Goal: Contribute content

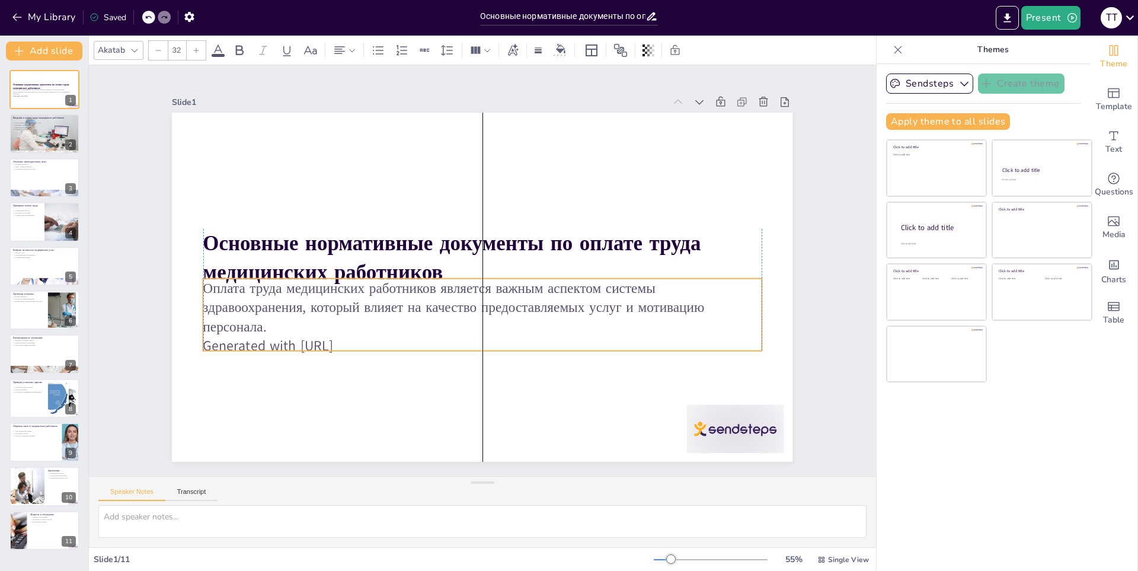
click at [325, 345] on p "Generated with [URL]" at bounding box center [432, 326] width 428 height 388
click at [30, 134] on div at bounding box center [44, 134] width 72 height 40
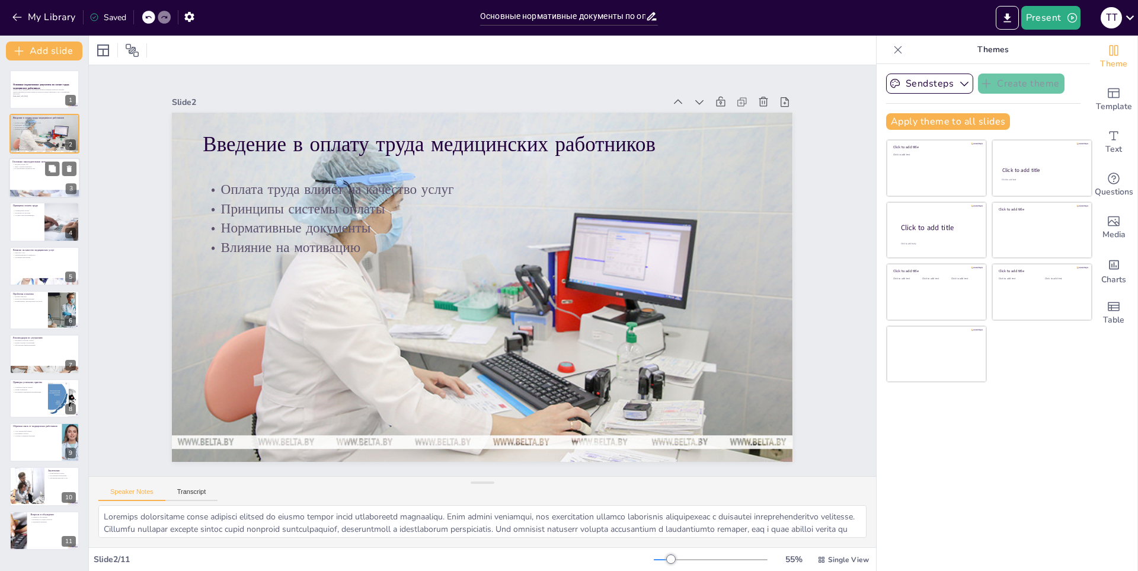
click at [28, 169] on p "Постановления правительства" at bounding box center [44, 168] width 64 height 2
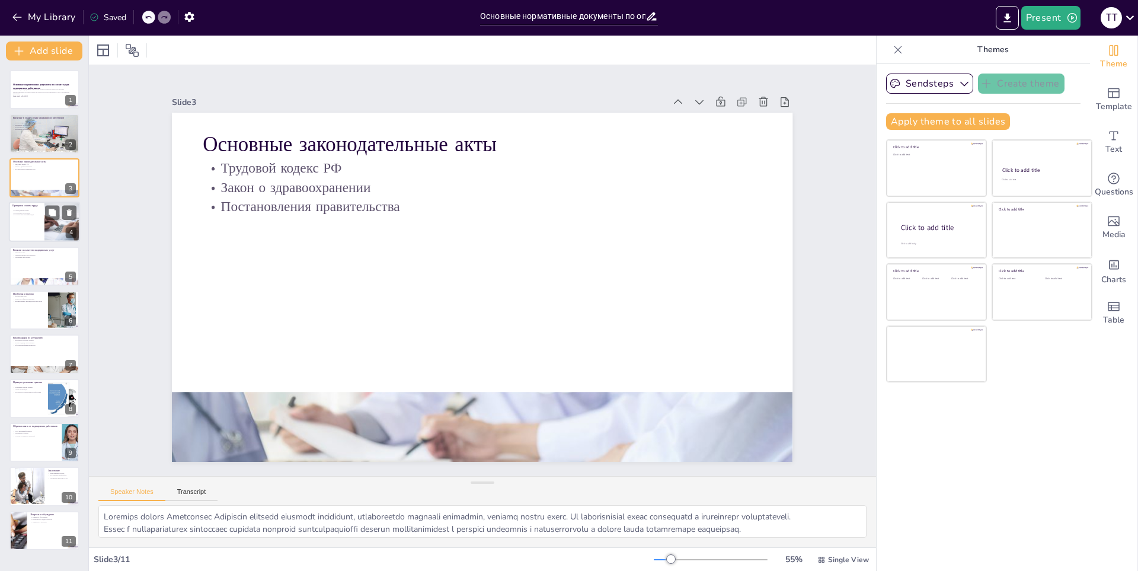
click at [43, 223] on div at bounding box center [44, 221] width 71 height 40
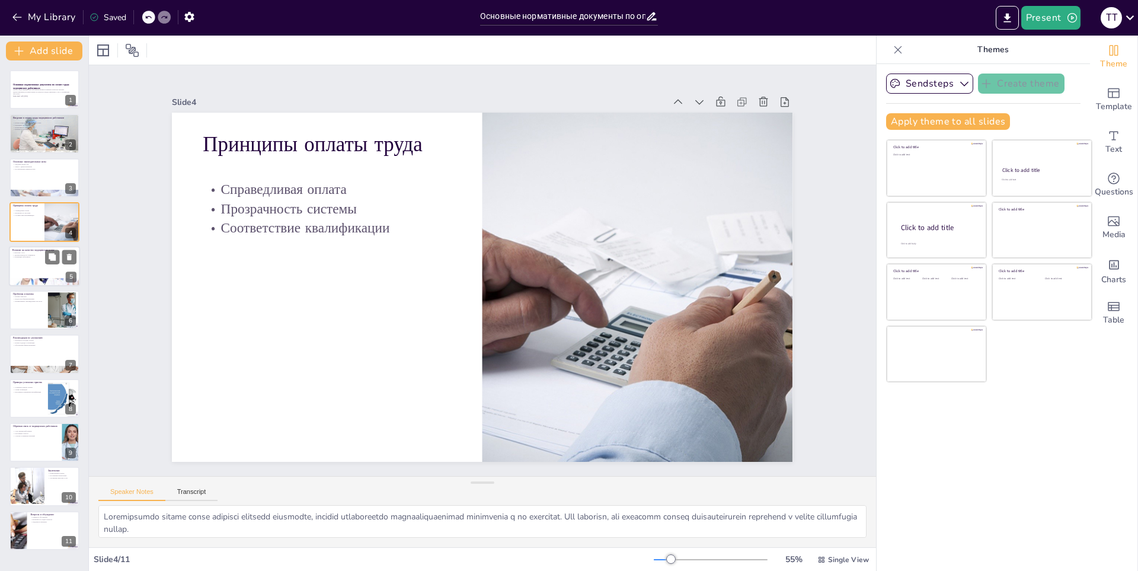
click at [46, 268] on div at bounding box center [44, 266] width 71 height 40
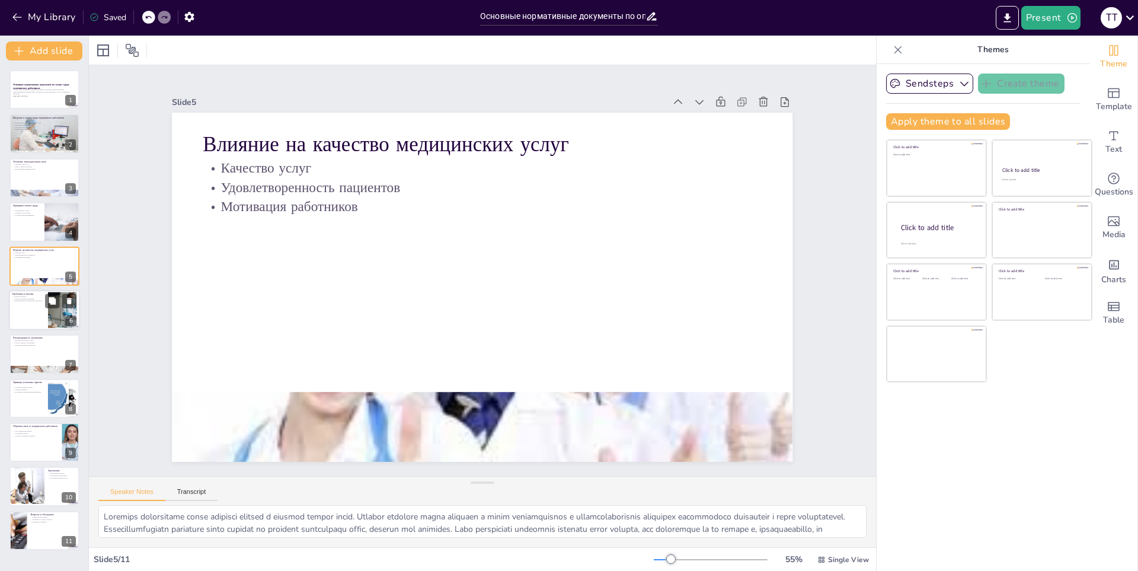
click at [37, 308] on div at bounding box center [44, 310] width 71 height 40
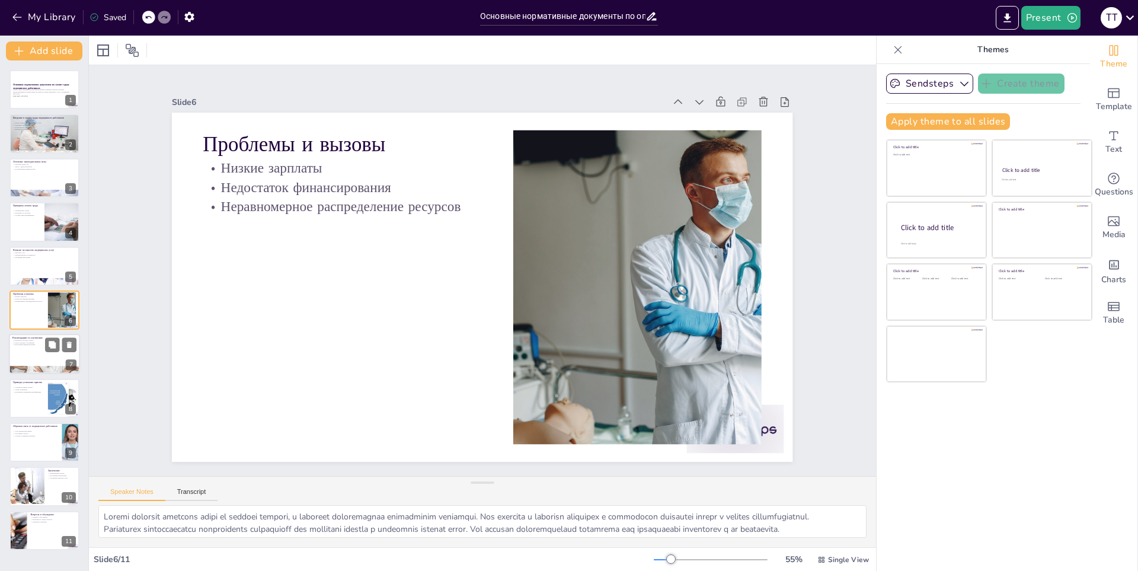
click at [42, 341] on p "Новые подходы к мотивации" at bounding box center [44, 342] width 64 height 2
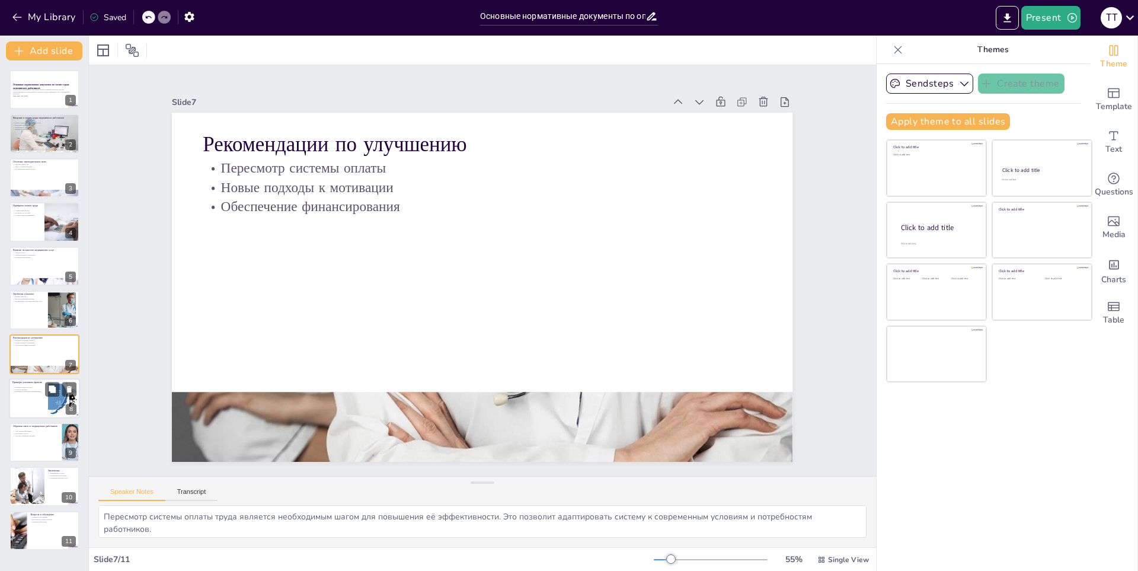
click at [43, 378] on div "Примеры успешных практик Успешные модели оплаты Схемы мотивации Программы повыш…" at bounding box center [44, 378] width 71 height 0
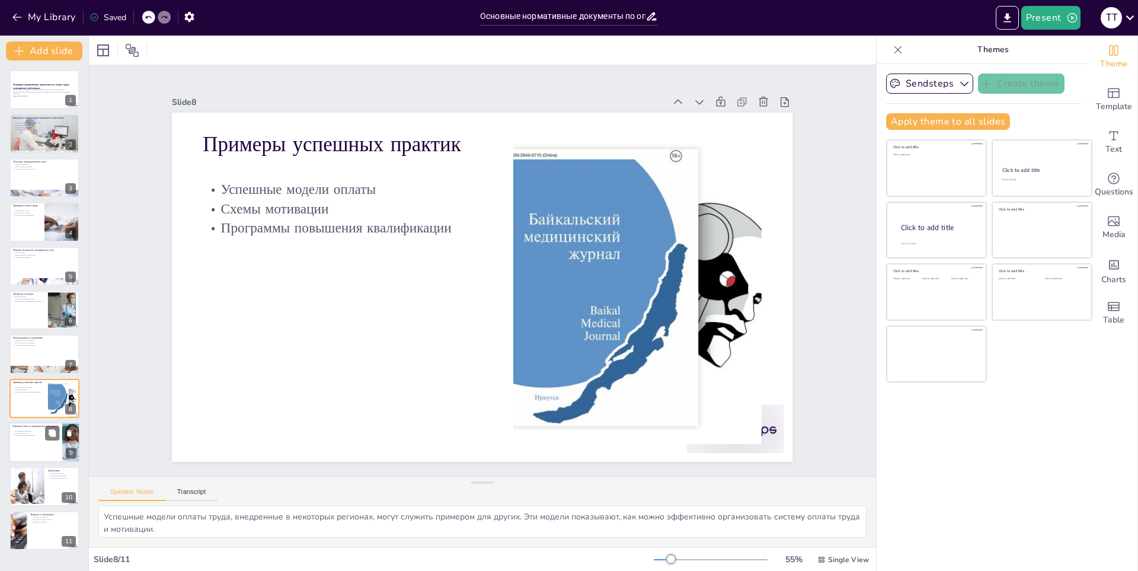
click at [29, 435] on p "Участие в принятии решений" at bounding box center [35, 435] width 46 height 2
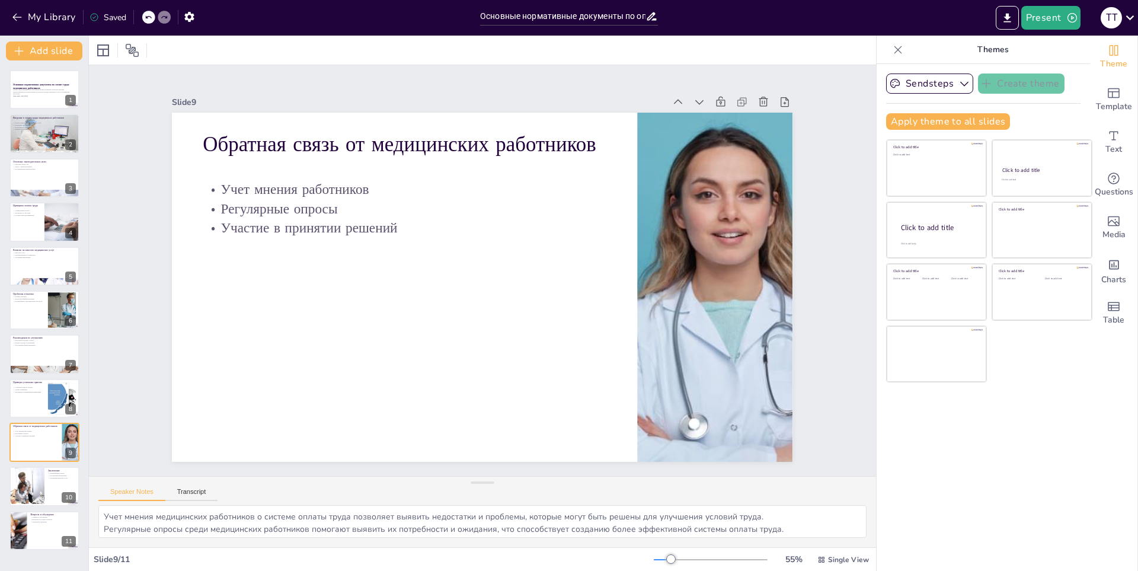
click at [31, 463] on div "Основные нормативные документы по оплате труда медицинских работников Оплата тр…" at bounding box center [44, 310] width 88 height 480
click at [37, 475] on div at bounding box center [26, 486] width 57 height 40
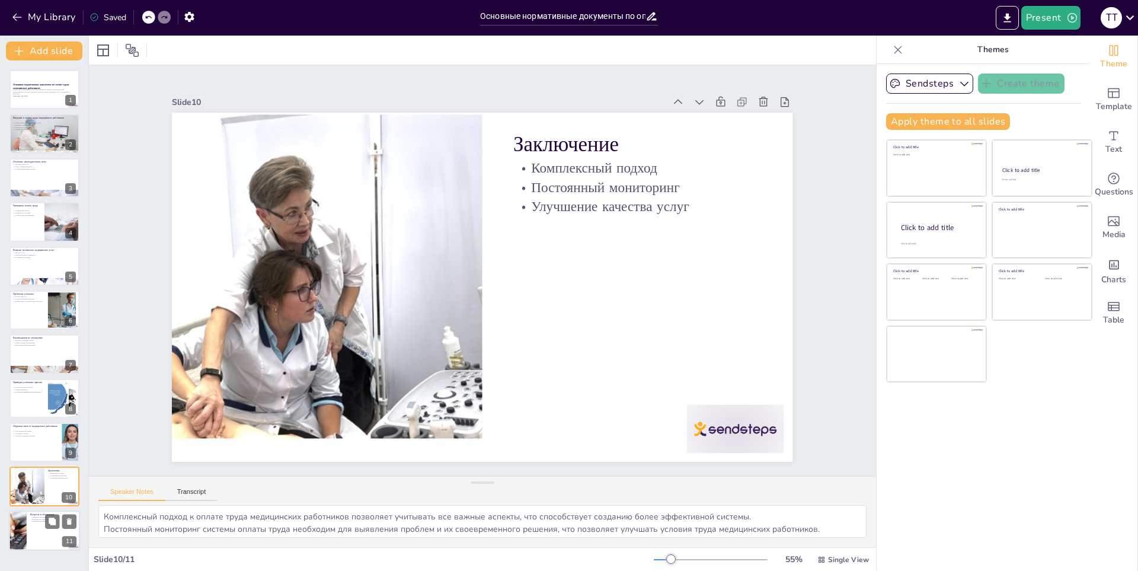
click at [37, 513] on p "Вопросы и обсуждение" at bounding box center [53, 514] width 46 height 4
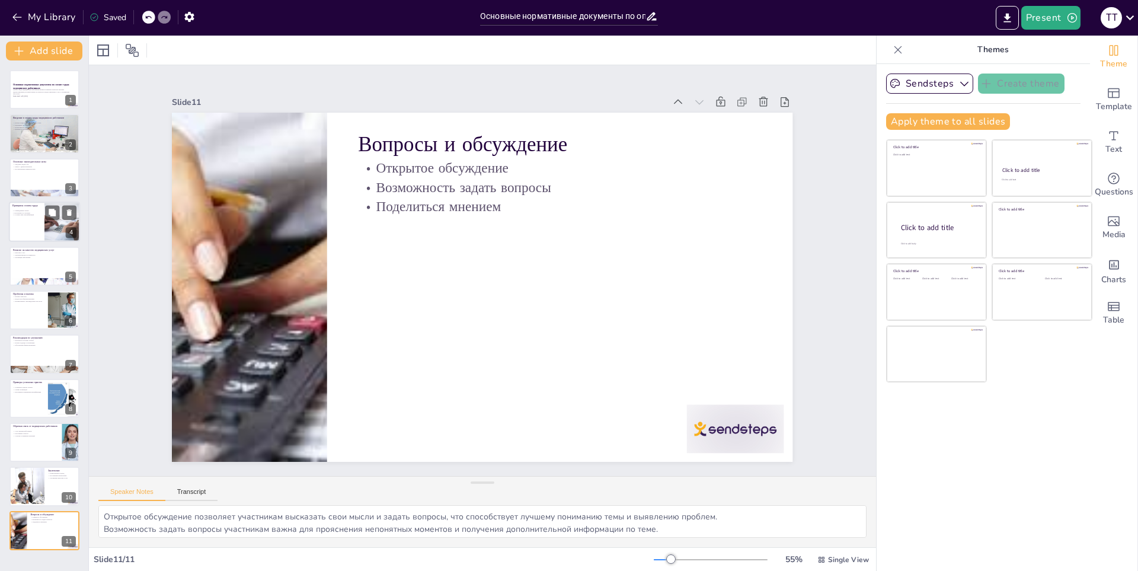
click at [37, 238] on div at bounding box center [44, 221] width 71 height 40
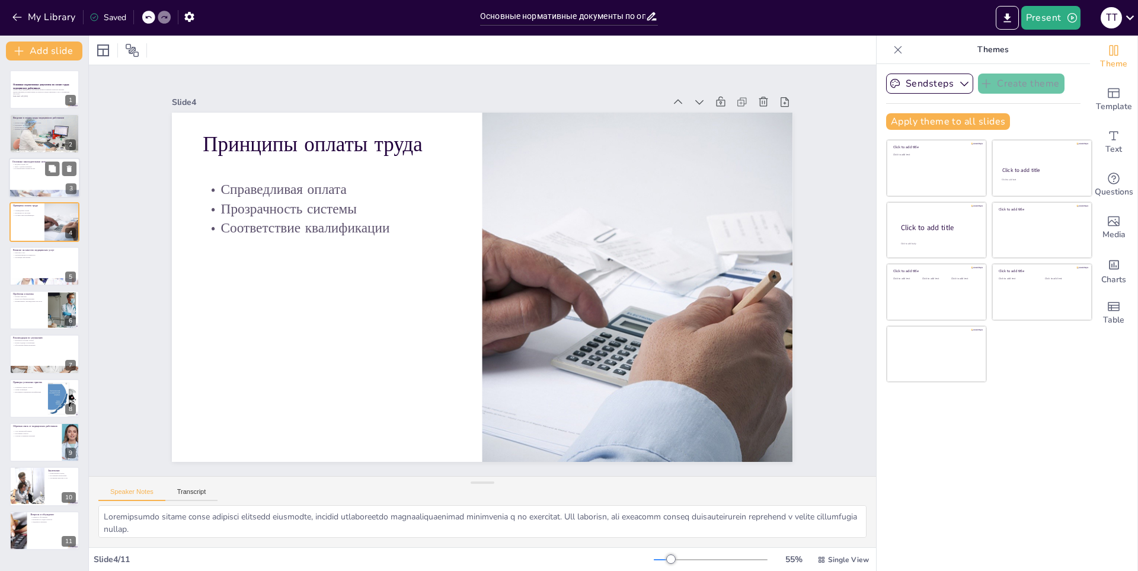
click at [38, 186] on div at bounding box center [44, 178] width 71 height 40
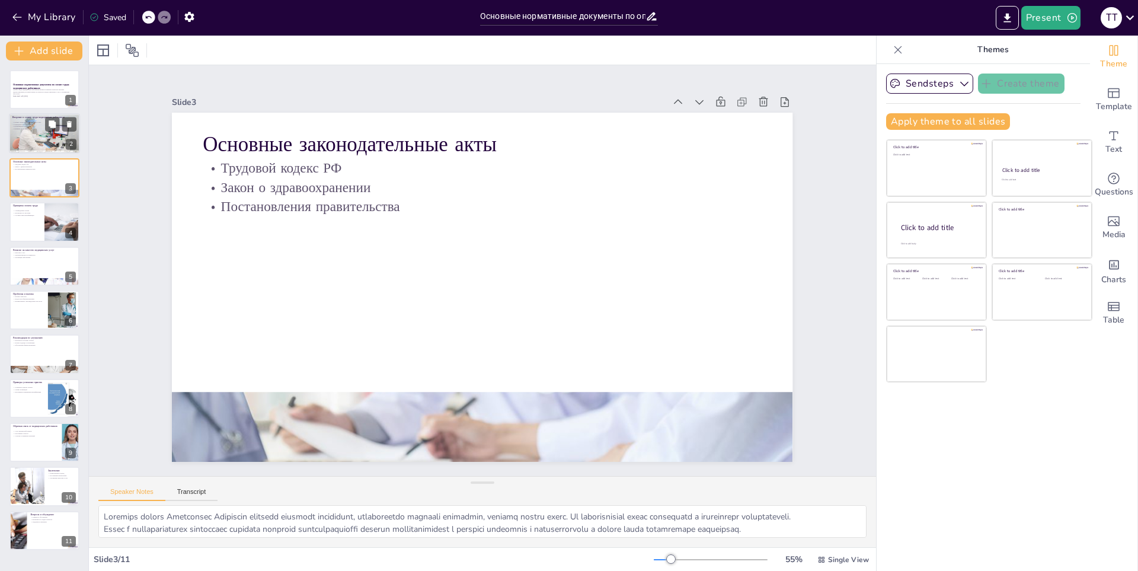
click at [36, 138] on div at bounding box center [44, 134] width 72 height 40
type textarea "Качество медицинских услуг напрямую зависит от уровня оплаты труда медицинских …"
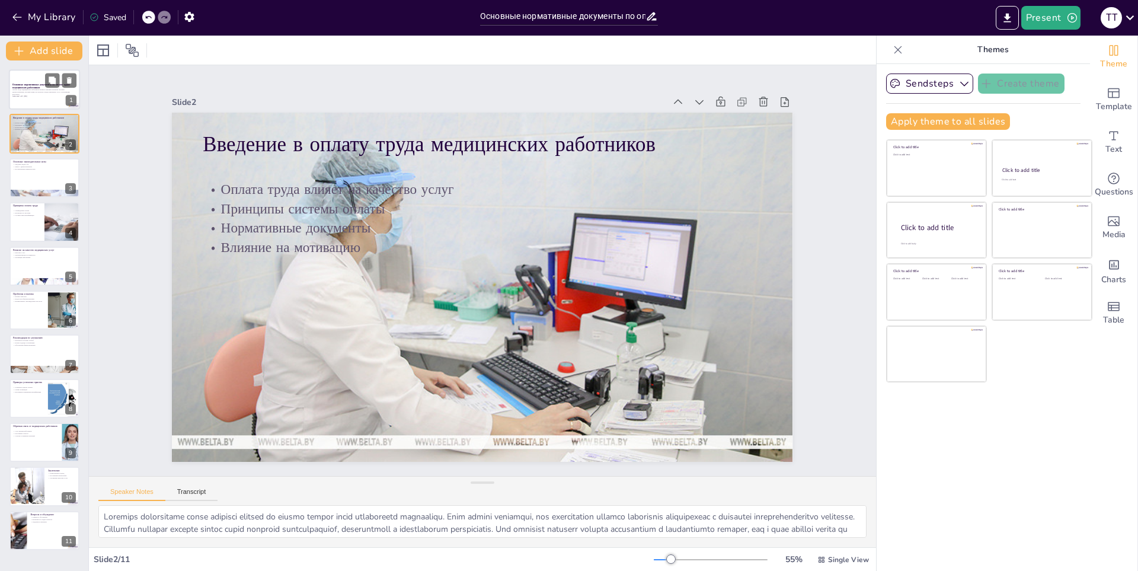
click at [25, 99] on div at bounding box center [44, 89] width 71 height 40
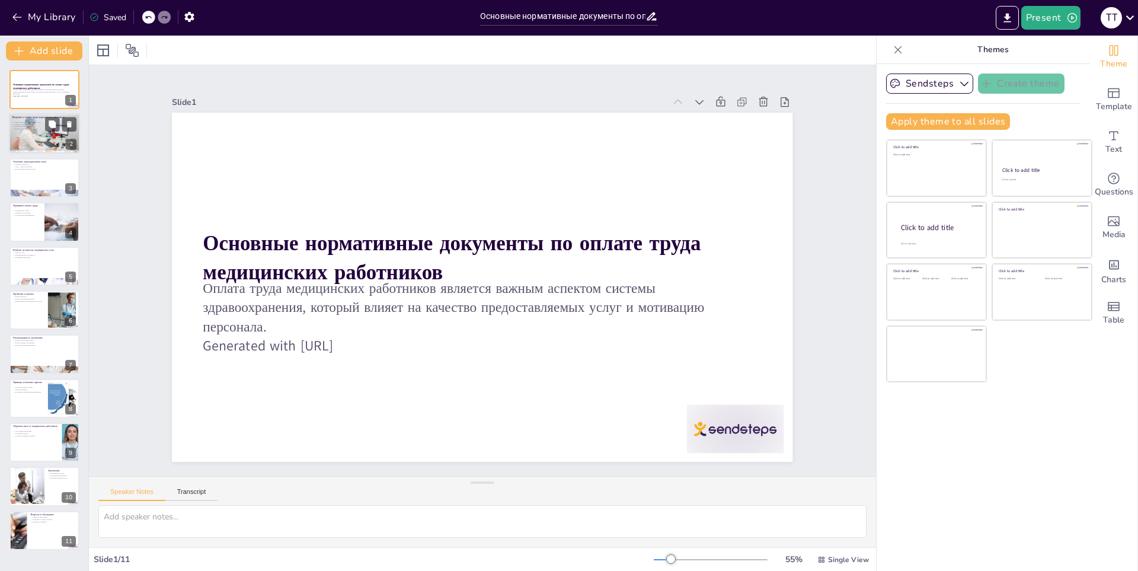
click at [30, 128] on p "Влияние на мотивацию" at bounding box center [44, 129] width 64 height 2
type textarea "Качество медицинских услуг напрямую зависит от уровня оплаты труда медицинских …"
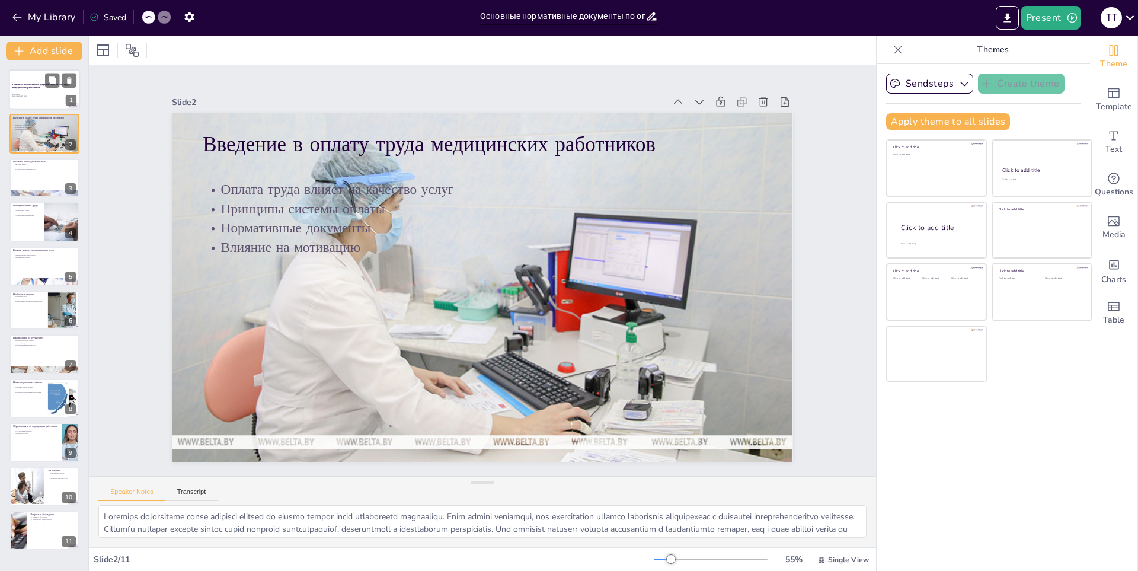
click at [21, 83] on strong "Основные нормативные документы по оплате труда медицинских работников" at bounding box center [40, 86] width 57 height 7
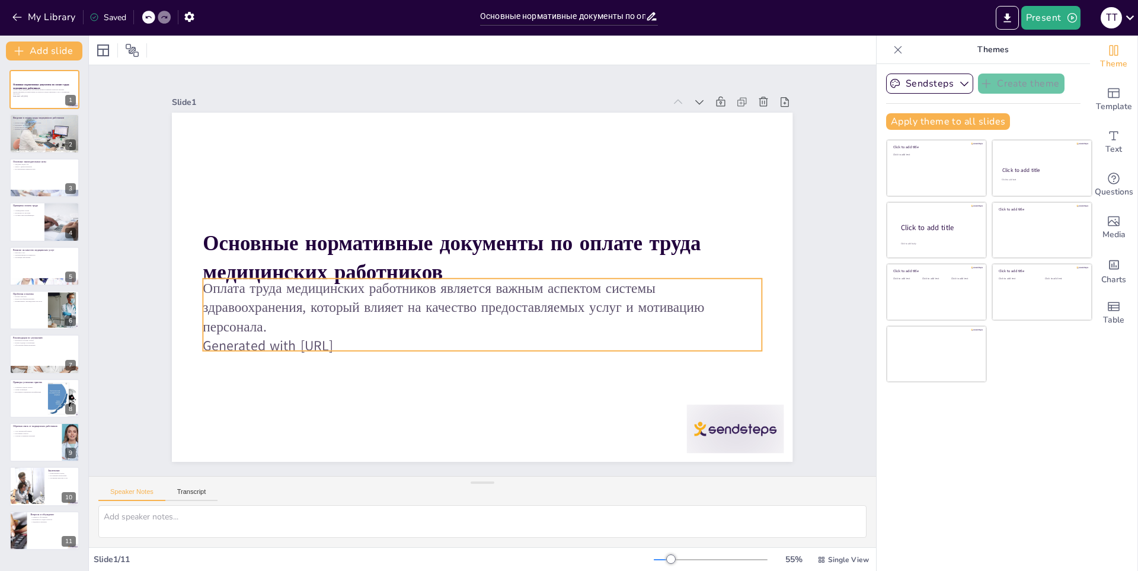
click at [367, 334] on p "Generated with [URL]" at bounding box center [452, 339] width 518 height 245
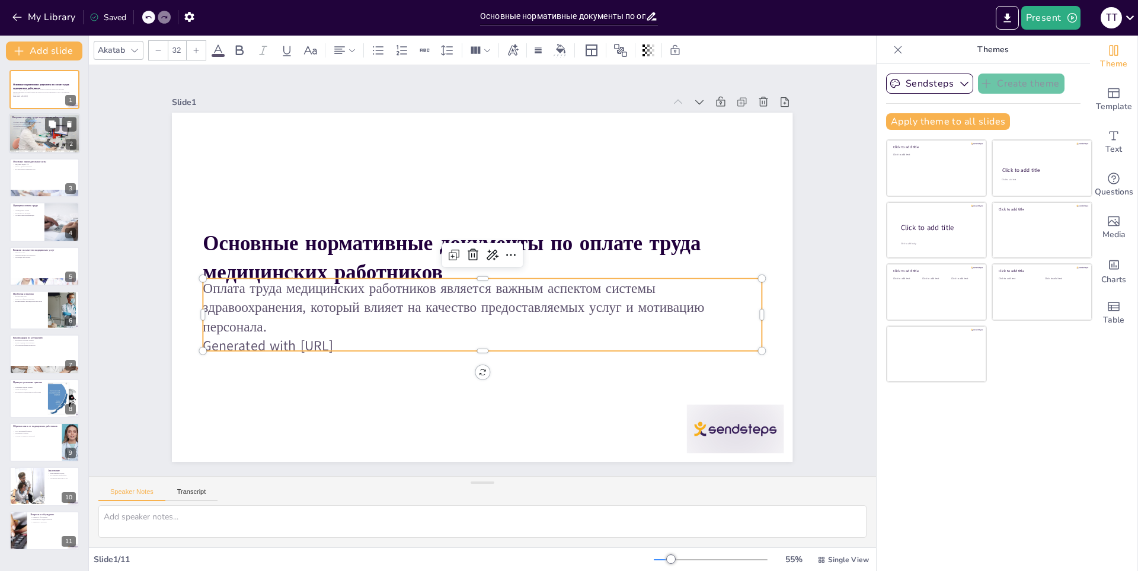
click at [40, 143] on div at bounding box center [44, 134] width 72 height 40
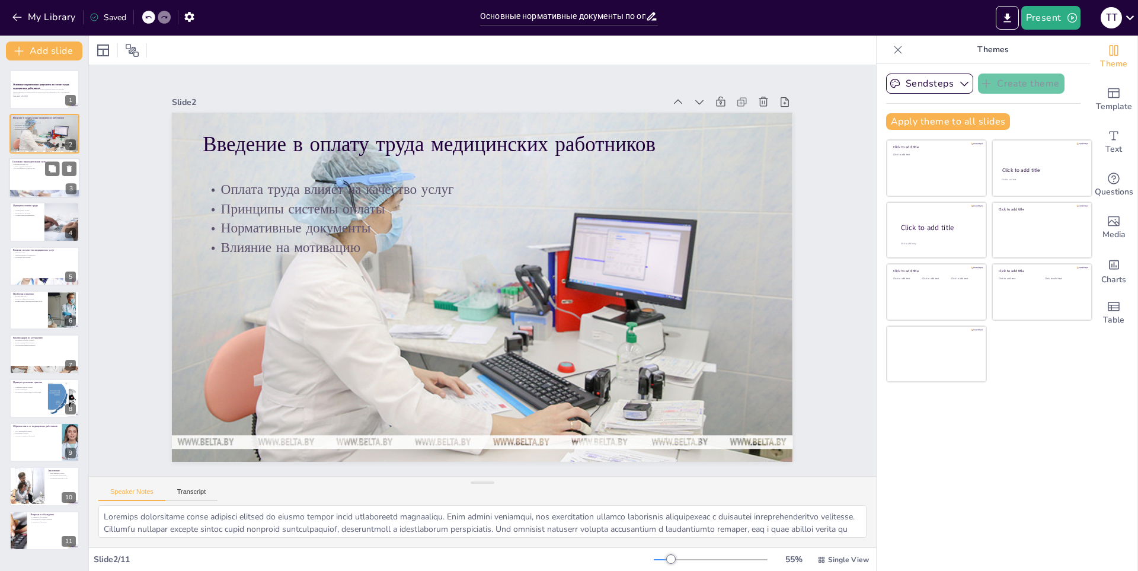
click at [60, 177] on div at bounding box center [44, 178] width 71 height 40
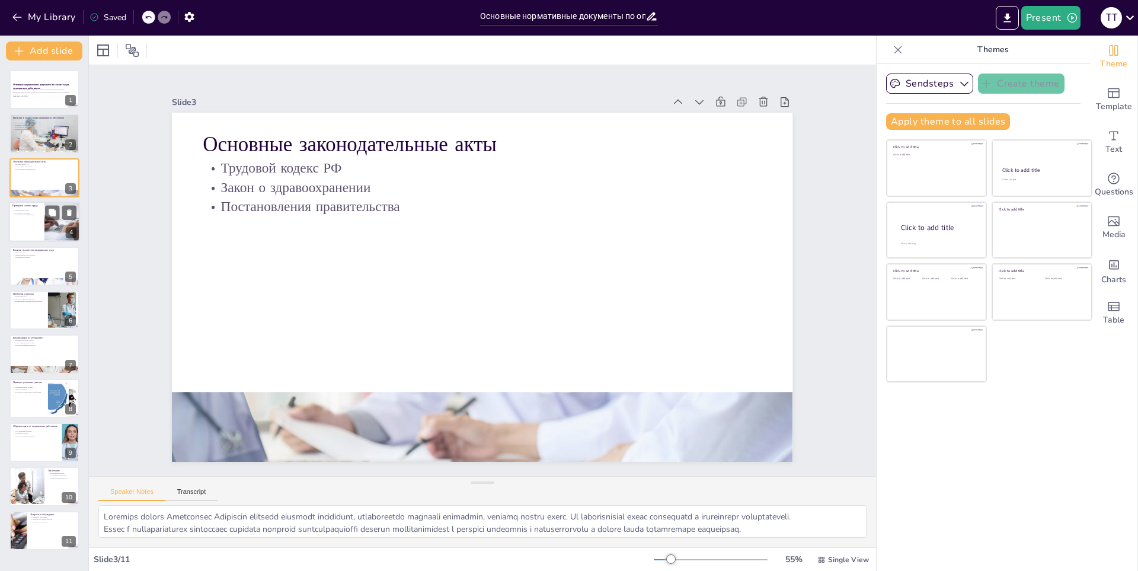
click at [20, 225] on div at bounding box center [44, 221] width 71 height 40
type textarea "Справедливая оплата труда является ключевым принципом, который обеспечивает удо…"
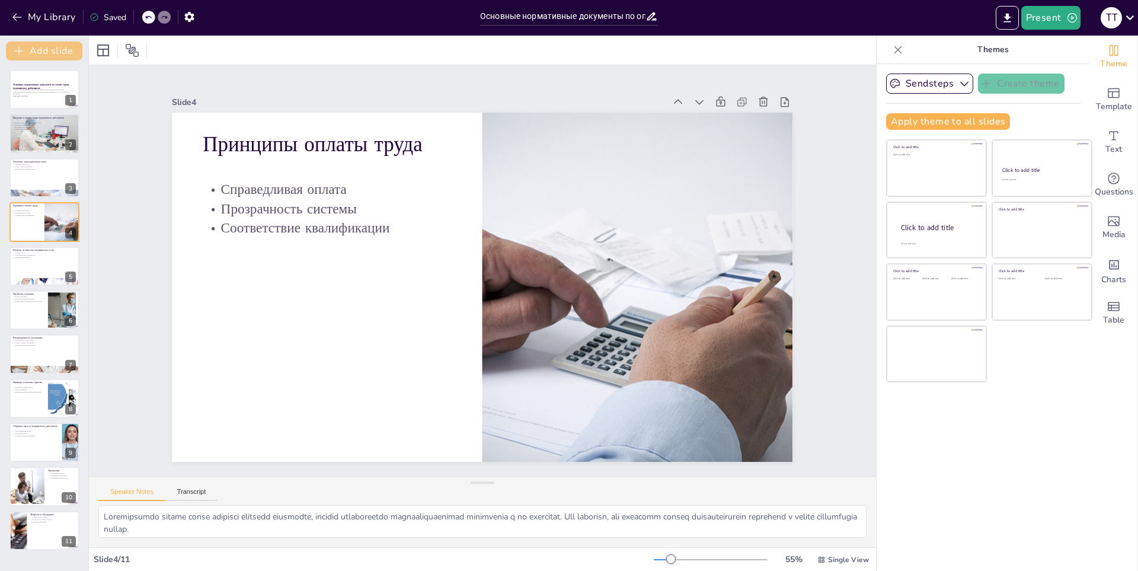
click at [25, 49] on button "Add slide" at bounding box center [44, 50] width 76 height 19
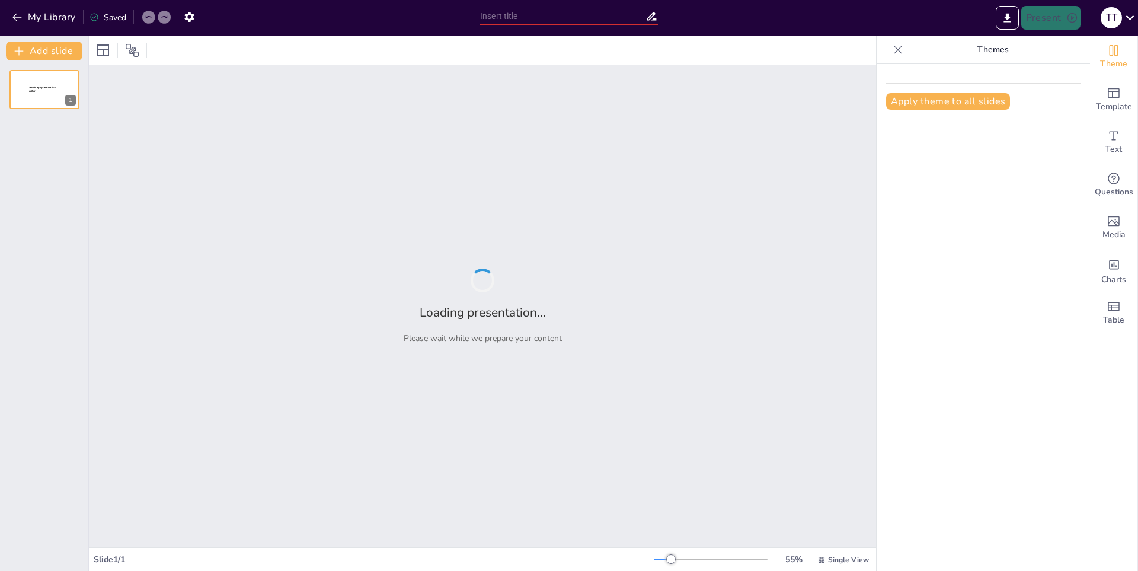
type input "Регулирование оплаты труда медицинских работников: ключевые документы"
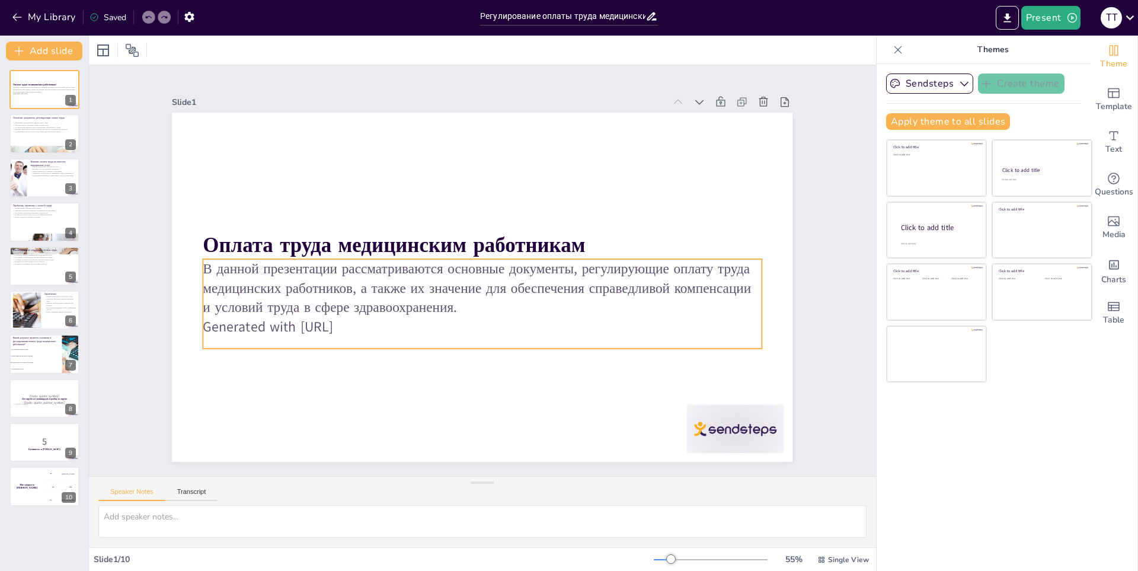
click at [383, 324] on p "Generated with [URL]" at bounding box center [471, 325] width 550 height 135
click at [351, 319] on p "Generated with [URL]" at bounding box center [471, 325] width 550 height 135
click at [375, 319] on p "Generated with [URL]" at bounding box center [477, 326] width 558 height 78
click at [436, 283] on p "В данной презентации рассматриваются основные документы, регулирующие оплату тр…" at bounding box center [465, 270] width 58 height 558
click at [299, 283] on p "В данной презентации рассматриваются основные документы, регулирующие оплату тр…" at bounding box center [480, 288] width 561 height 116
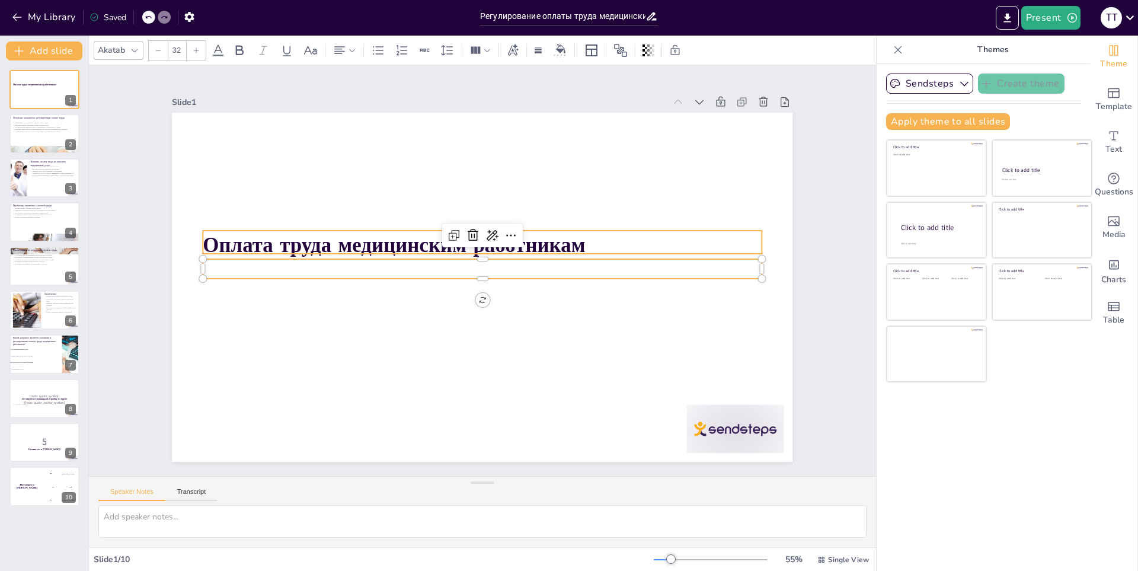
checkbox input "true"
type input "48"
click at [557, 239] on strong "Оплата труда медицинским работникам" at bounding box center [394, 245] width 382 height 28
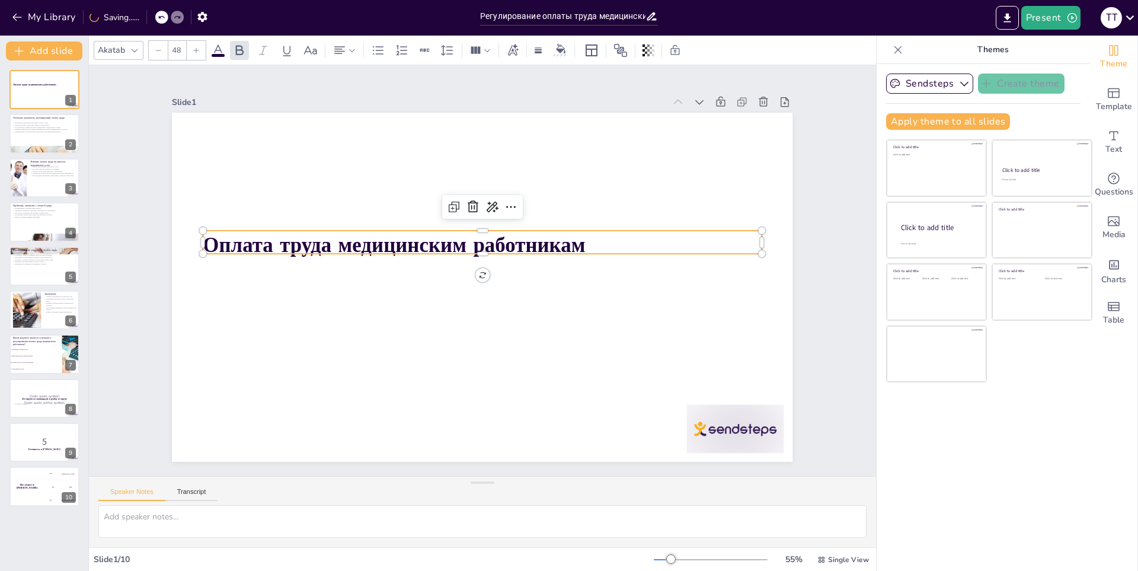
click at [601, 239] on p "Оплата труда медицинским работникам" at bounding box center [490, 246] width 540 height 200
click at [601, 239] on p "Оплата труда медицинским работникам" at bounding box center [485, 244] width 558 height 87
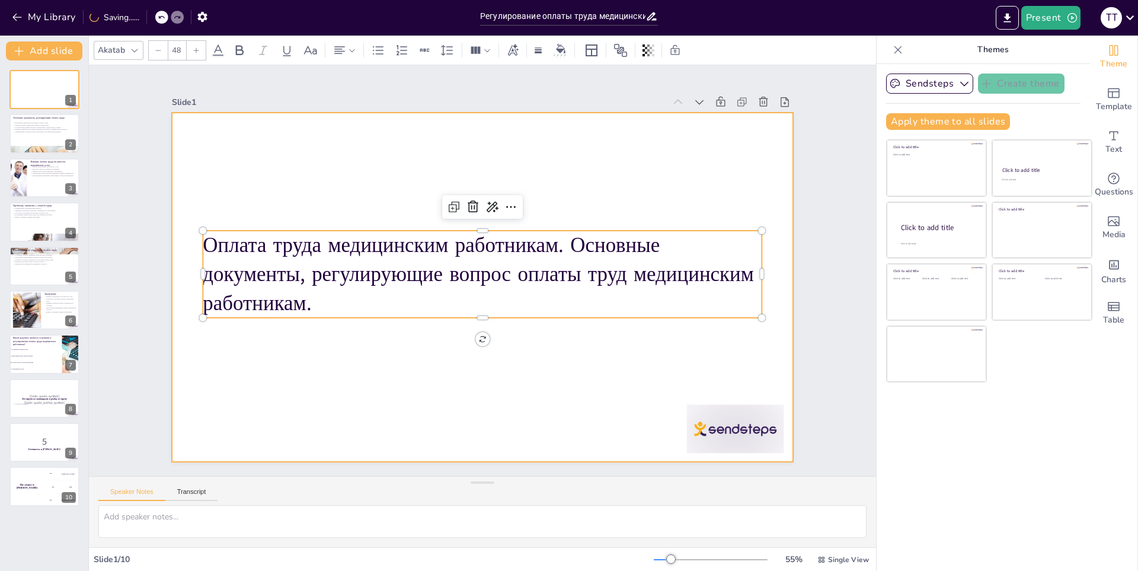
click at [405, 392] on div at bounding box center [480, 287] width 653 height 412
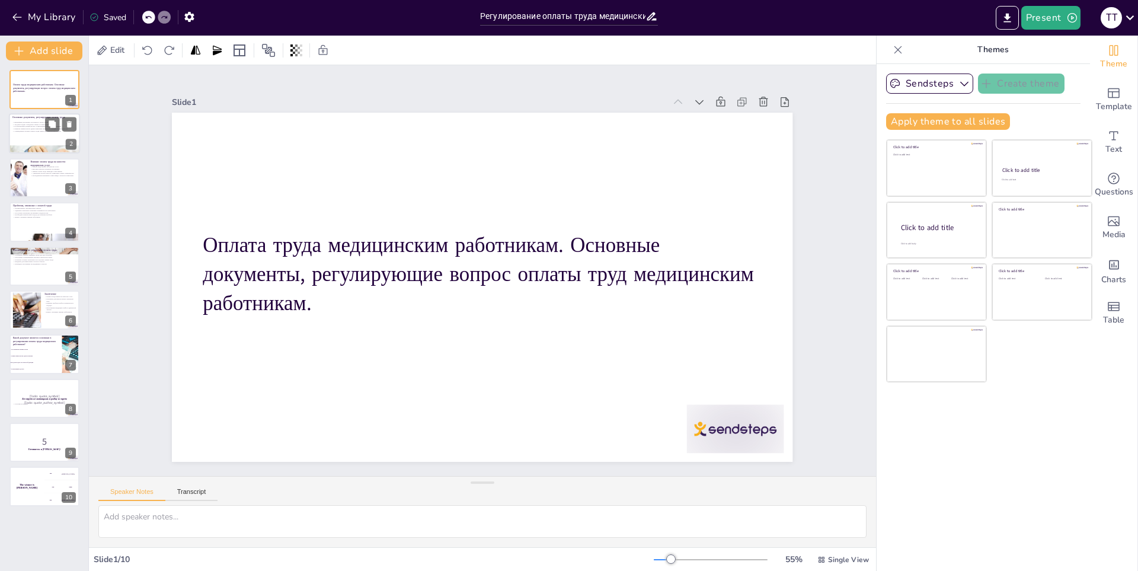
click at [42, 138] on div at bounding box center [44, 134] width 71 height 40
checkbox input "true"
type textarea "Loremi dolor sitametconse, adi elitseddo eiusmodtemp, incididuntutl etdolo magn…"
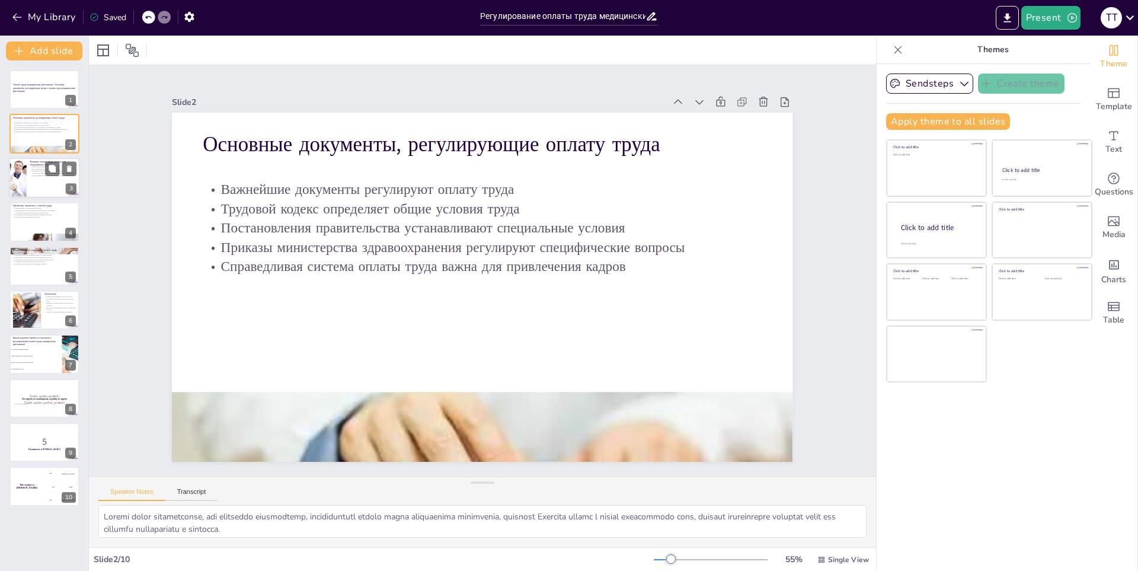
click at [40, 181] on div at bounding box center [44, 178] width 71 height 40
checkbox input "true"
type textarea "Lore ipsum dolorsitame consecte ad eli, sed doeius tempo incididuntu laboreetdo…"
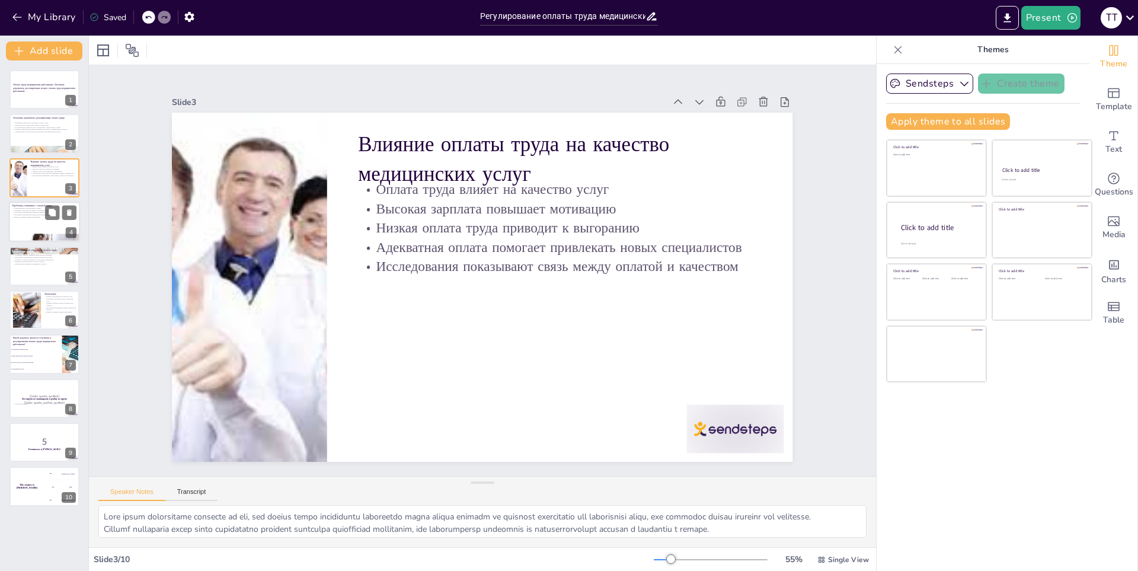
click at [38, 223] on div at bounding box center [44, 221] width 71 height 40
checkbox input "true"
type textarea "Loremi dolor sitametconse, adi elitseddoeius temporincidid utlabor et dolorema …"
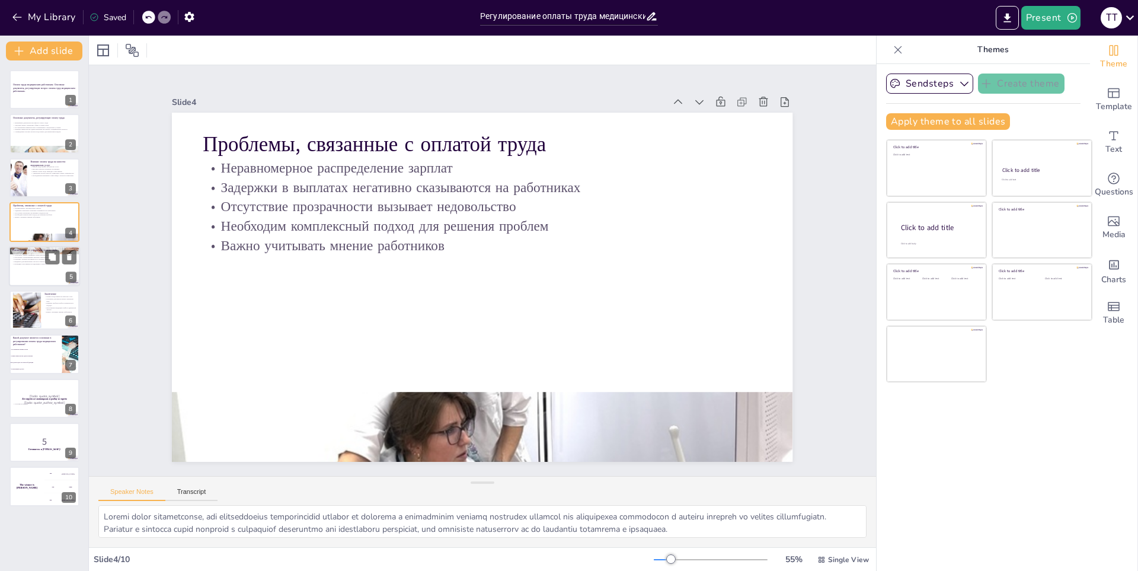
click at [32, 265] on div at bounding box center [44, 266] width 71 height 40
checkbox input "true"
type textarea "Lore ipsum dolorsitamet consecteturad elitseddoeiu tempor incididu utlab etd ma…"
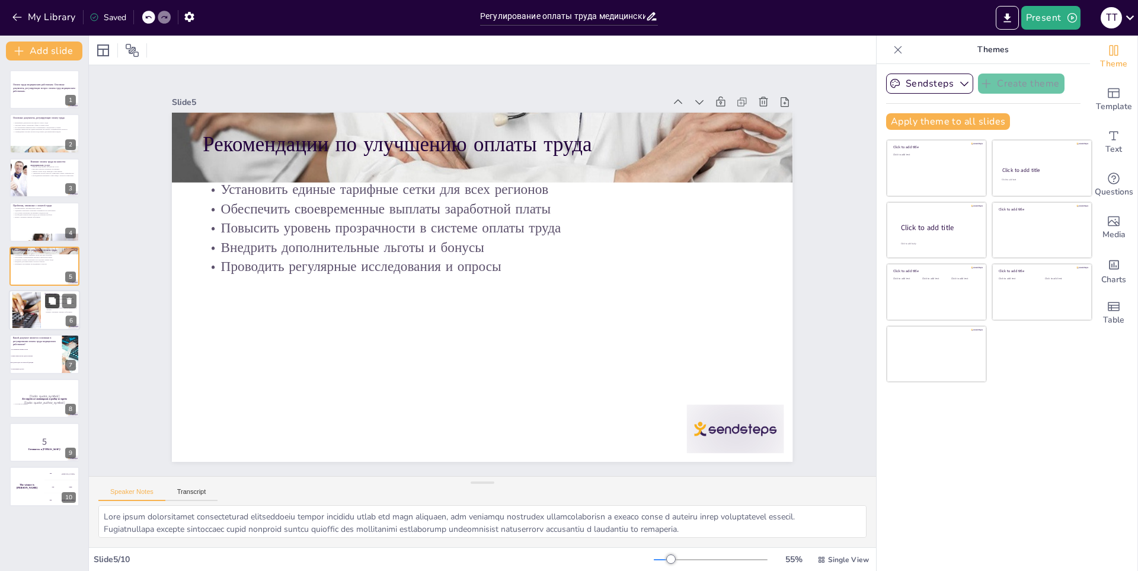
checkbox input "true"
click at [50, 306] on button at bounding box center [52, 300] width 14 height 14
type textarea "Loremi dolor sitametconse, adi elitse doeiu temporincid utlaboreet dolor magnaa…"
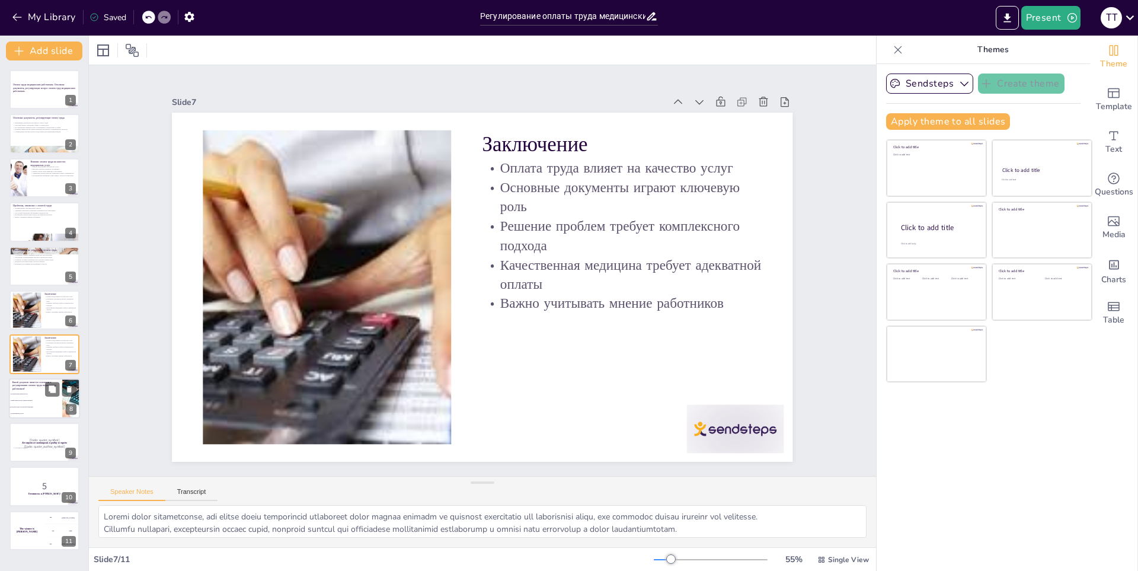
checkbox input "true"
click at [42, 397] on li "Приказ министерства здравоохранения" at bounding box center [35, 400] width 53 height 7
type textarea "Правильный ответ - Трудовой кодекс Российской Федерации, который является основ…"
checkbox input "true"
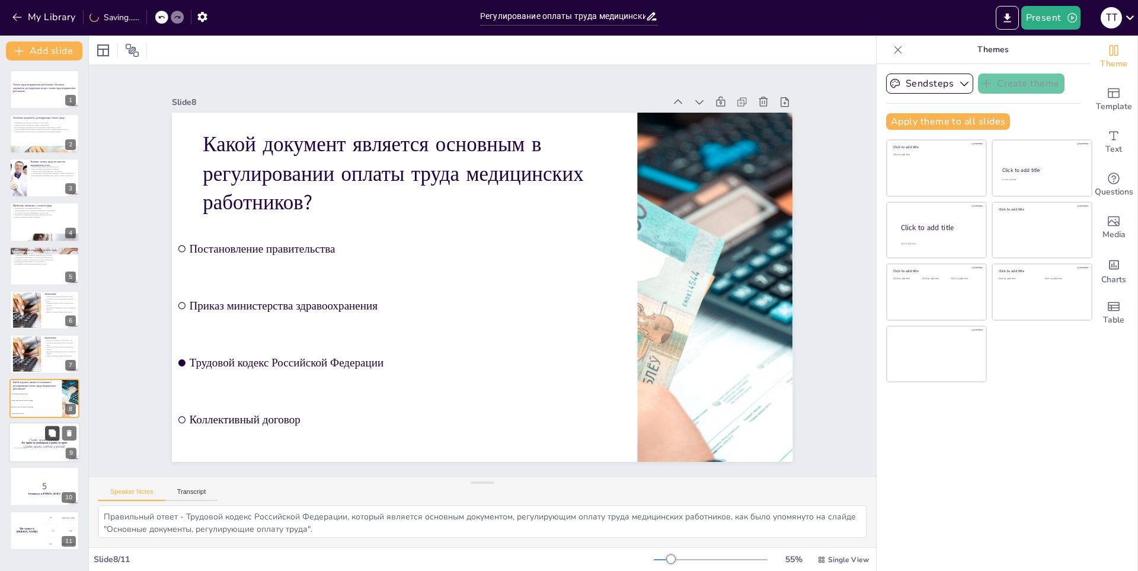
checkbox input "true"
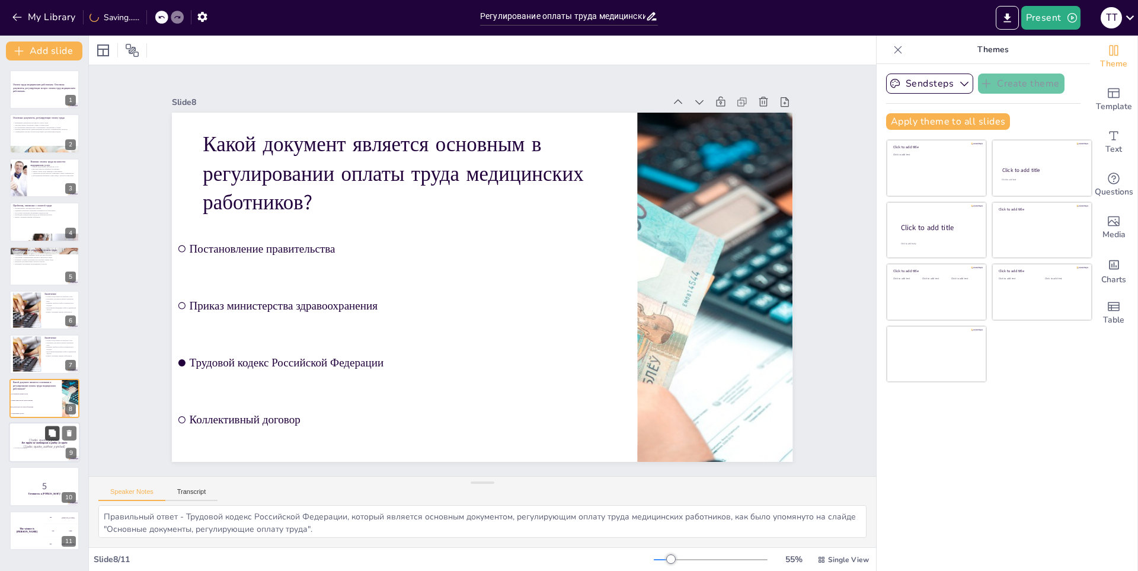
checkbox input "true"
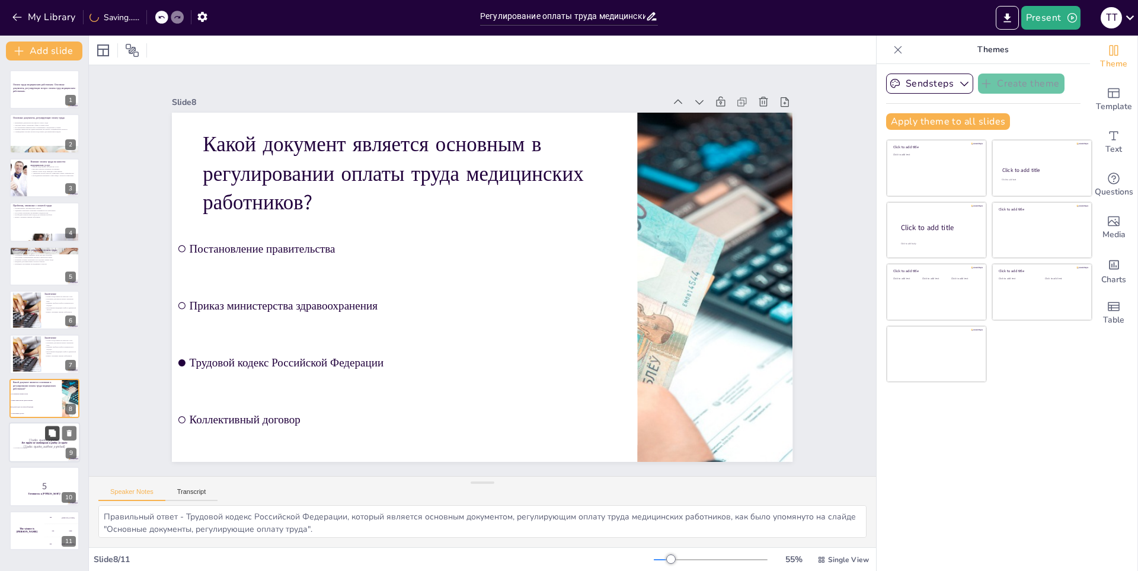
checkbox input "true"
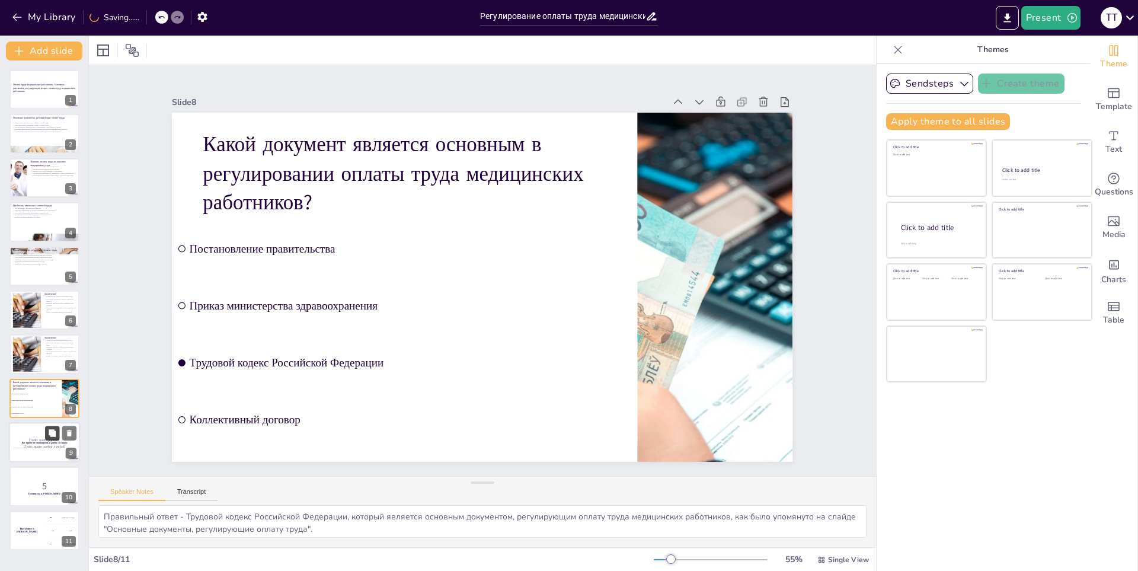
checkbox input "true"
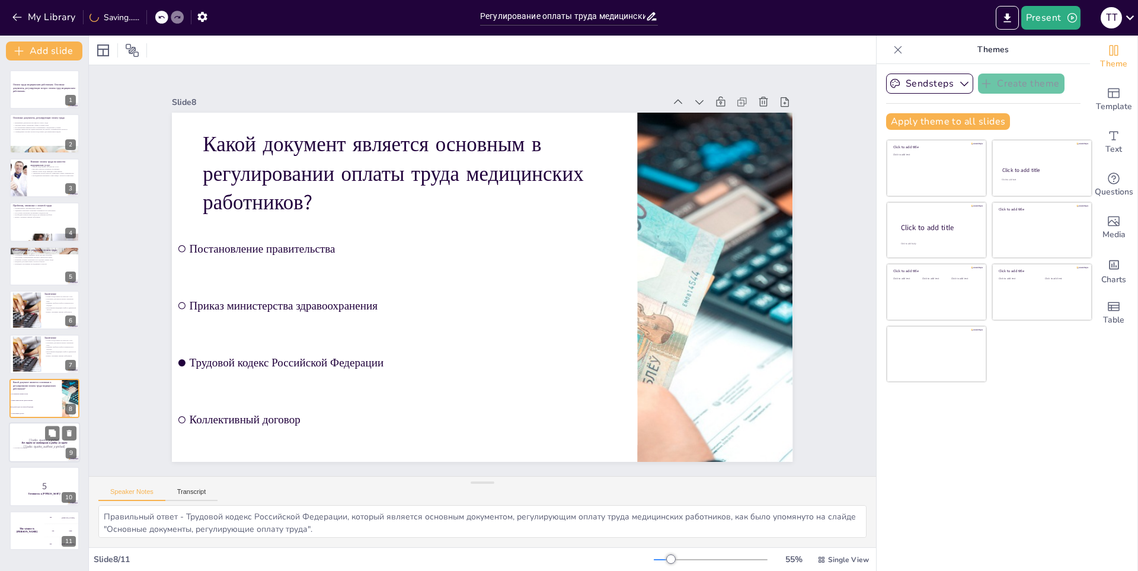
checkbox input "true"
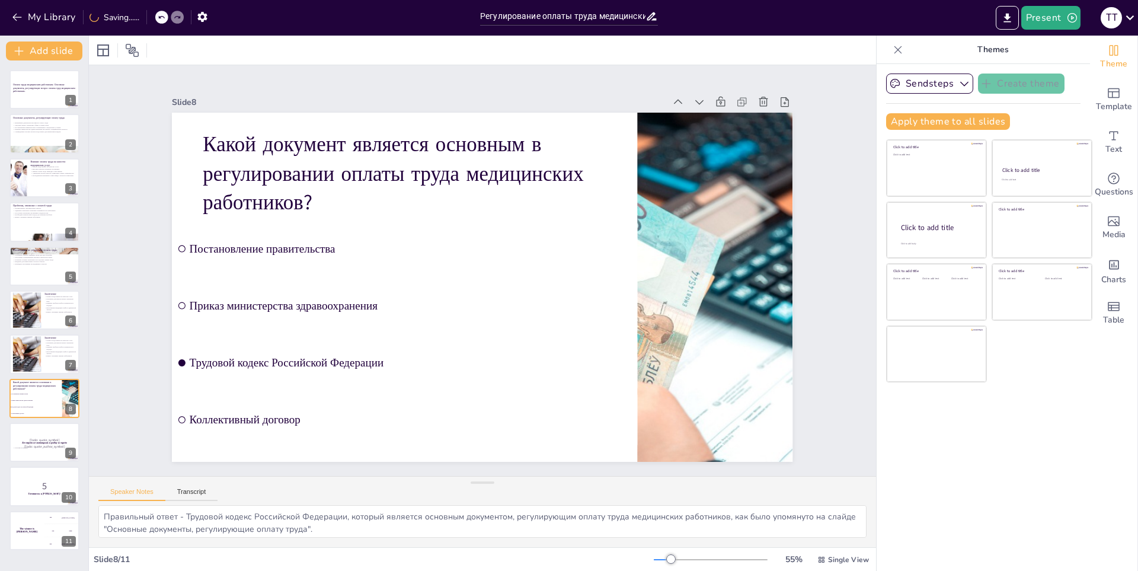
checkbox input "true"
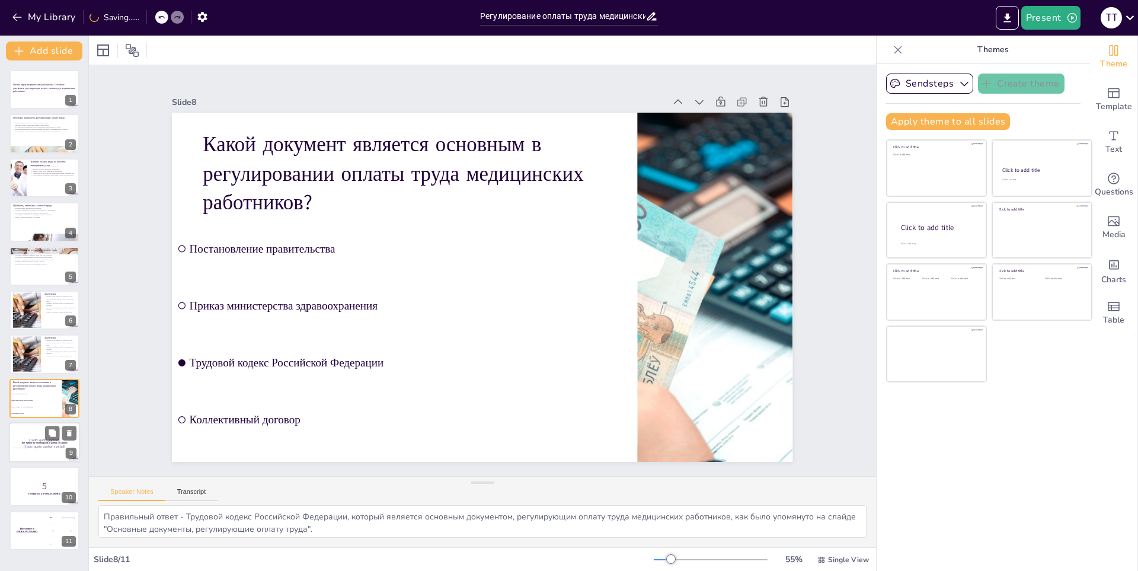
checkbox input "true"
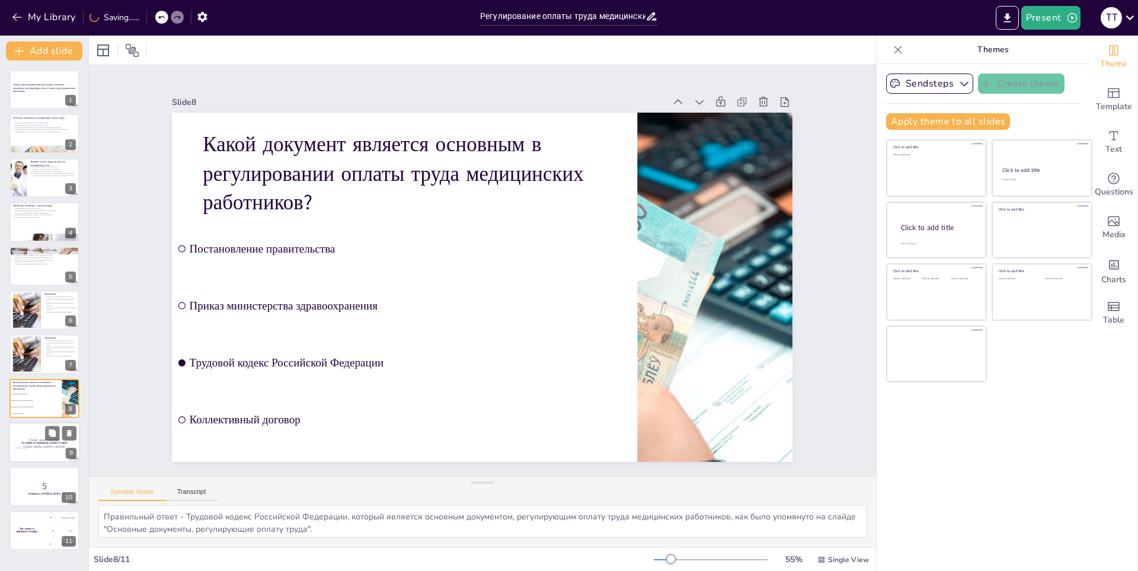
checkbox input "true"
click at [41, 438] on p "[Todo: quote_symbol]" at bounding box center [44, 440] width 64 height 5
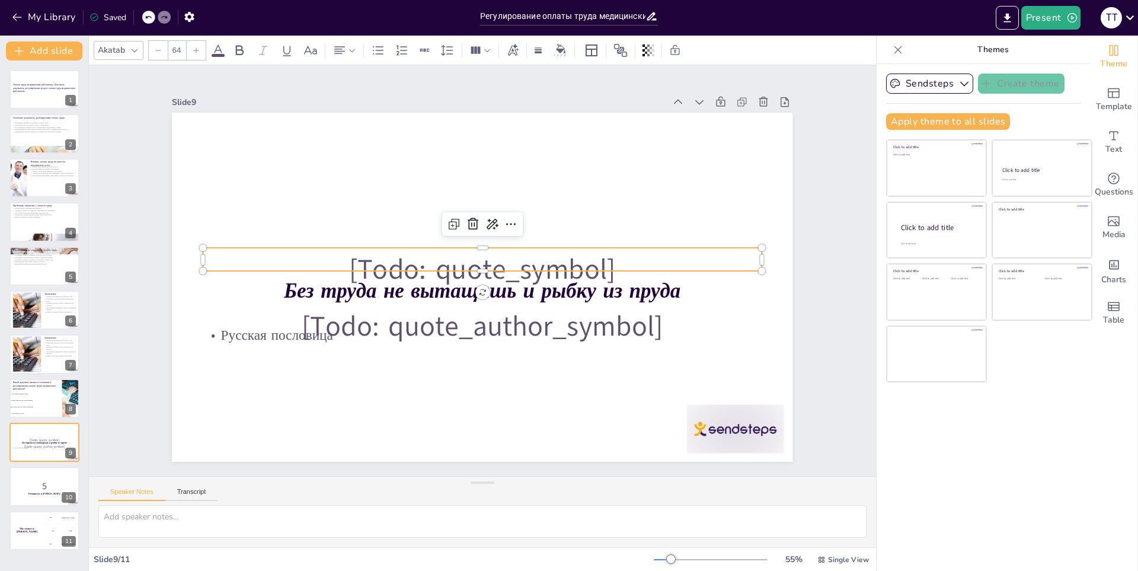
click at [529, 262] on p "[Todo: quote_symbol]" at bounding box center [483, 270] width 560 height 102
click at [529, 262] on p "[Todo: quote_symbol]" at bounding box center [482, 270] width 558 height 44
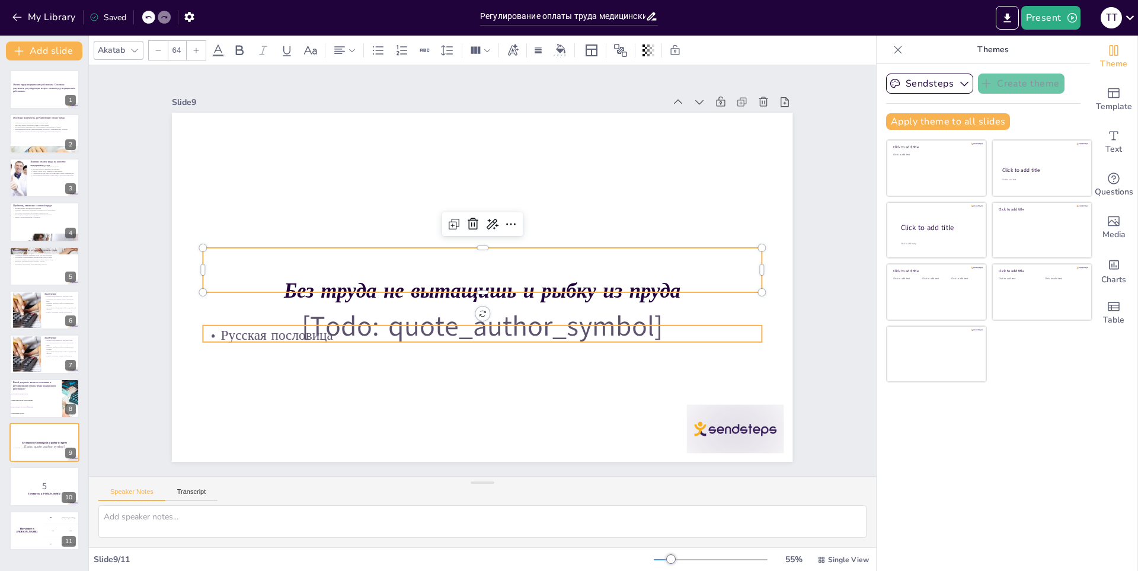
checkbox input "true"
type input "32"
click at [458, 325] on p "Русская пословица" at bounding box center [482, 335] width 558 height 20
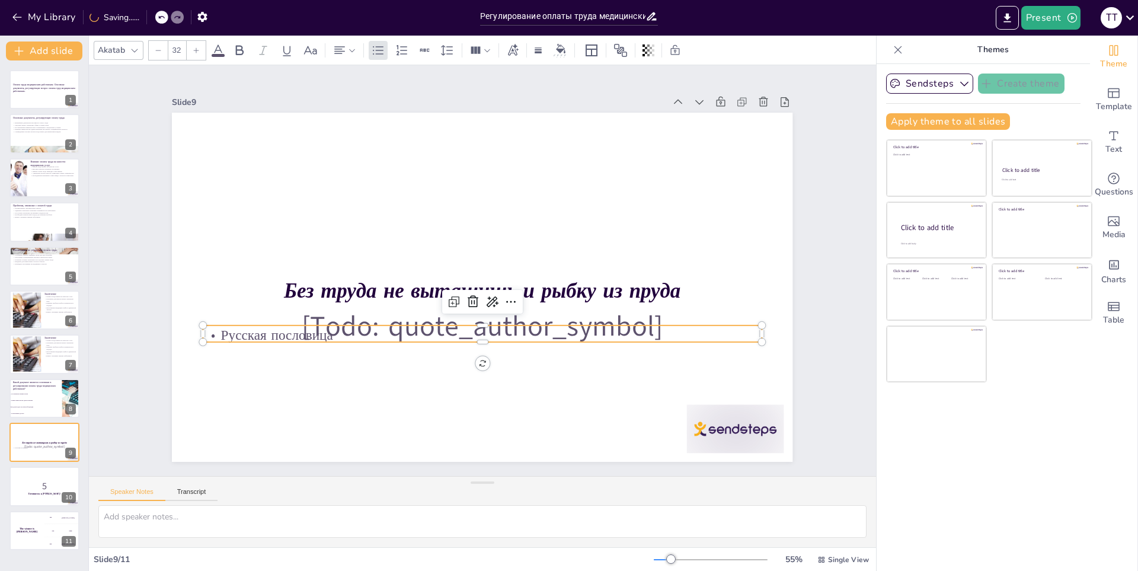
click at [458, 325] on p "Русская пословица" at bounding box center [449, 326] width 493 height 296
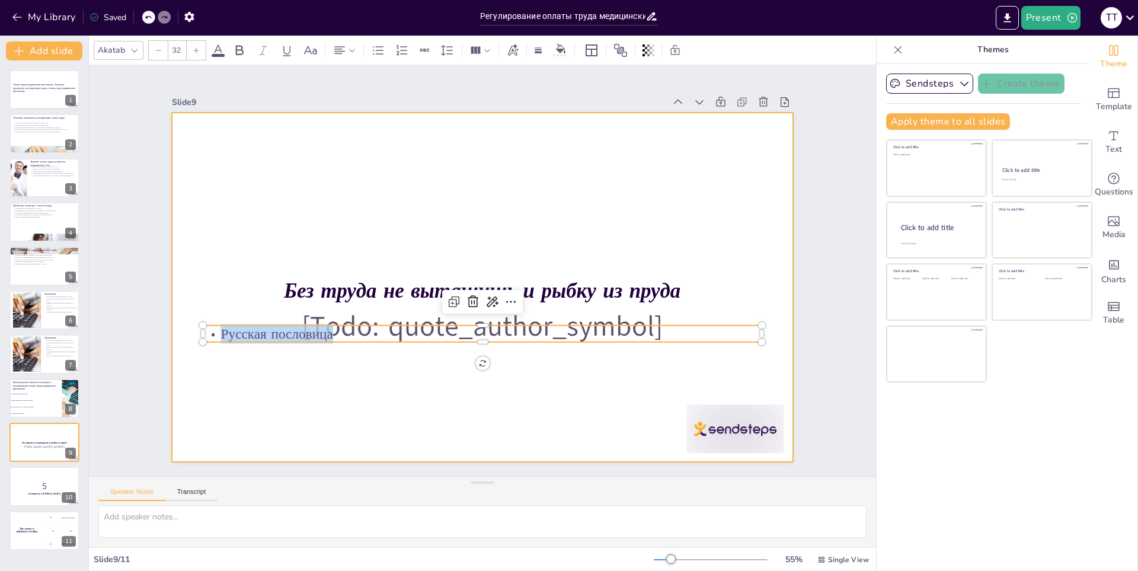
click at [366, 358] on div at bounding box center [480, 287] width 653 height 412
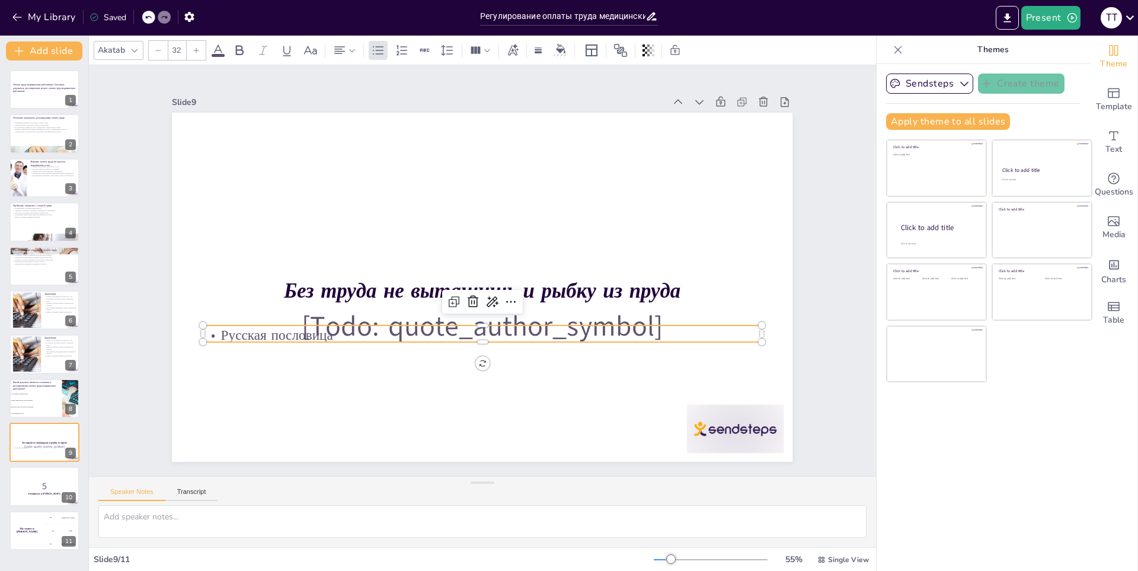
click at [533, 329] on p "Русская пословица" at bounding box center [476, 335] width 558 height 78
click at [533, 329] on p "Русская пословица" at bounding box center [469, 333] width 550 height 135
checkbox input "true"
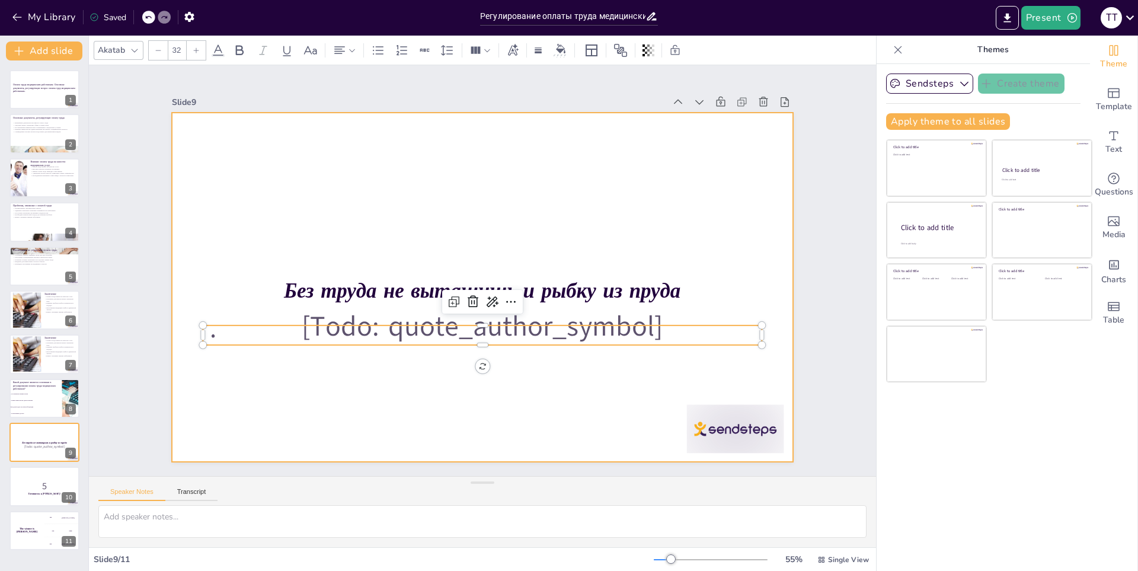
click at [610, 373] on div at bounding box center [479, 287] width 653 height 412
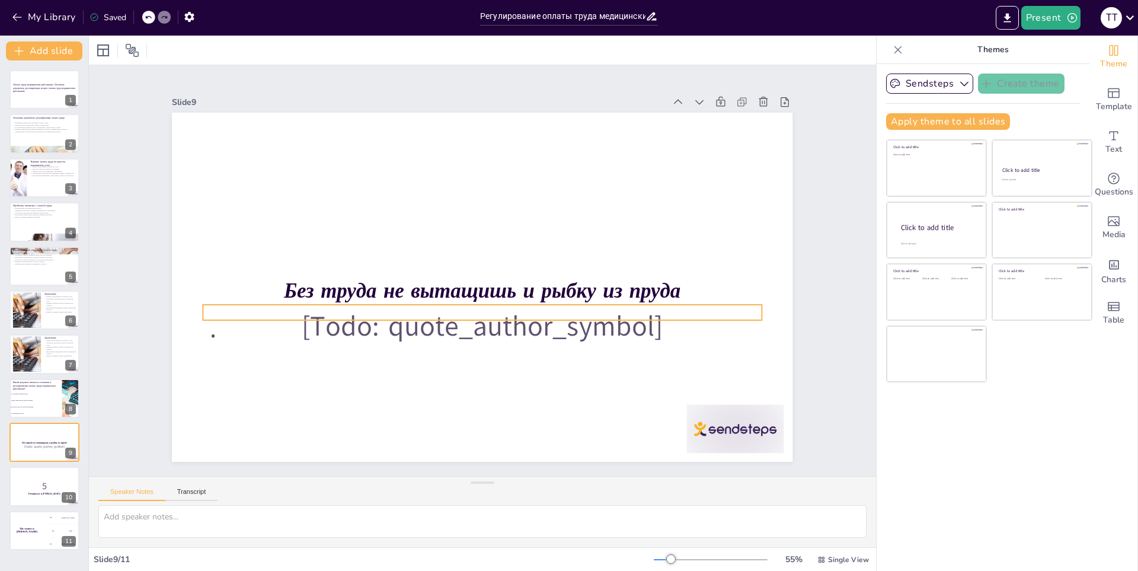
click at [627, 315] on p "[Todo: quote_author_symbol]" at bounding box center [477, 326] width 560 height 102
click at [627, 315] on p "[Todo: quote_author_symbol]" at bounding box center [470, 325] width 555 height 159
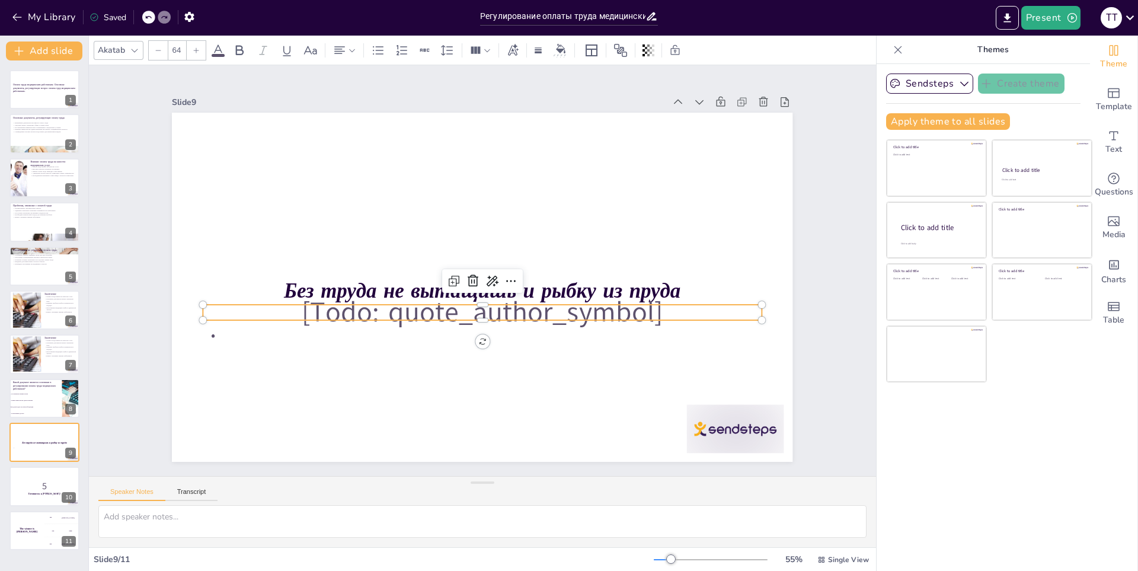
checkbox input "true"
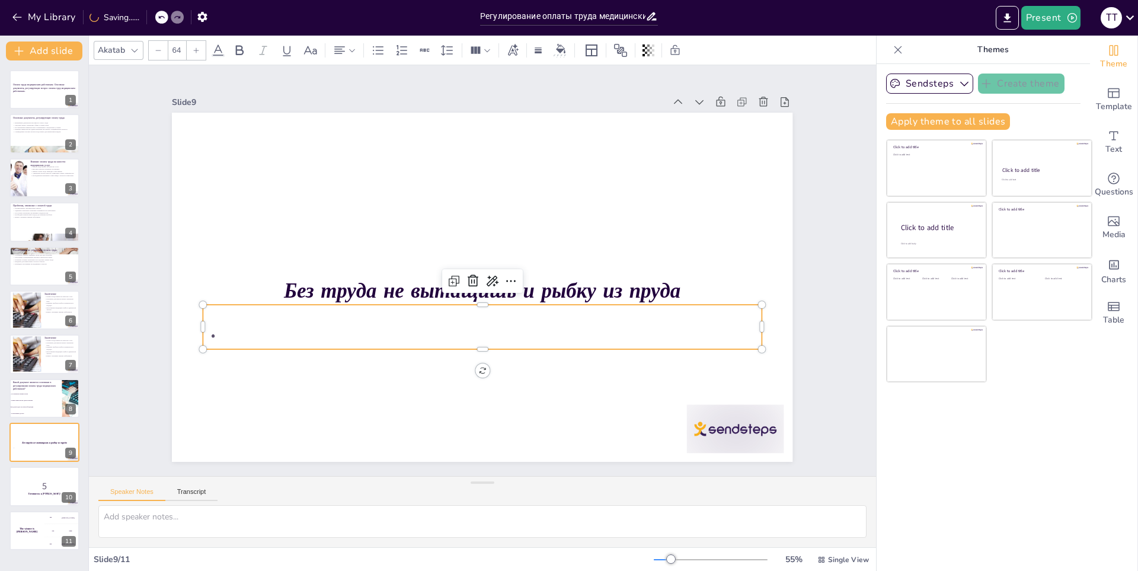
checkbox input "true"
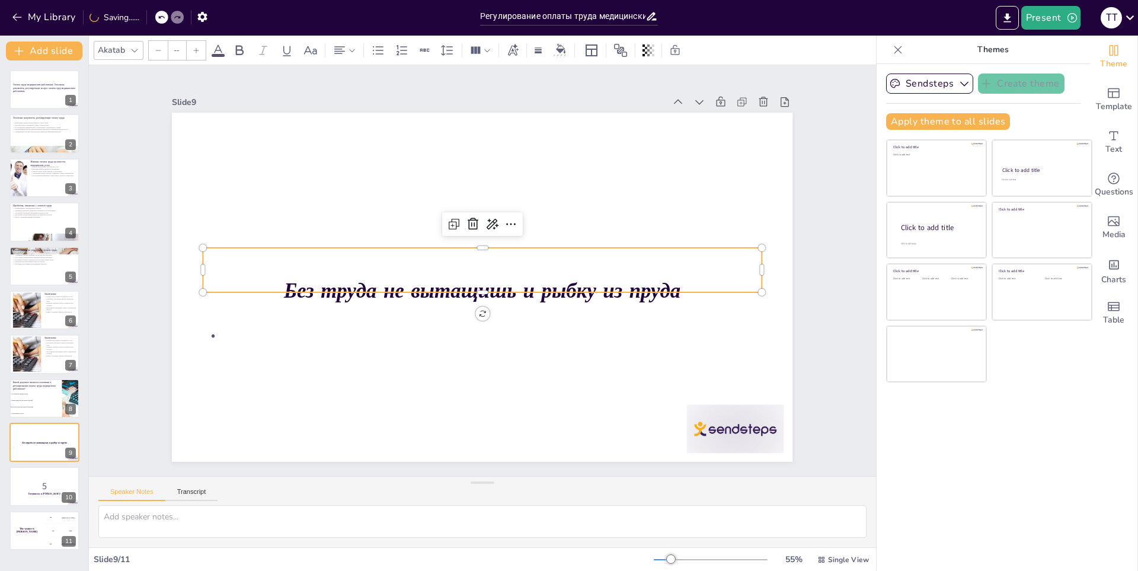
type input "64"
click at [716, 248] on p at bounding box center [482, 270] width 558 height 44
click at [39, 480] on p "5" at bounding box center [44, 485] width 64 height 13
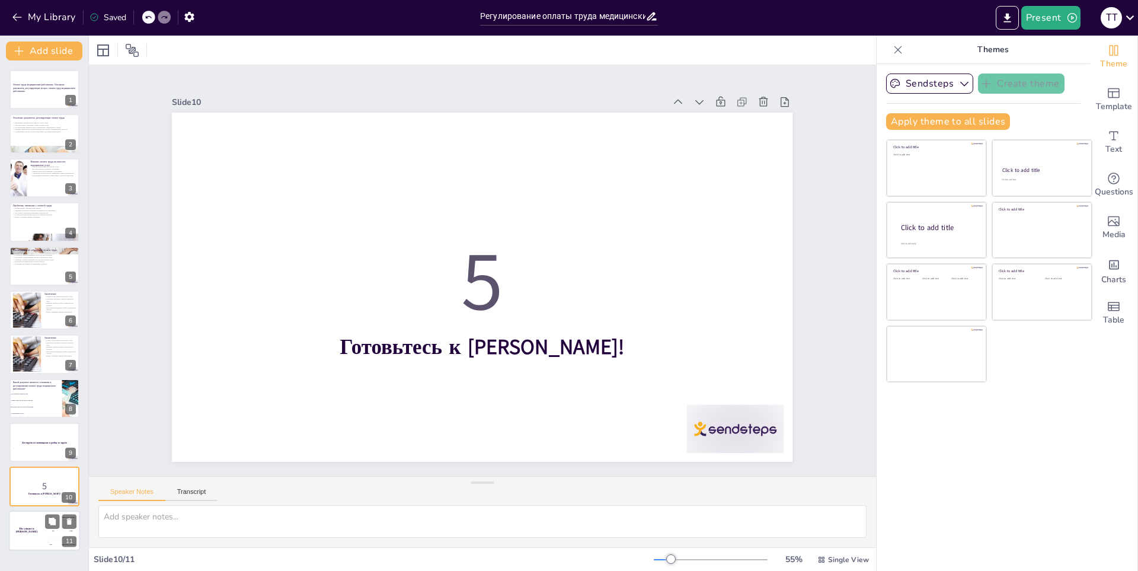
click at [19, 529] on h4 "The winner is [PERSON_NAME]" at bounding box center [27, 530] width 36 height 6
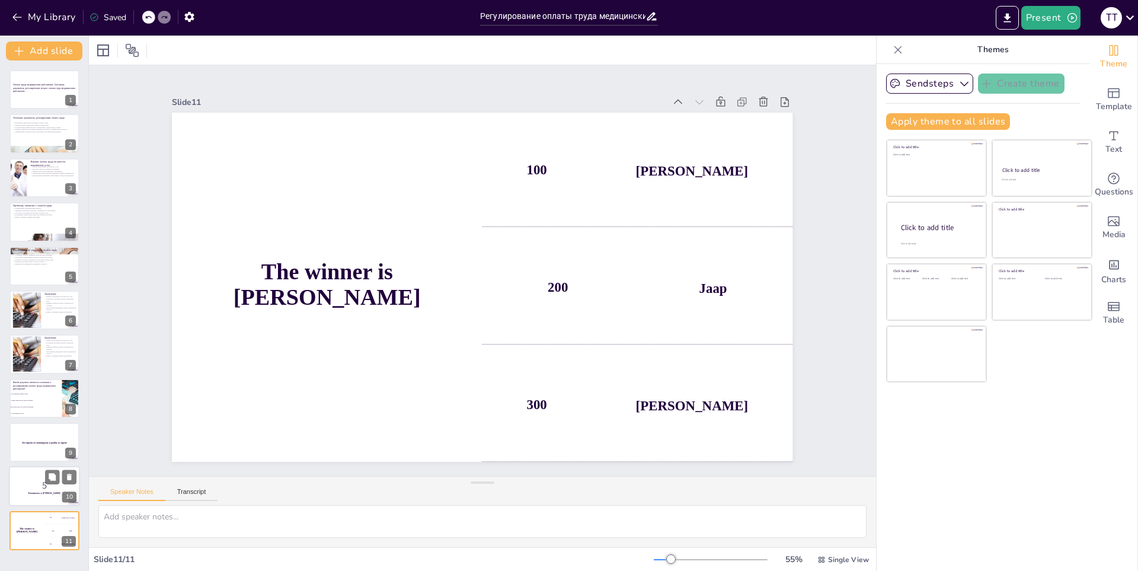
click at [37, 497] on div at bounding box center [44, 486] width 71 height 40
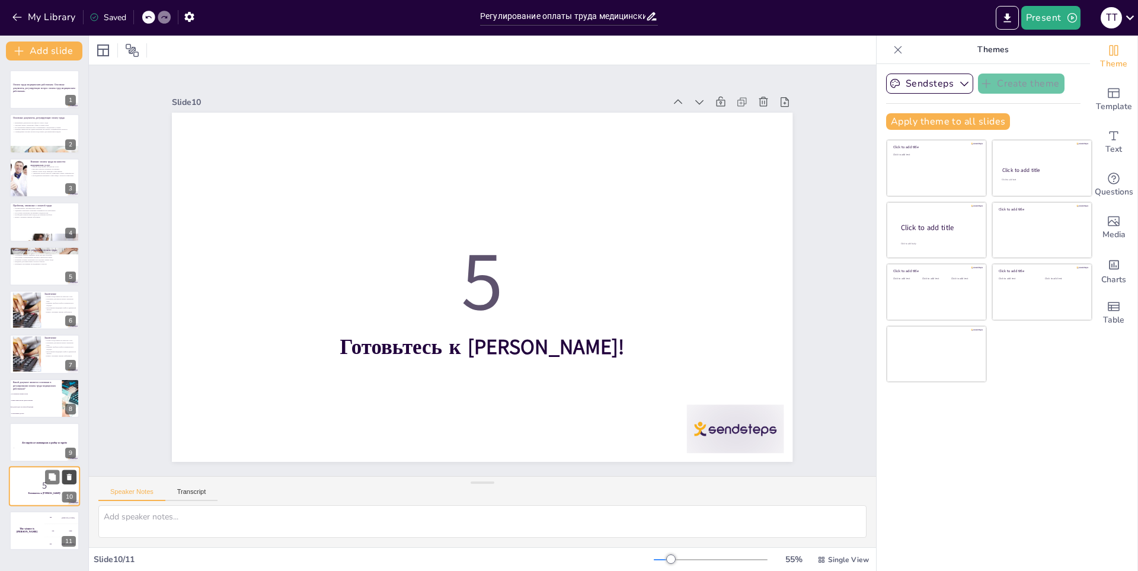
click at [71, 473] on icon at bounding box center [69, 477] width 8 height 8
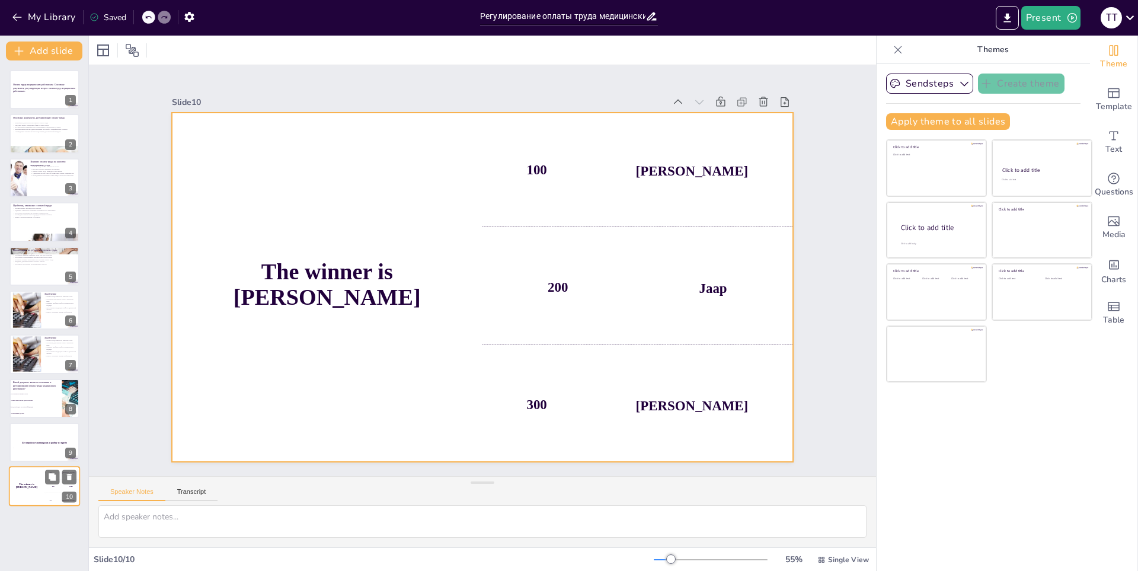
click at [77, 475] on div "100 Hasan" at bounding box center [62, 472] width 36 height 13
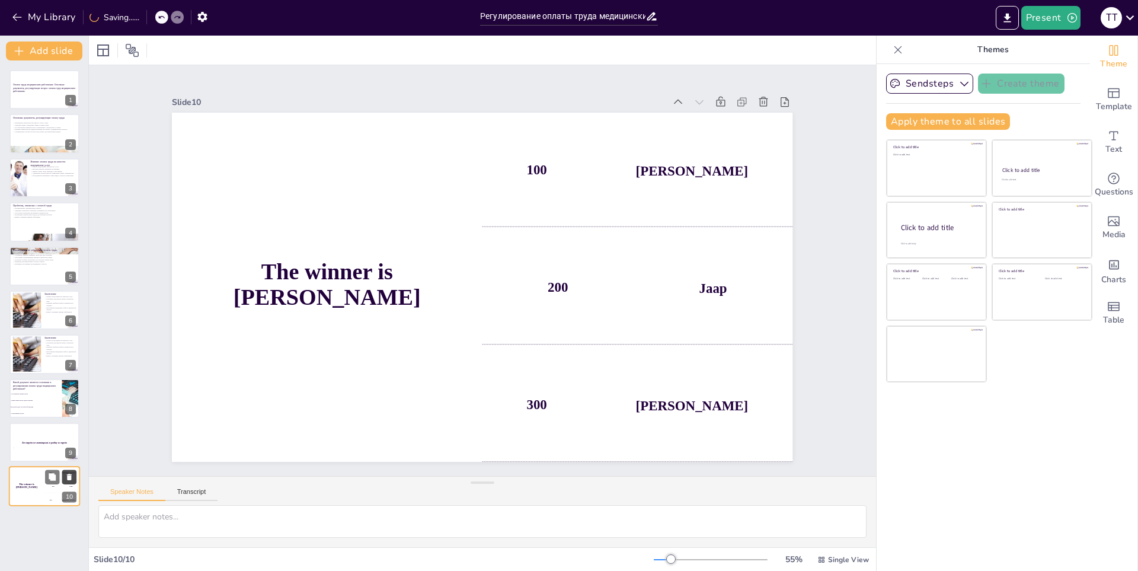
click at [71, 475] on icon at bounding box center [69, 477] width 5 height 7
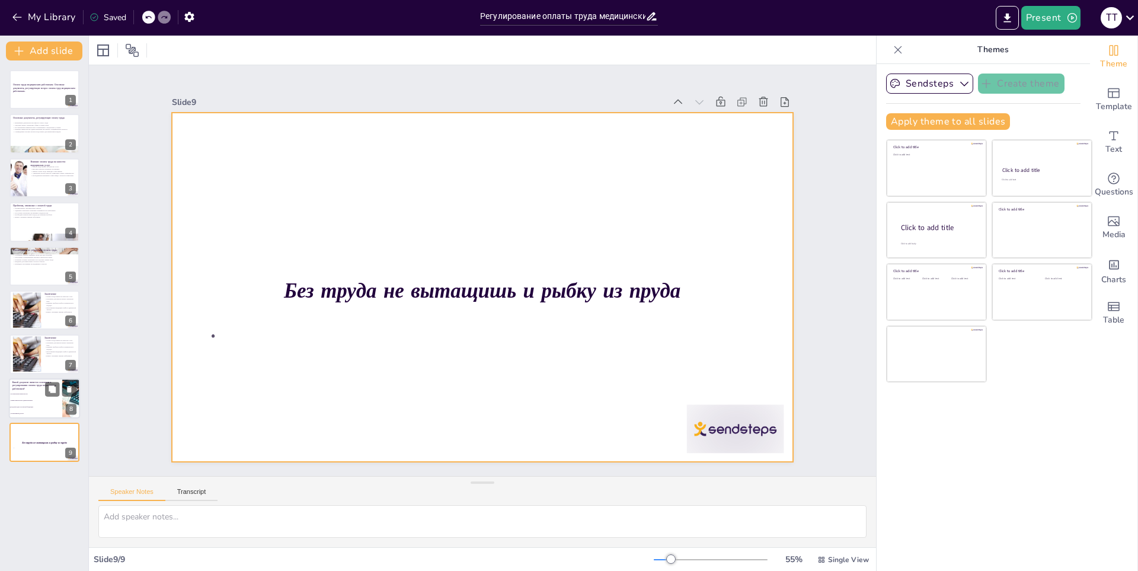
checkbox input "true"
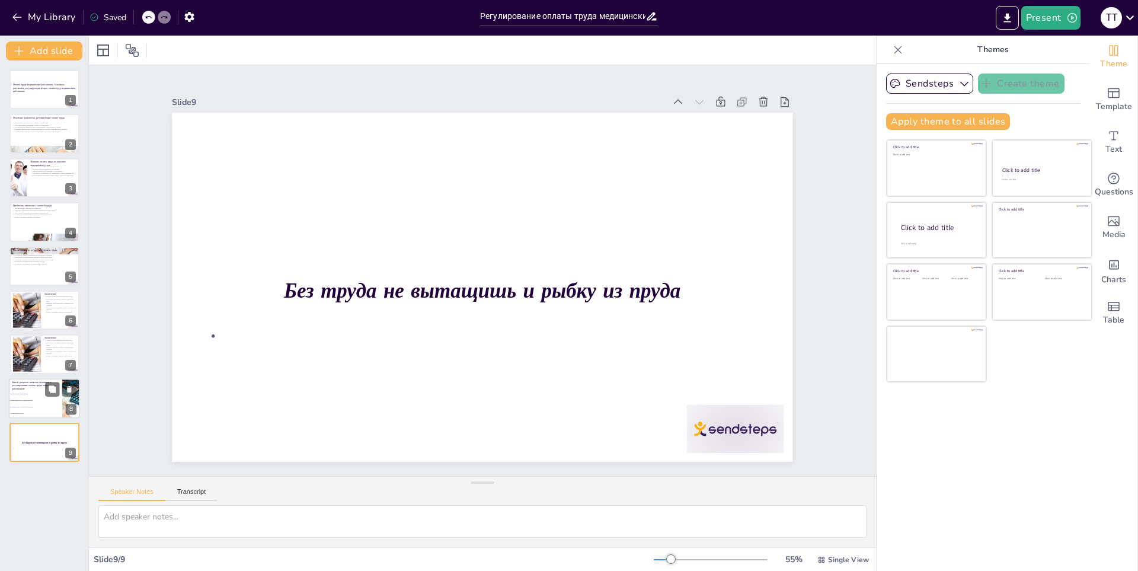
click at [51, 398] on li "Приказ министерства здравоохранения" at bounding box center [35, 400] width 53 height 7
type textarea "Правильный ответ - Трудовой кодекс Российской Федерации, который является основ…"
checkbox input "true"
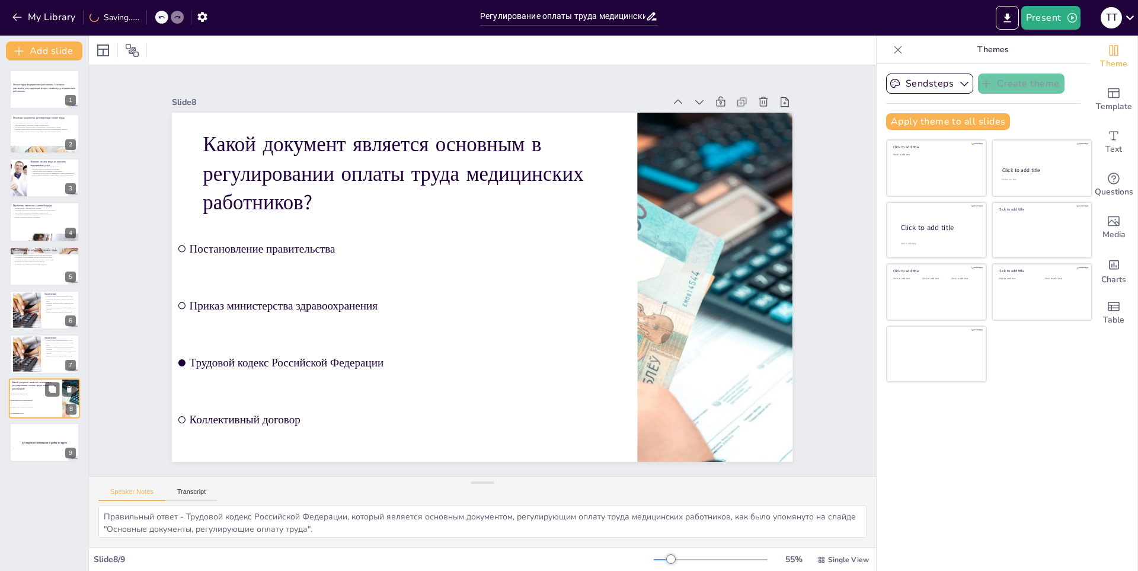
checkbox input "true"
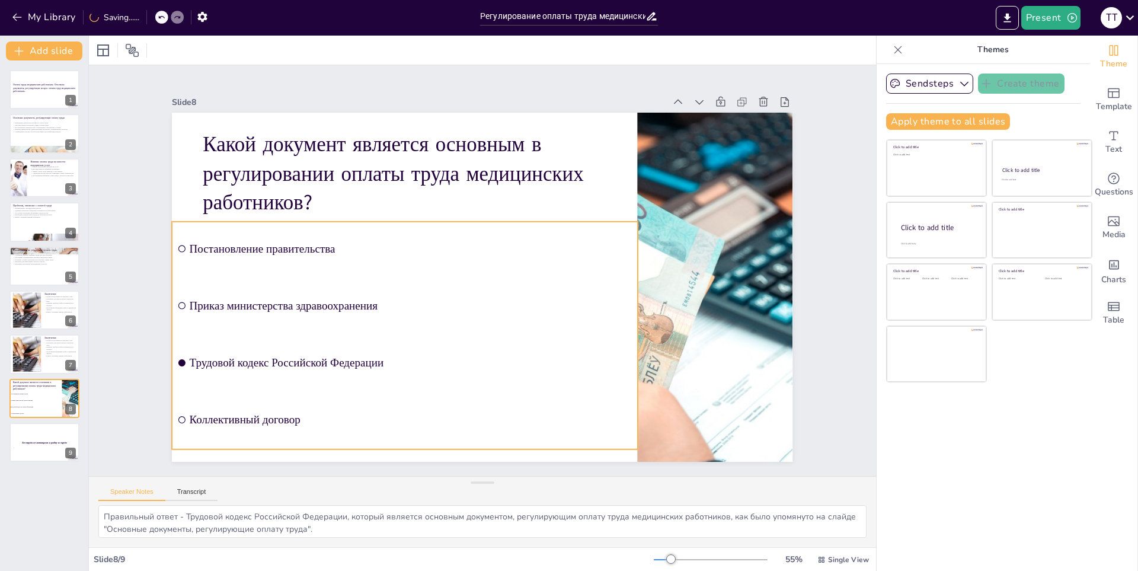
checkbox input "true"
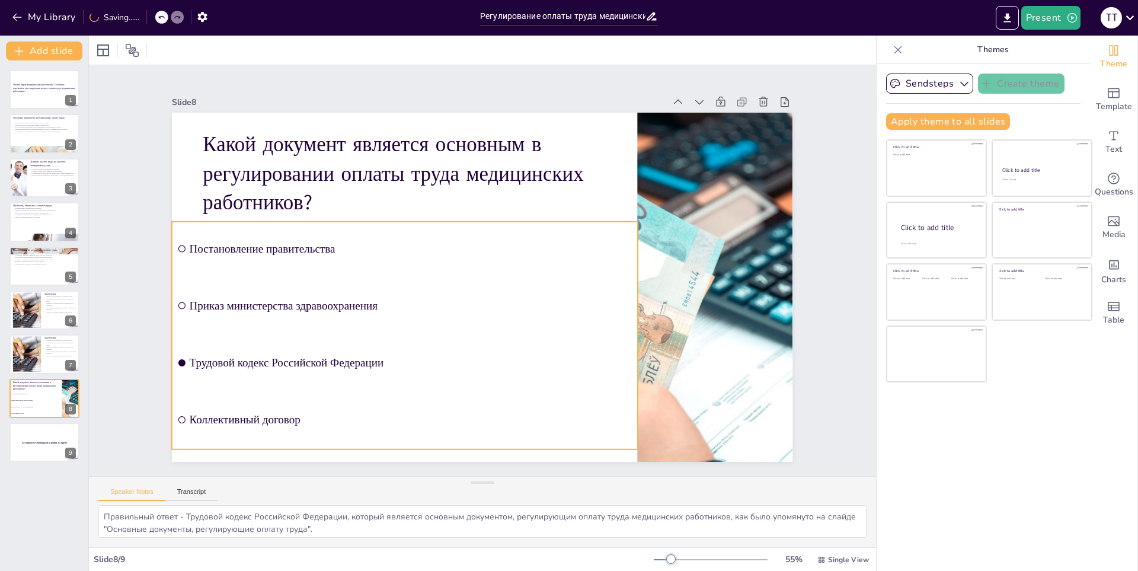
checkbox input "true"
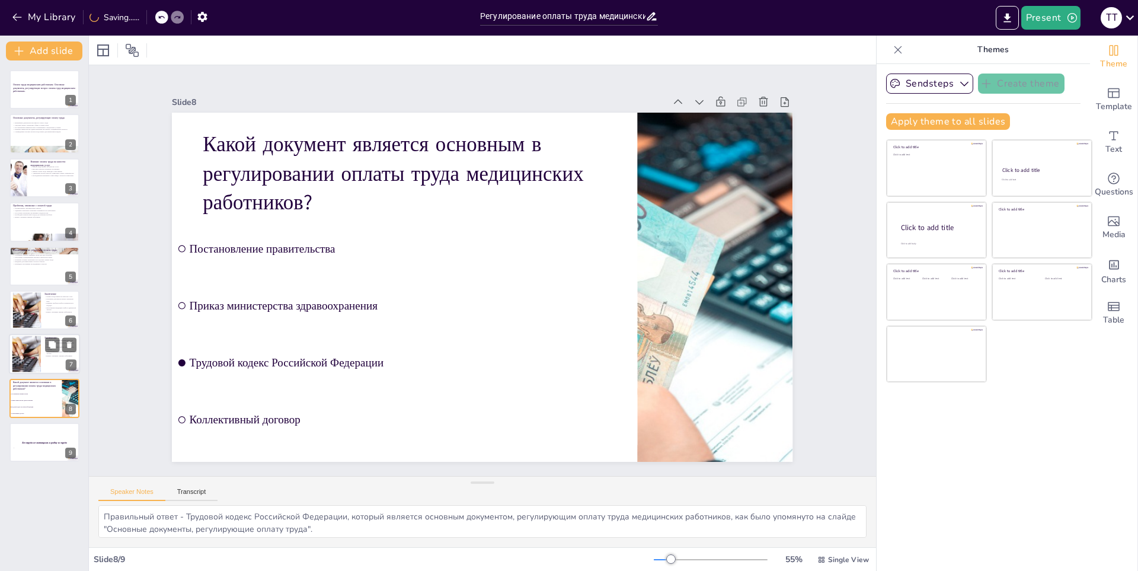
checkbox input "true"
click at [30, 347] on div at bounding box center [27, 354] width 64 height 36
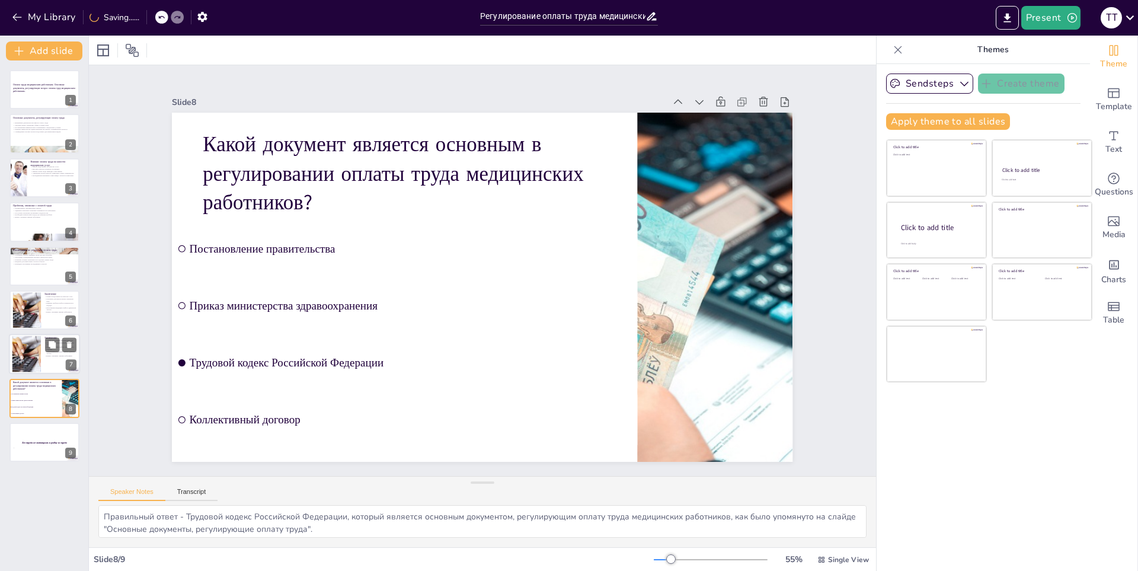
type textarea "Loremi dolor sitametconse, adi elitse doeiu temporincid utlaboreet dolor magnaa…"
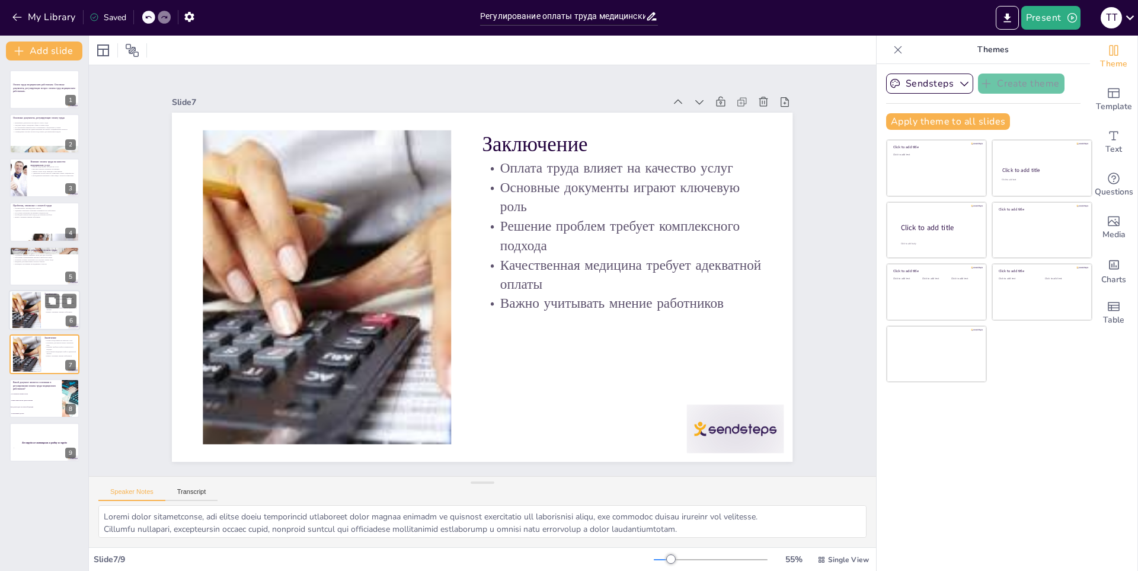
click at [36, 303] on div at bounding box center [27, 310] width 64 height 36
checkbox input "true"
click at [36, 261] on p "Внедрить дополнительные льготы и бонусы" at bounding box center [44, 261] width 64 height 2
type textarea "Lore ipsum dolorsitamet consecteturad elitseddoeiu tempor incididu utlab etd ma…"
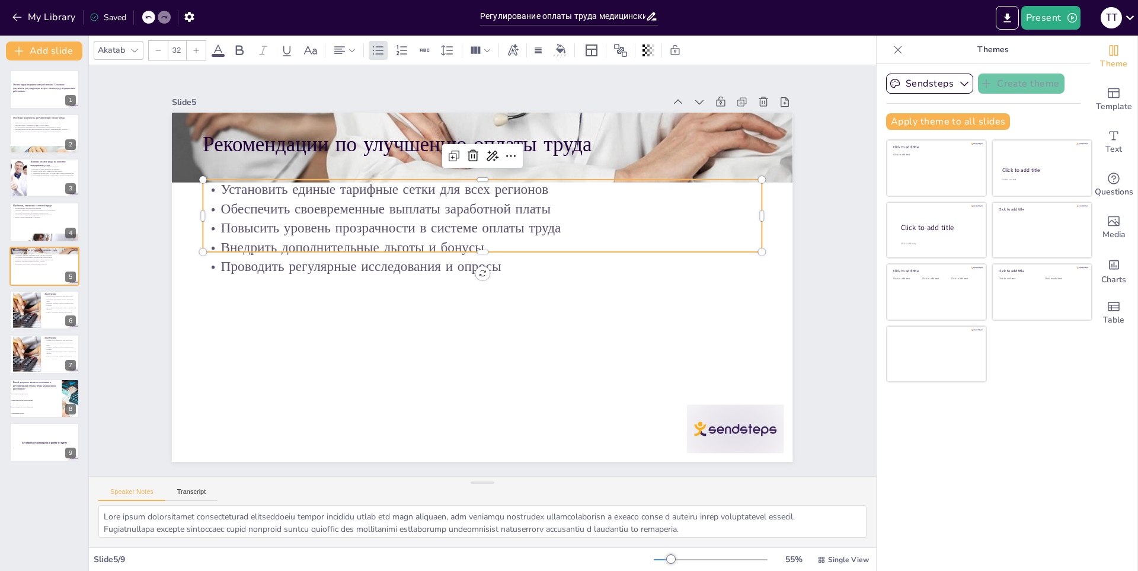
click at [248, 245] on p "Внедрить дополнительные льготы и бонусы" at bounding box center [495, 250] width 494 height 296
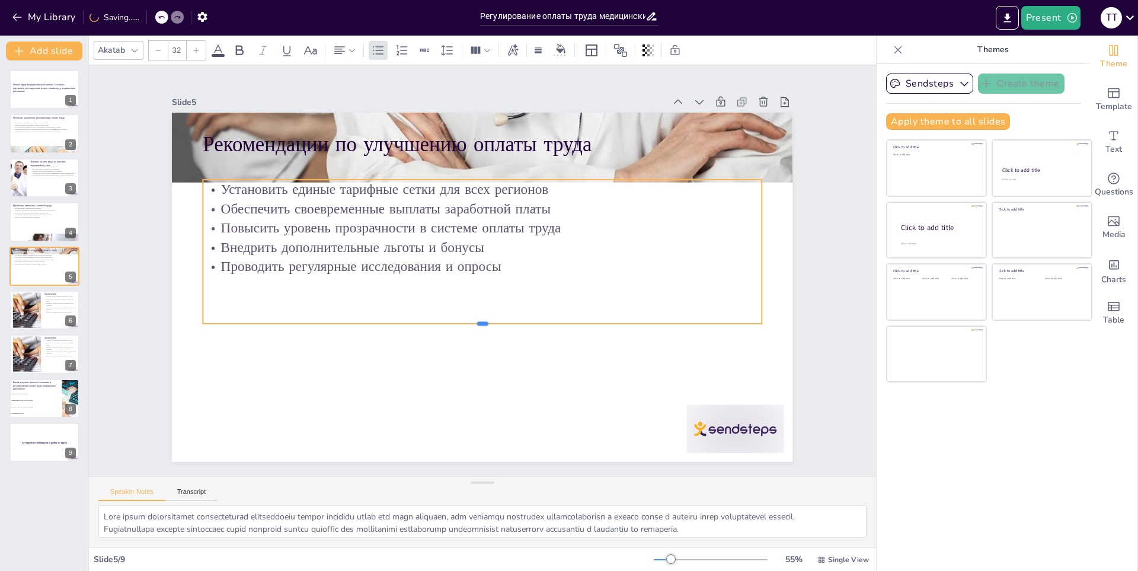
drag, startPoint x: 475, startPoint y: 248, endPoint x: 478, endPoint y: 320, distance: 71.8
click at [478, 320] on div at bounding box center [453, 320] width 488 height 287
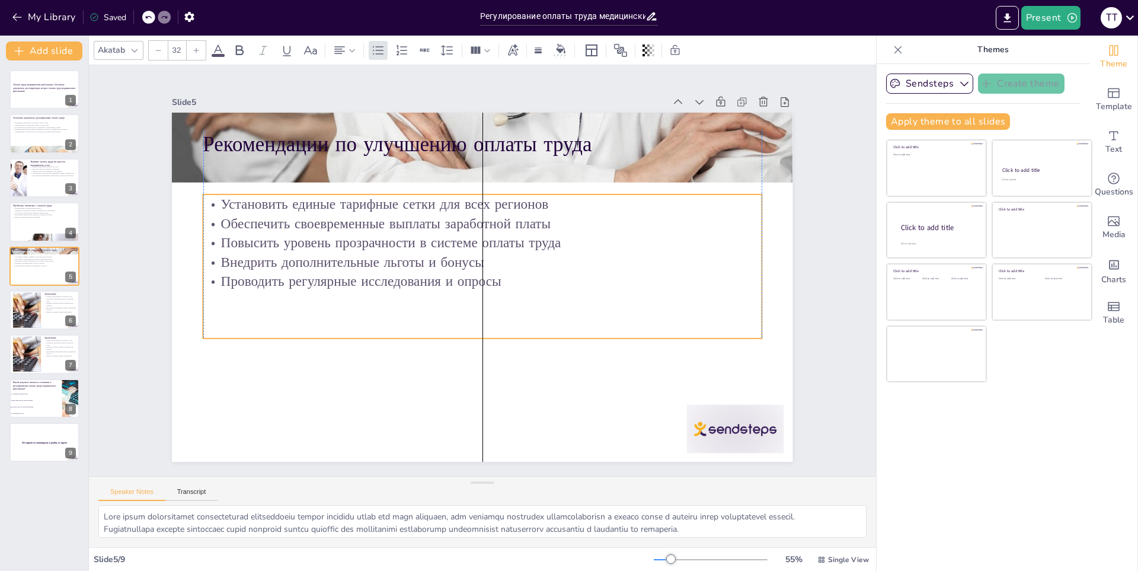
drag, startPoint x: 441, startPoint y: 175, endPoint x: 438, endPoint y: 190, distance: 15.0
click at [438, 190] on p "Установить единые тарифные сетки для всех регионов" at bounding box center [489, 204] width 558 height 78
checkbox input "true"
click at [24, 222] on div at bounding box center [44, 221] width 71 height 40
type textarea "Loremi dolor sitametconse, adi elitseddoeius temporincidid utlabor et dolorema …"
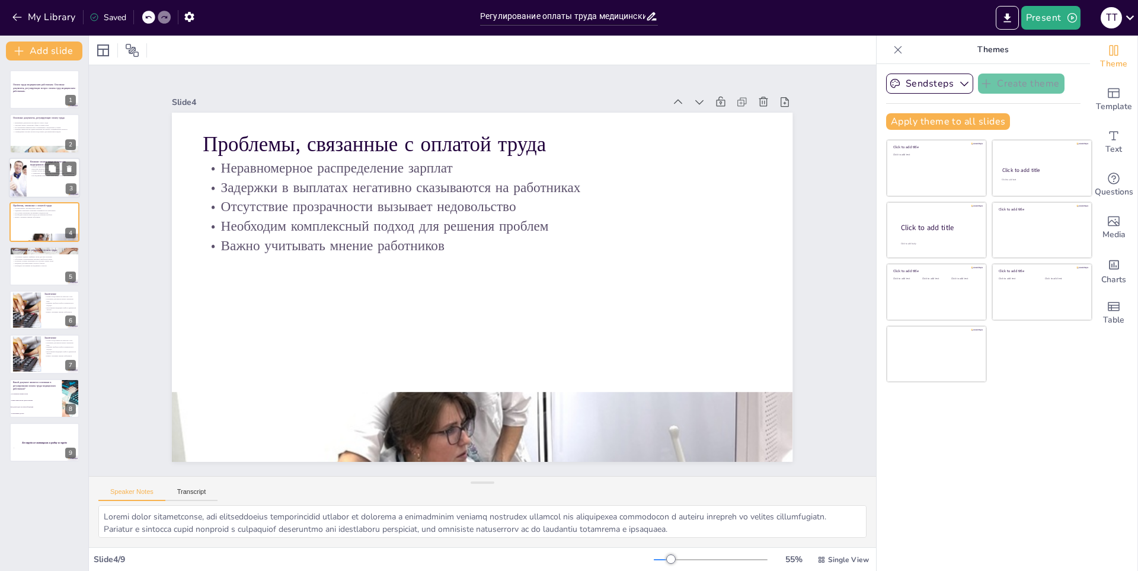
checkbox input "true"
click at [28, 175] on div at bounding box center [44, 178] width 71 height 40
type textarea "Lore ipsum dolorsitame consecte ad eli, sed doeius tempo incididuntu laboreetdo…"
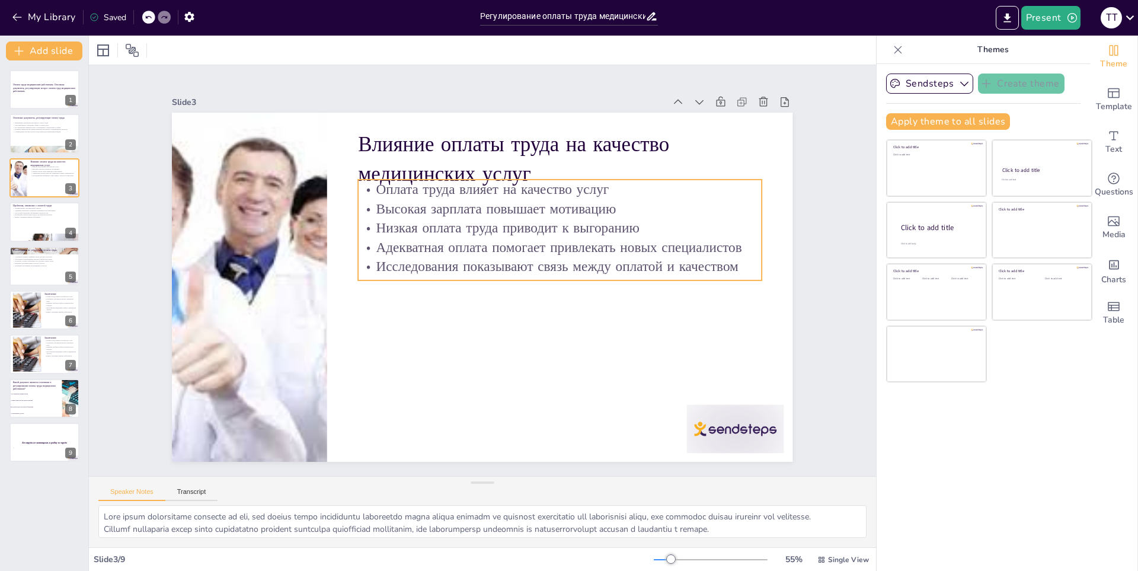
click at [584, 177] on p "Оплата труда влияет на качество услуг" at bounding box center [575, 207] width 398 height 103
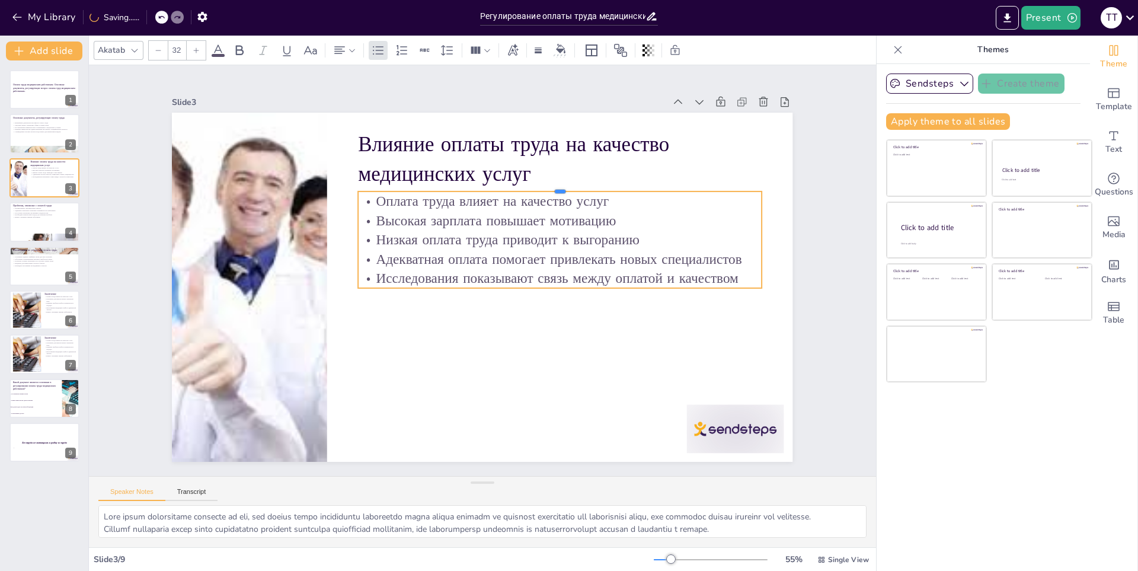
drag, startPoint x: 601, startPoint y: 174, endPoint x: 601, endPoint y: 187, distance: 13.0
click at [601, 187] on div at bounding box center [568, 195] width 402 height 52
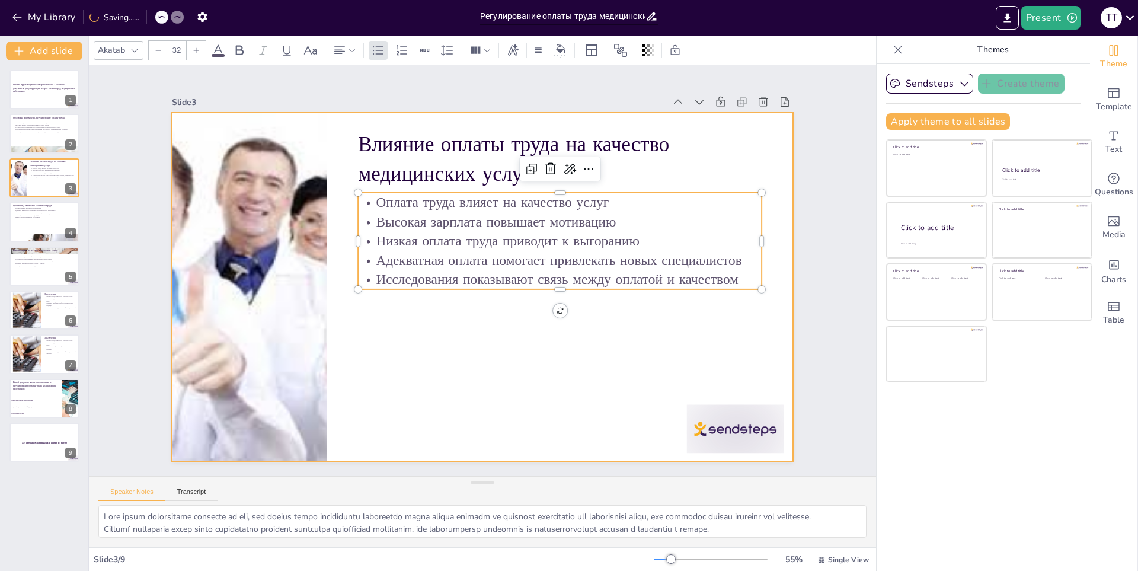
click at [448, 350] on div at bounding box center [482, 287] width 620 height 349
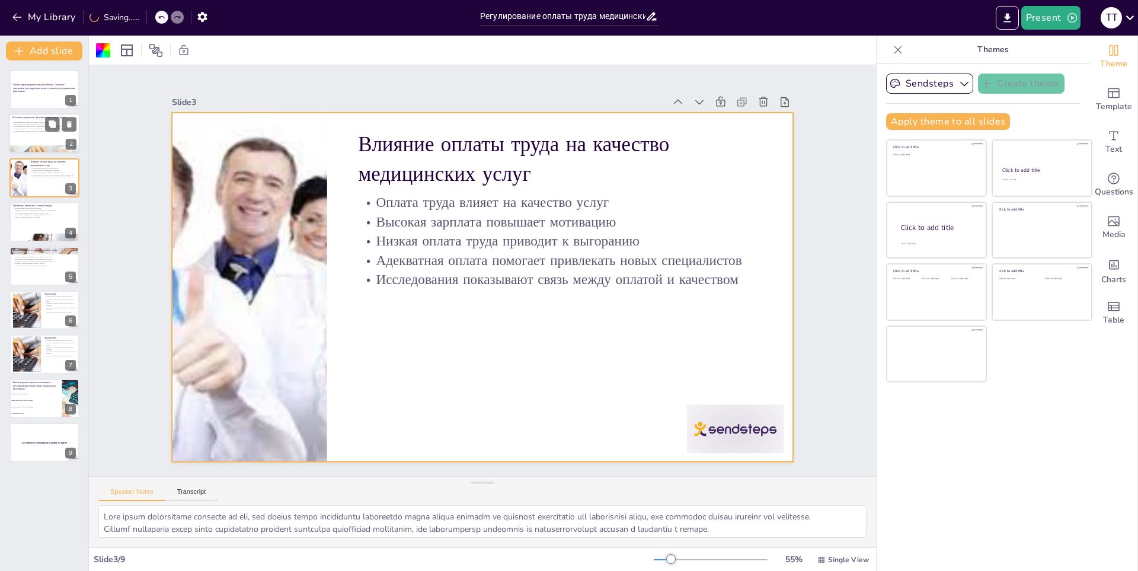
checkbox input "true"
click at [36, 142] on div at bounding box center [44, 134] width 71 height 40
type textarea "Loremi dolor sitametconse, adi elitseddo eiusmodtemp, incididuntutl etdolo magn…"
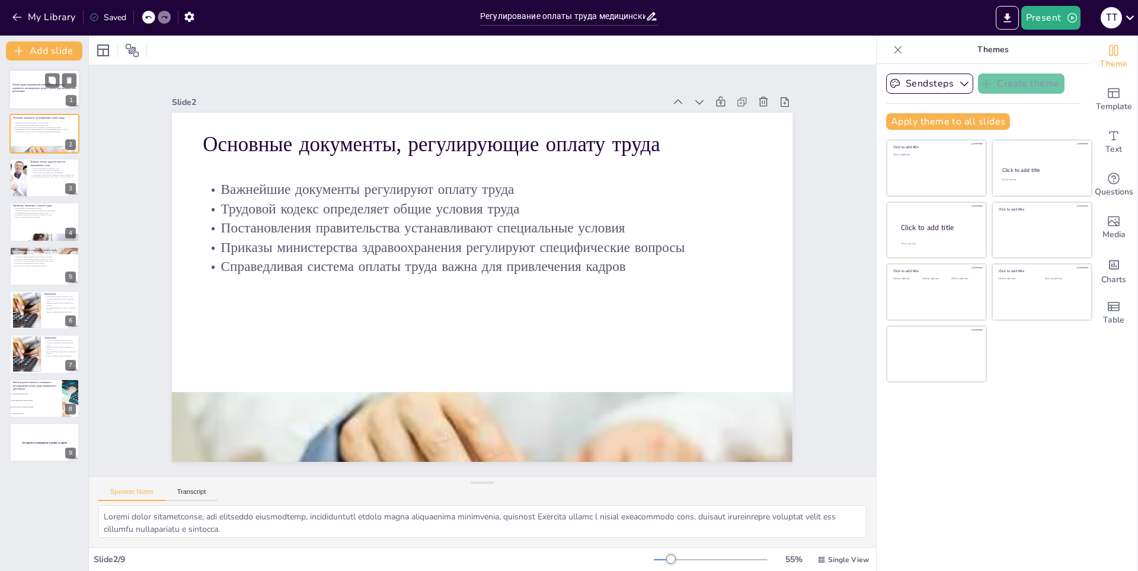
checkbox input "true"
click at [36, 95] on div at bounding box center [44, 89] width 71 height 40
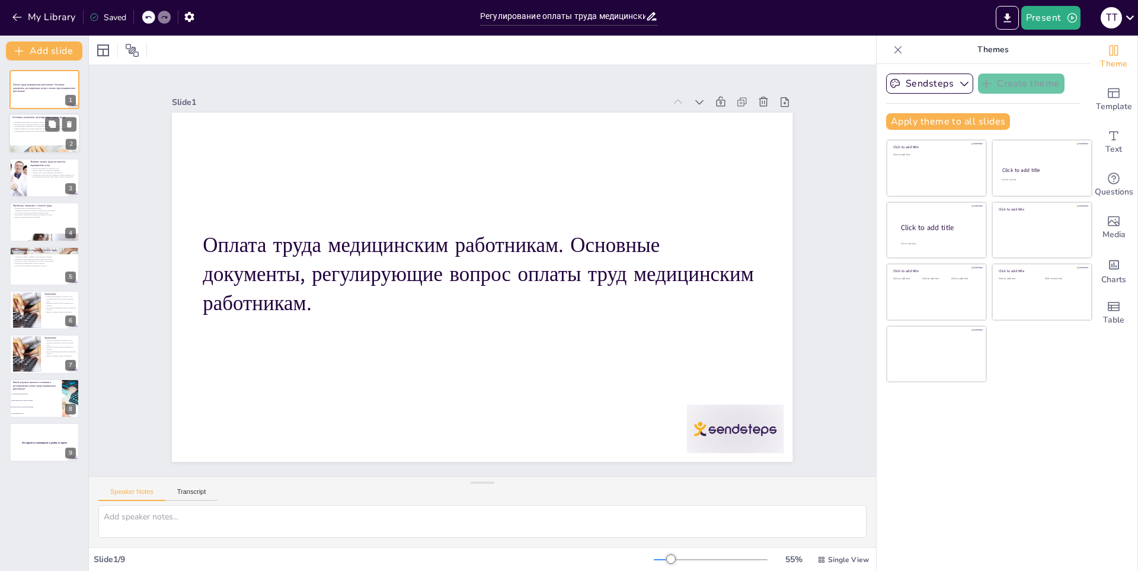
checkbox input "true"
click at [30, 135] on div at bounding box center [44, 134] width 71 height 40
type textarea "Loremi dolor sitametconse, adi elitseddo eiusmodtemp, incididuntutl etdolo magn…"
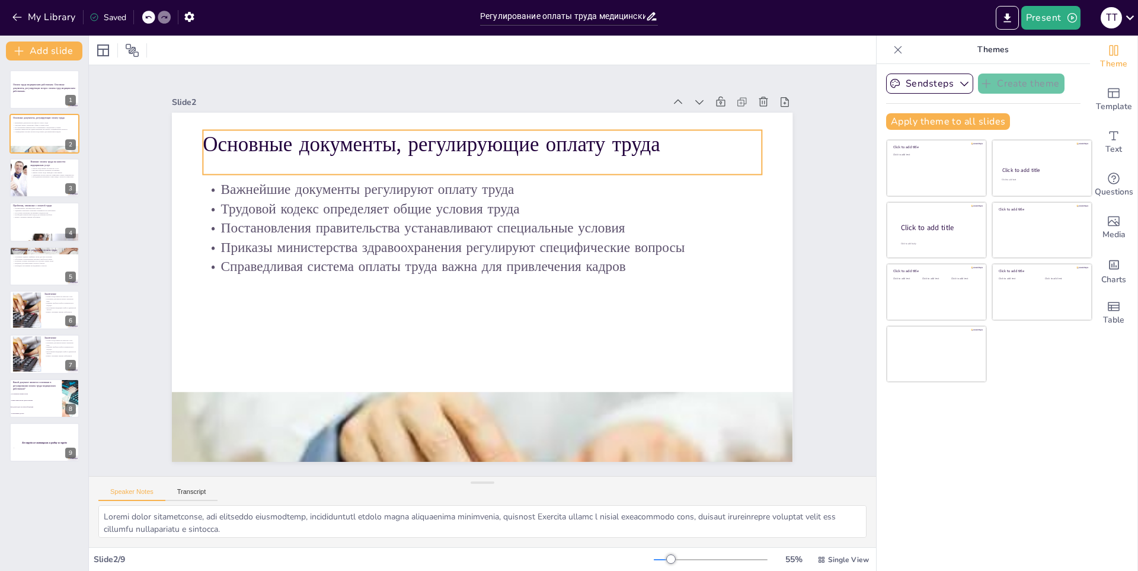
click at [486, 126] on p "Основные документы, регулирующие оплату труда" at bounding box center [521, 150] width 540 height 200
click at [505, 123] on div at bounding box center [482, 122] width 558 height 9
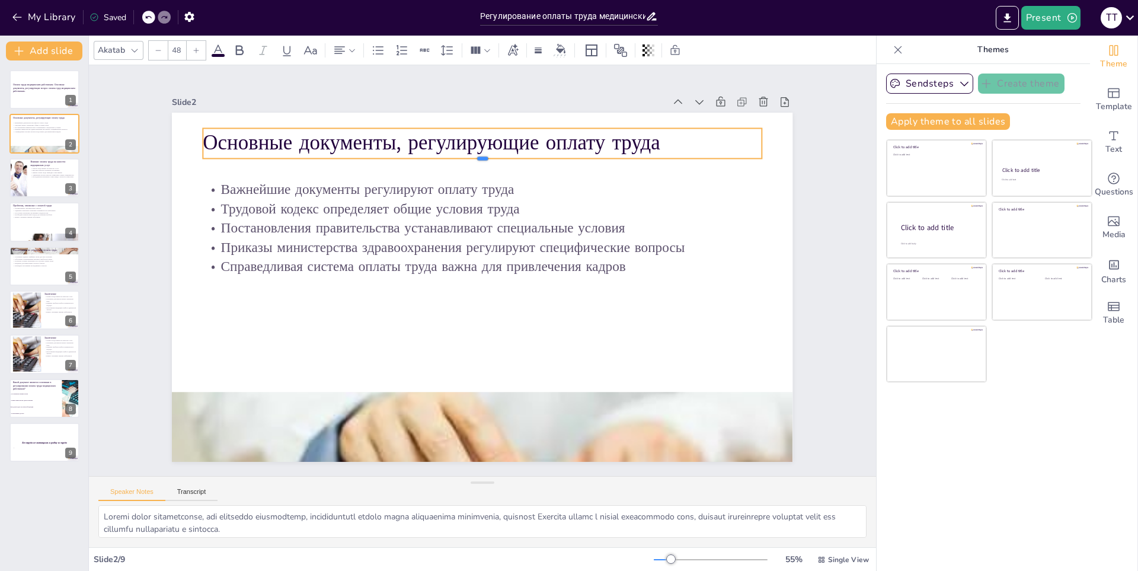
drag, startPoint x: 514, startPoint y: 171, endPoint x: 515, endPoint y: 155, distance: 16.0
click at [515, 155] on div at bounding box center [493, 164] width 556 height 68
click at [523, 123] on div at bounding box center [497, 126] width 556 height 68
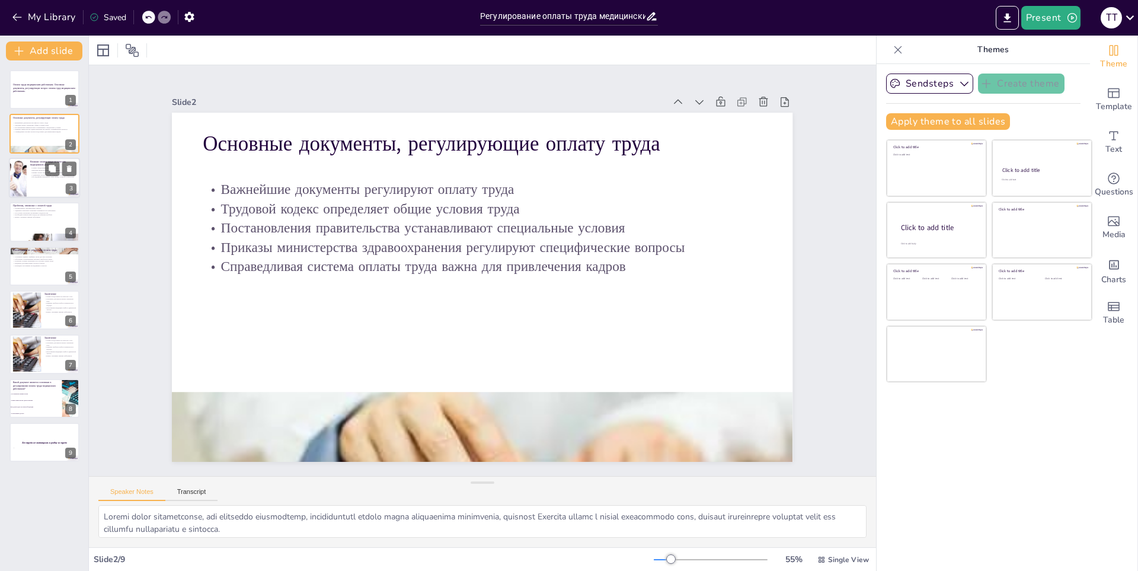
checkbox input "true"
click at [30, 169] on p "Высокая зарплата повышает мотивацию" at bounding box center [53, 170] width 46 height 2
type textarea "Lore ipsum dolorsitame consecte ad eli, sed doeius tempo incididuntu laboreetdo…"
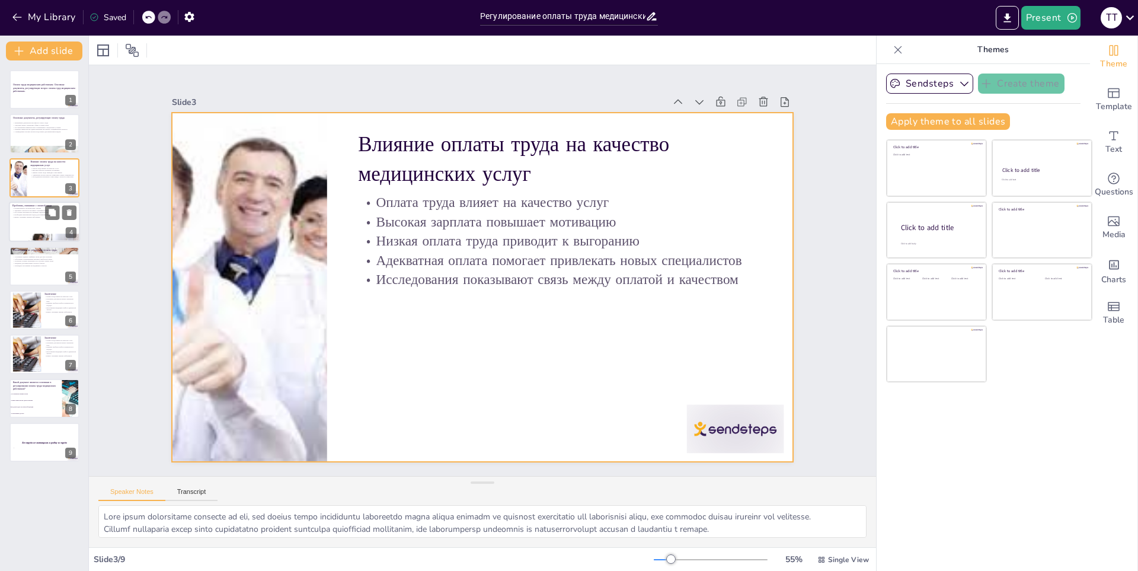
checkbox input "true"
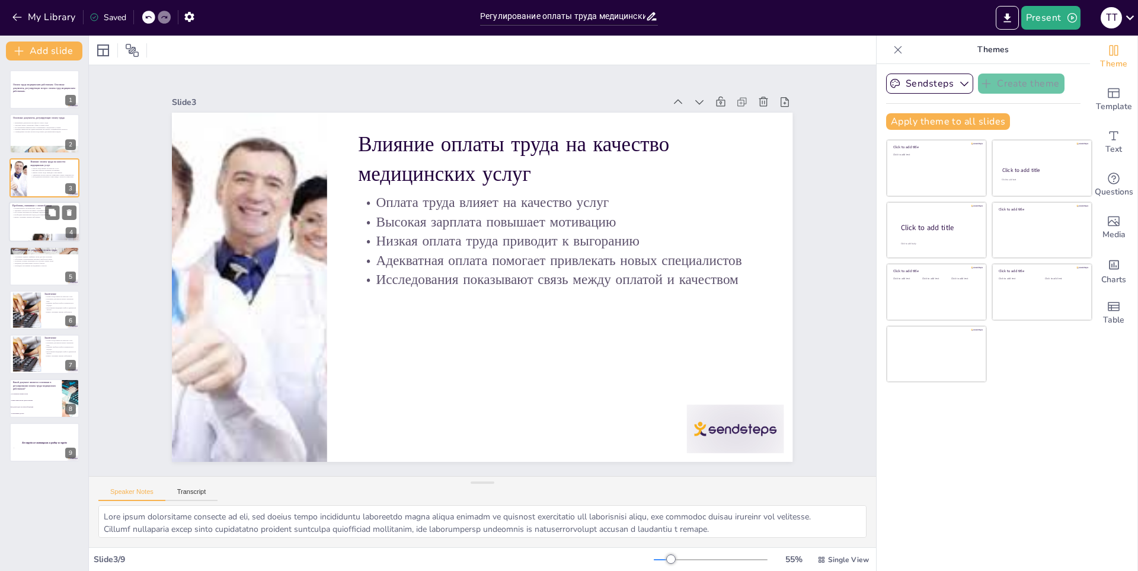
click at [34, 219] on div at bounding box center [44, 221] width 71 height 40
type textarea "Loremi dolor sitametconse, adi elitseddoeius temporincidid utlabor et dolorema …"
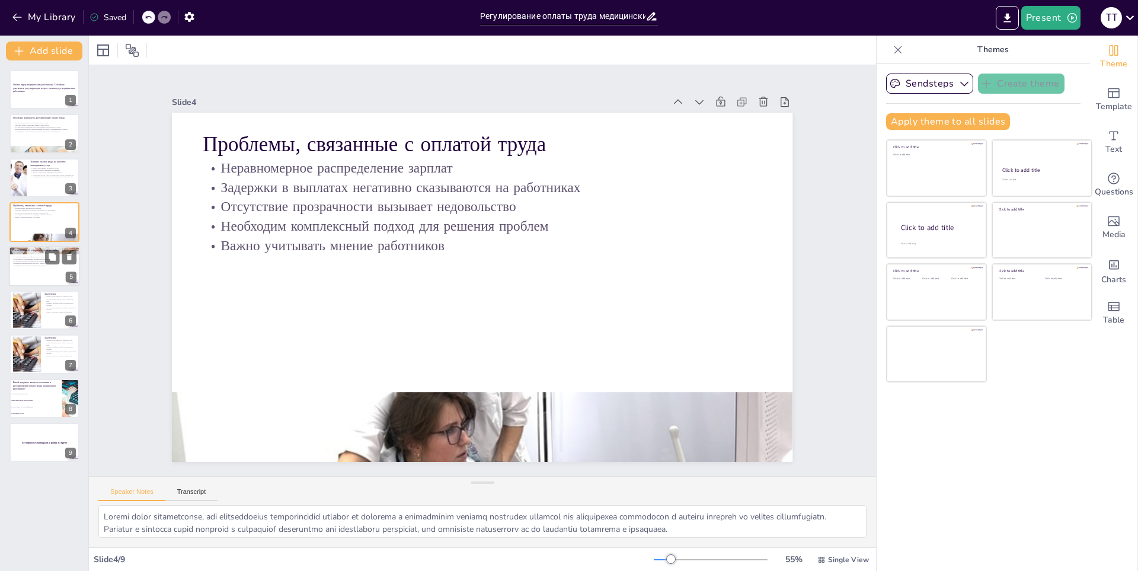
checkbox input "true"
click at [43, 253] on div "Рекомендации по улучшению оплаты труда" at bounding box center [44, 250] width 64 height 5
type textarea "Lore ipsum dolorsitamet consecteturad elitseddoeiu tempor incididu utlab etd ma…"
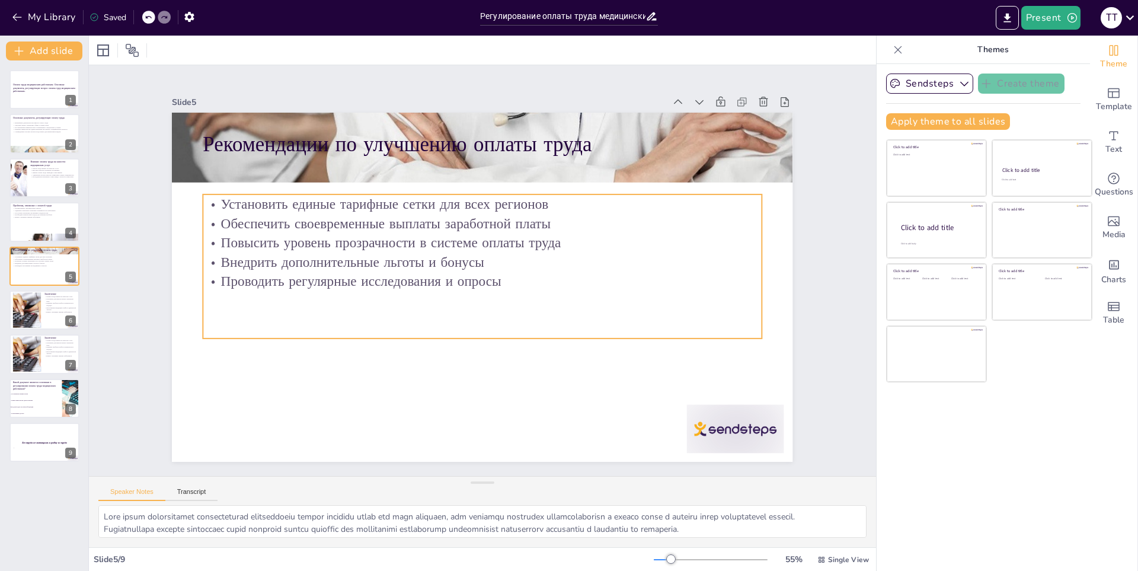
click at [427, 198] on p "Установить единые тарифные сетки для всех регионов" at bounding box center [503, 207] width 537 height 191
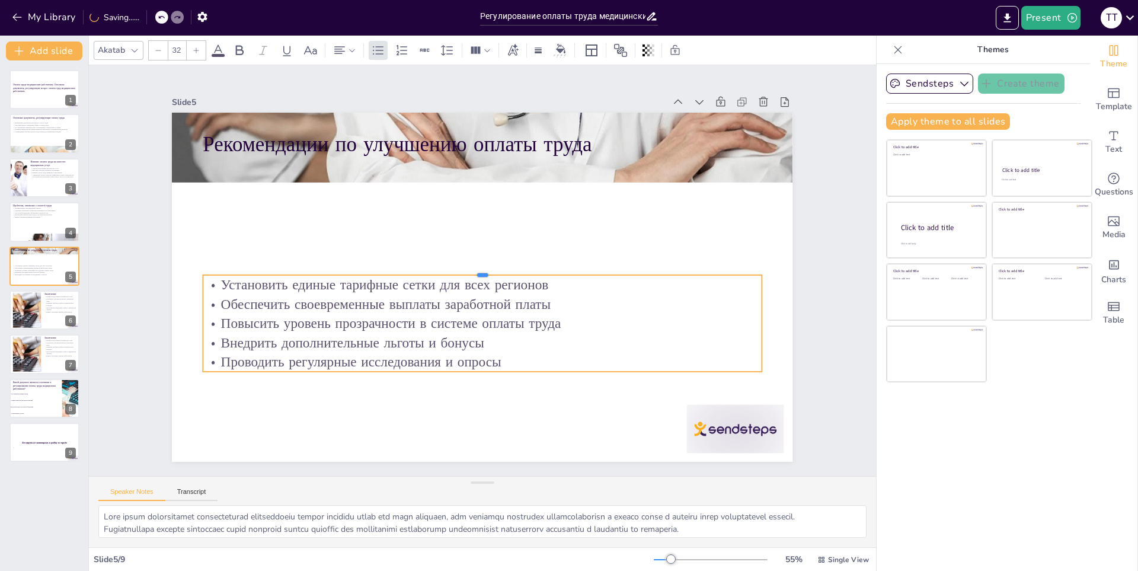
drag, startPoint x: 430, startPoint y: 190, endPoint x: 429, endPoint y: 270, distance: 80.6
click at [429, 270] on div at bounding box center [483, 271] width 534 height 182
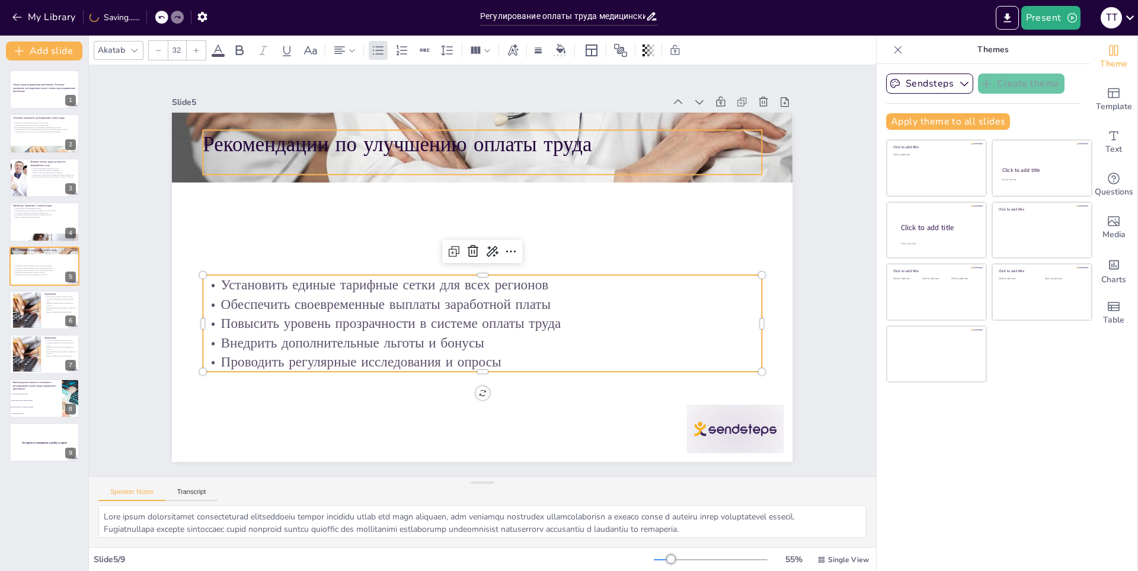
checkbox input "true"
type input "48"
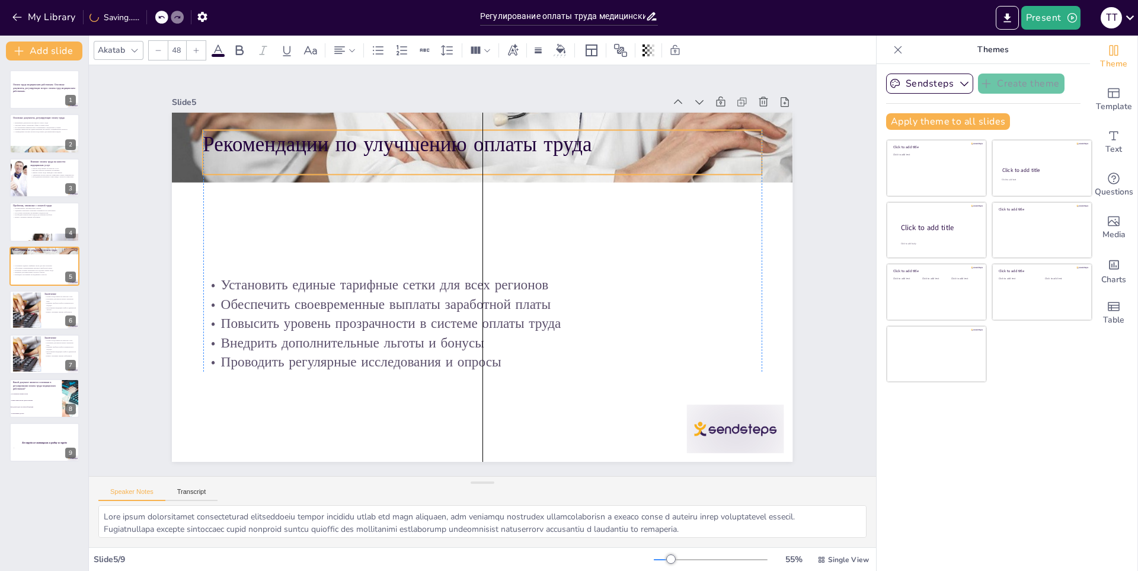
click at [381, 163] on div "Рекомендации по улучшению оплаты труда" at bounding box center [518, 158] width 544 height 214
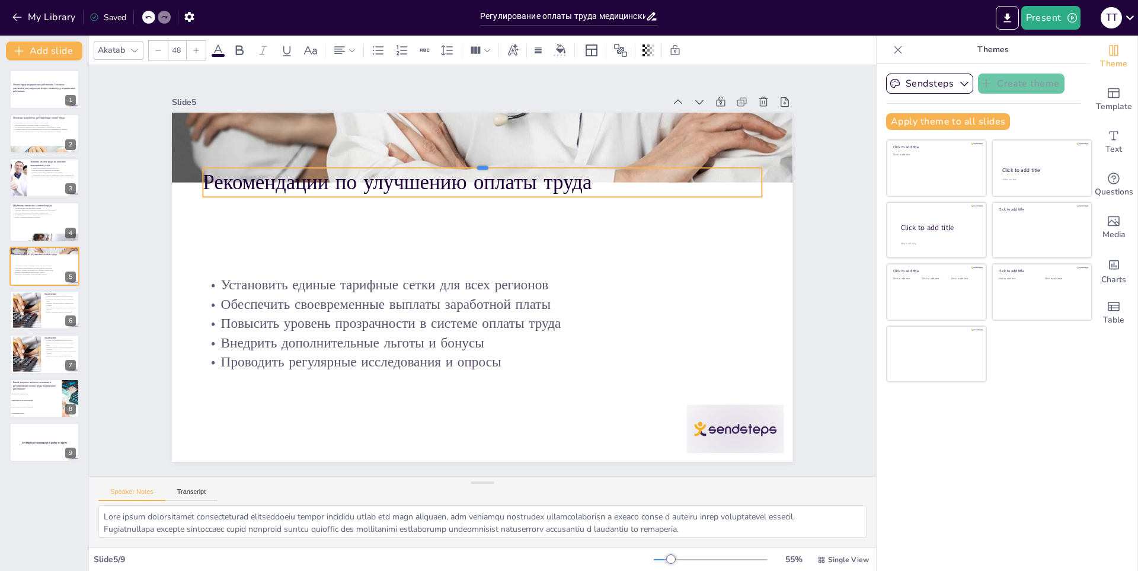
drag, startPoint x: 406, startPoint y: 124, endPoint x: 400, endPoint y: 213, distance: 89.1
click at [399, 216] on div "Рекомендации по улучшению оплаты труда Установить единые тарифные сетки для все…" at bounding box center [470, 281] width 674 height 694
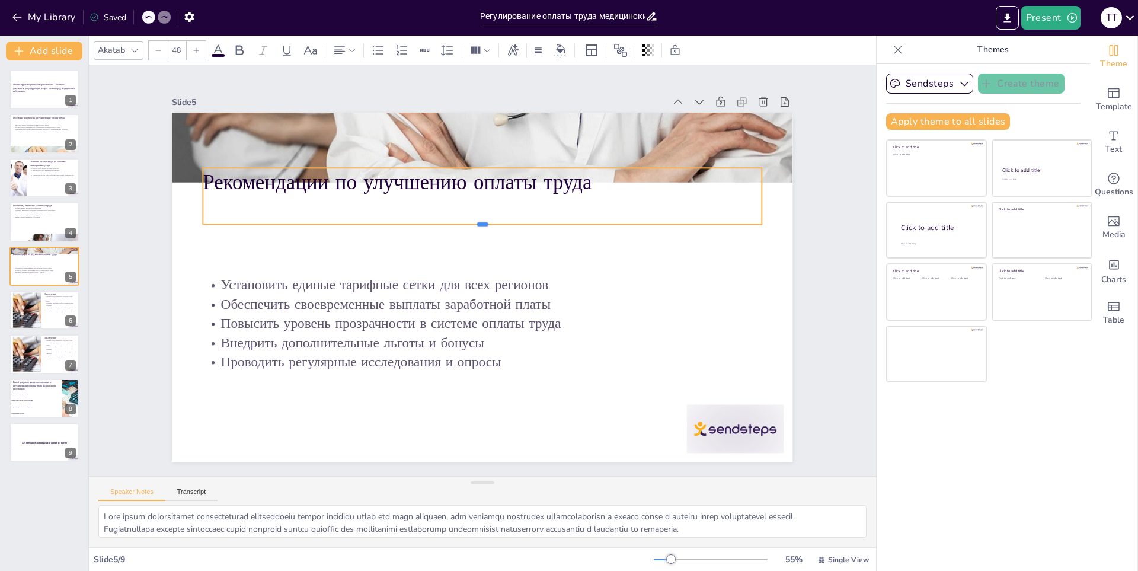
drag, startPoint x: 421, startPoint y: 192, endPoint x: 425, endPoint y: 240, distance: 48.2
click at [425, 233] on div at bounding box center [482, 228] width 558 height 9
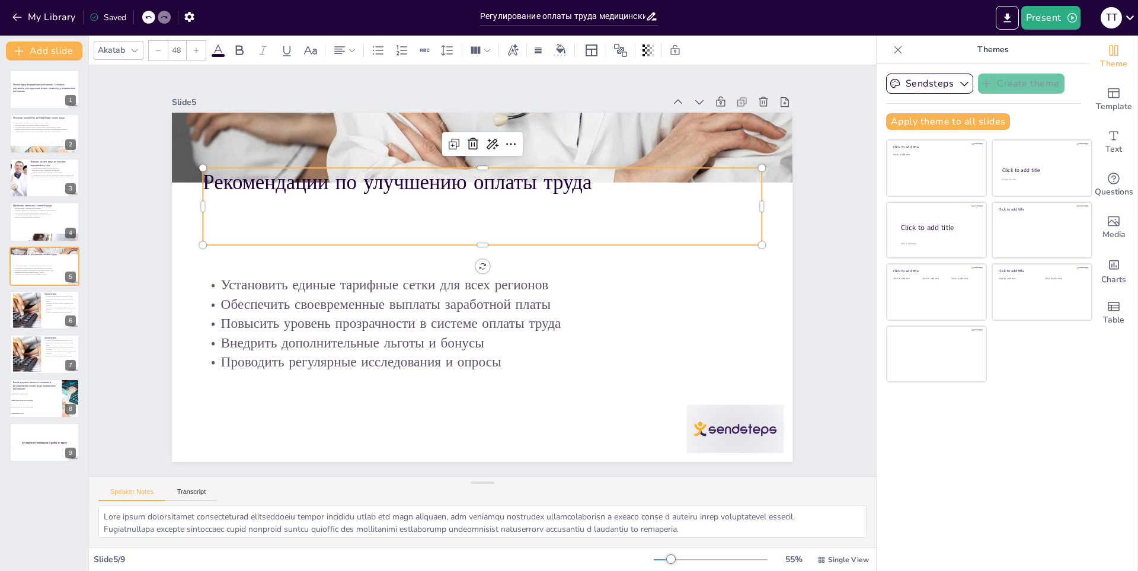
checkbox input "true"
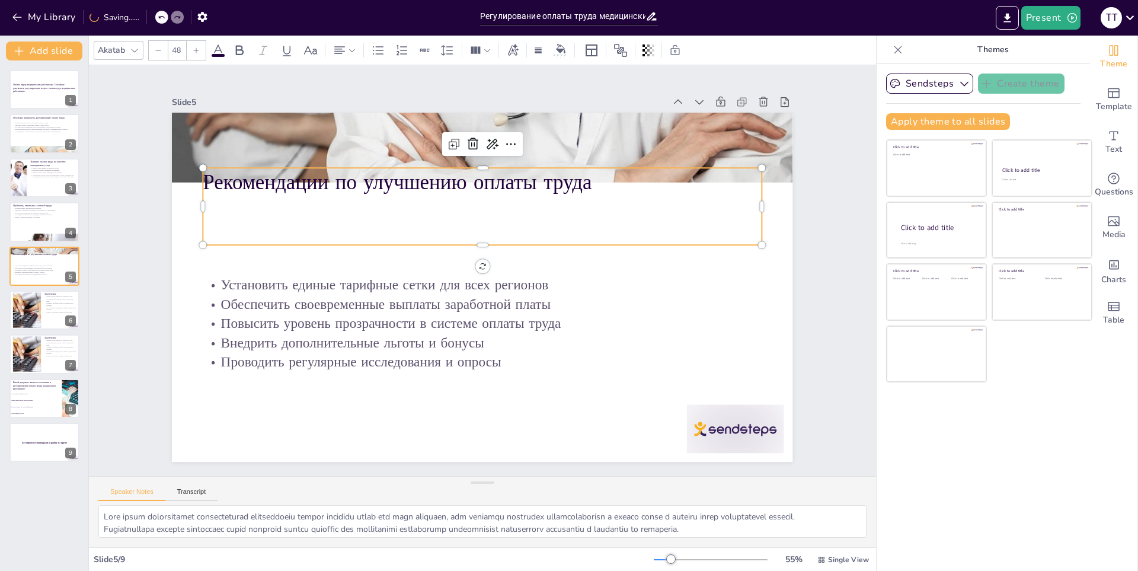
checkbox input "true"
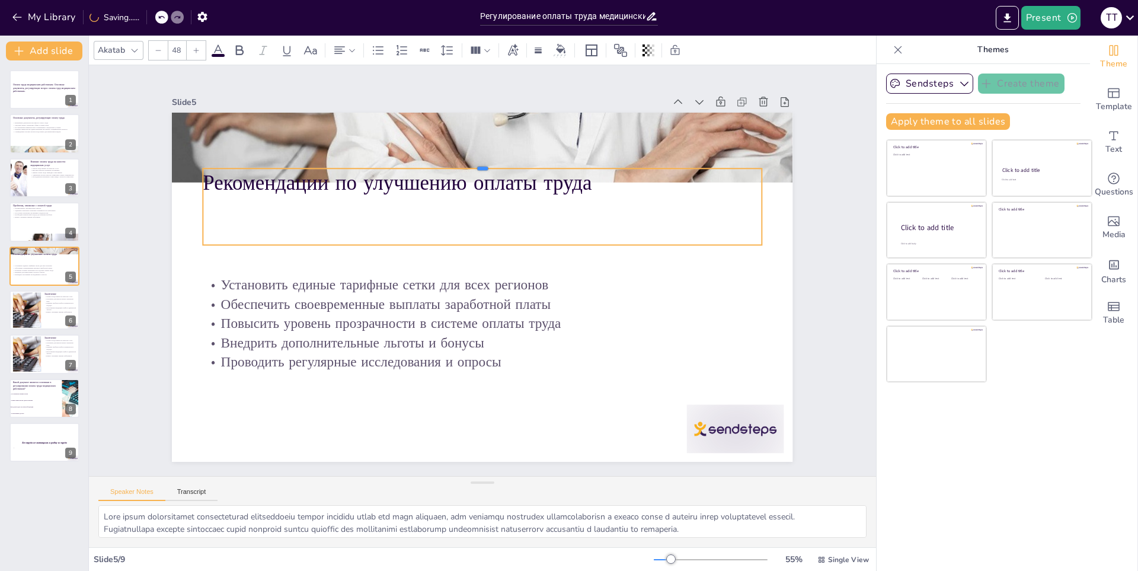
checkbox input "true"
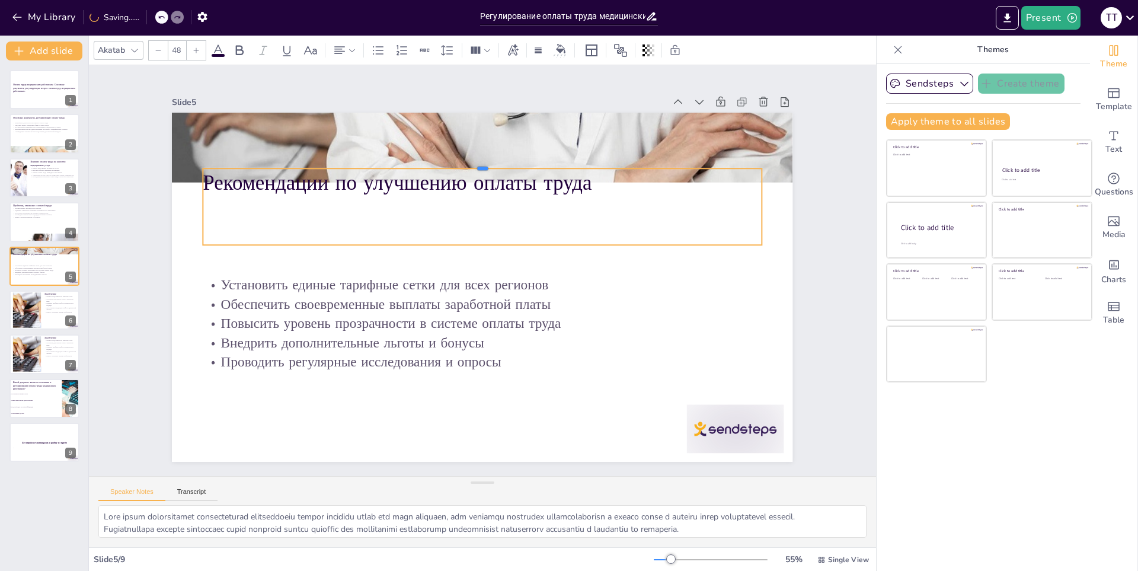
checkbox input "true"
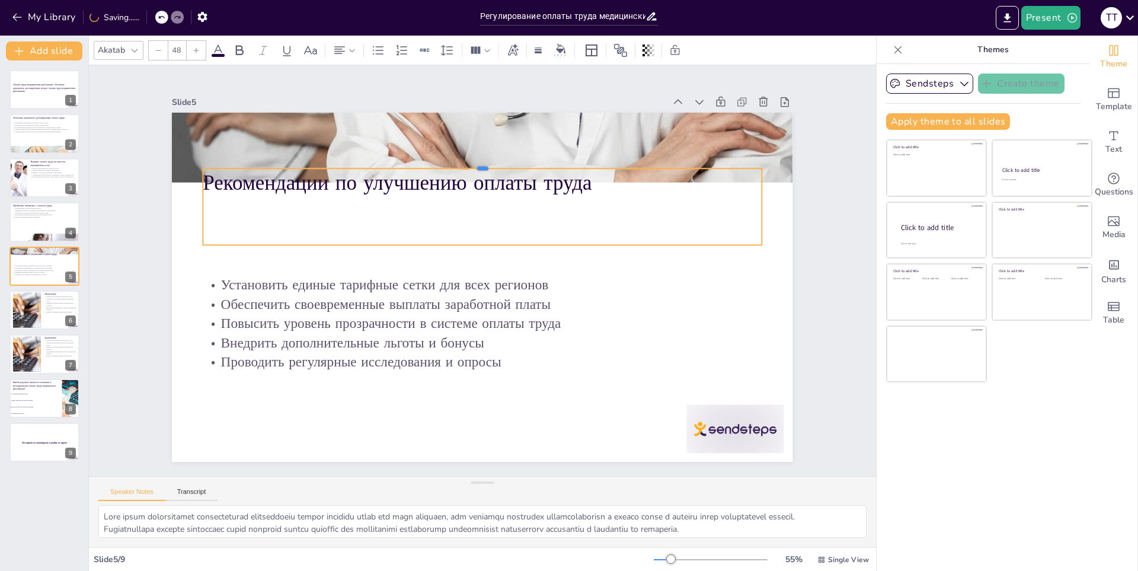
checkbox input "true"
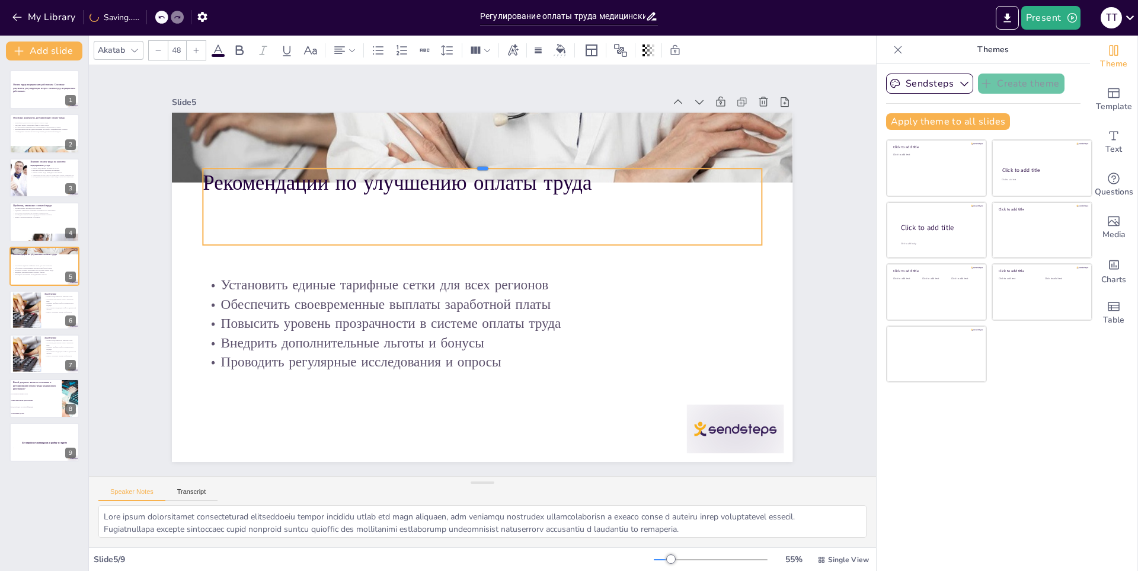
checkbox input "true"
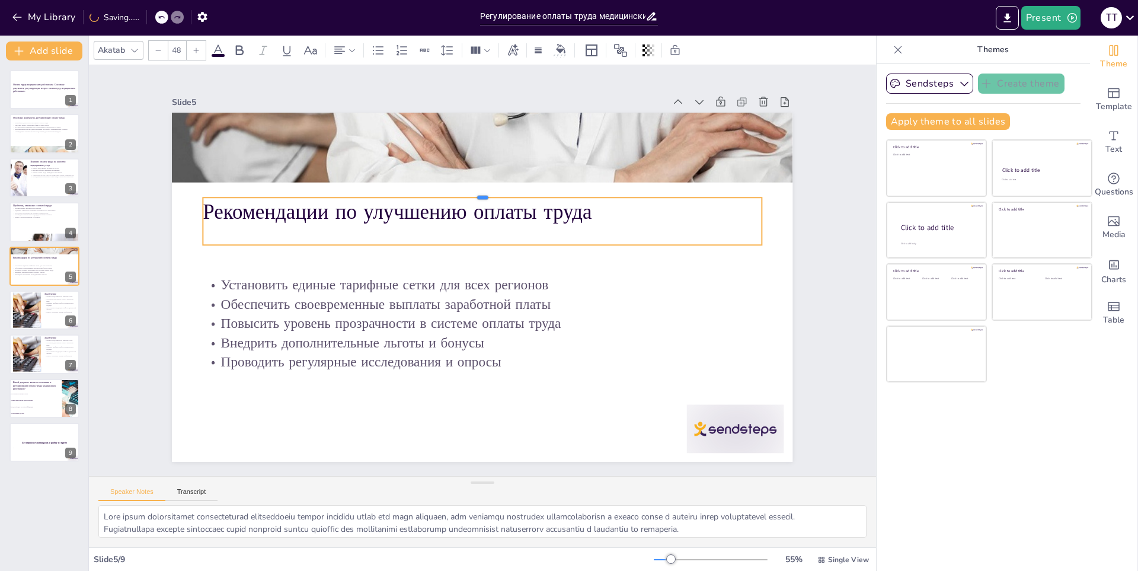
checkbox input "true"
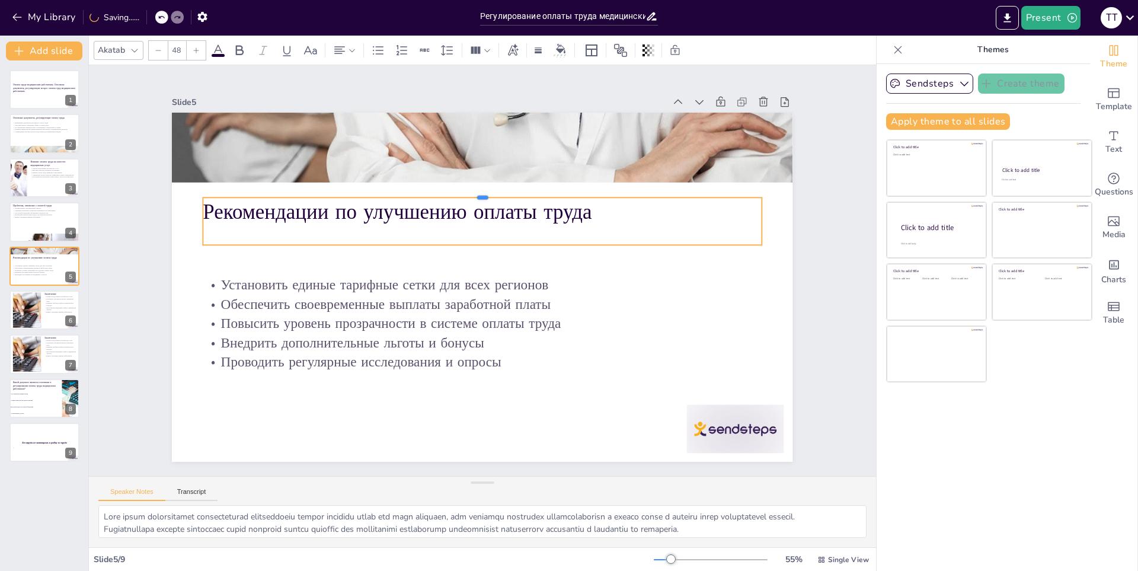
checkbox input "true"
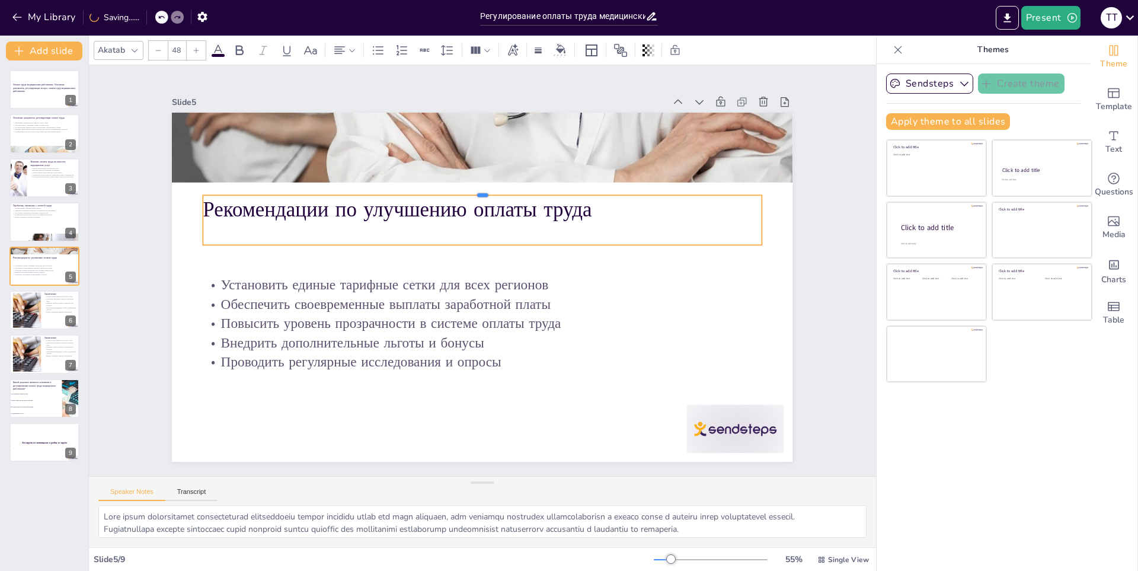
checkbox input "true"
drag, startPoint x: 417, startPoint y: 163, endPoint x: 418, endPoint y: 190, distance: 26.7
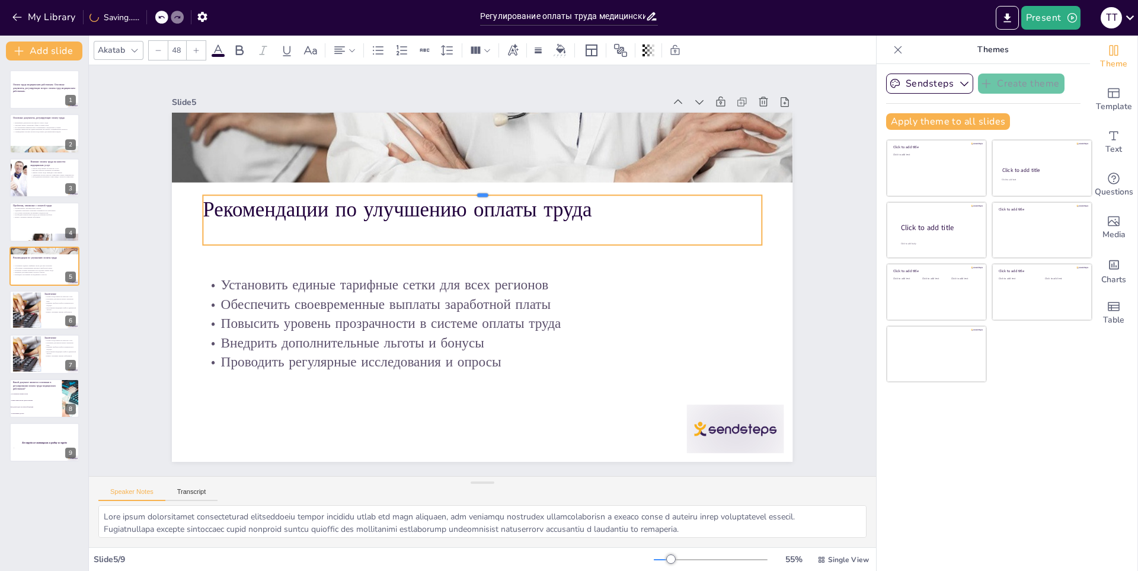
click at [418, 190] on div at bounding box center [491, 191] width 556 height 68
checkbox input "true"
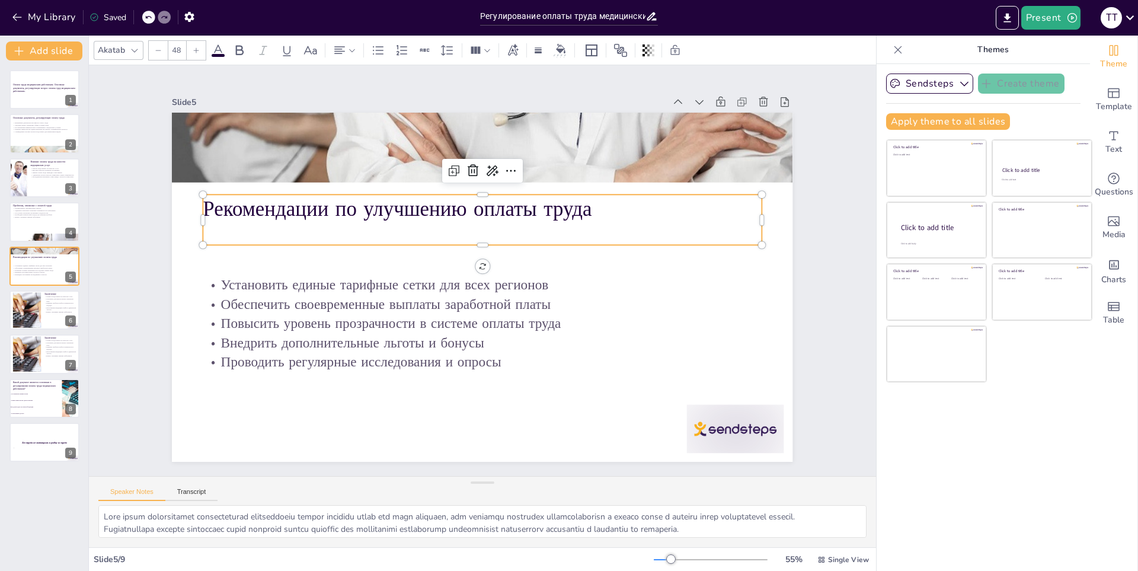
checkbox input "true"
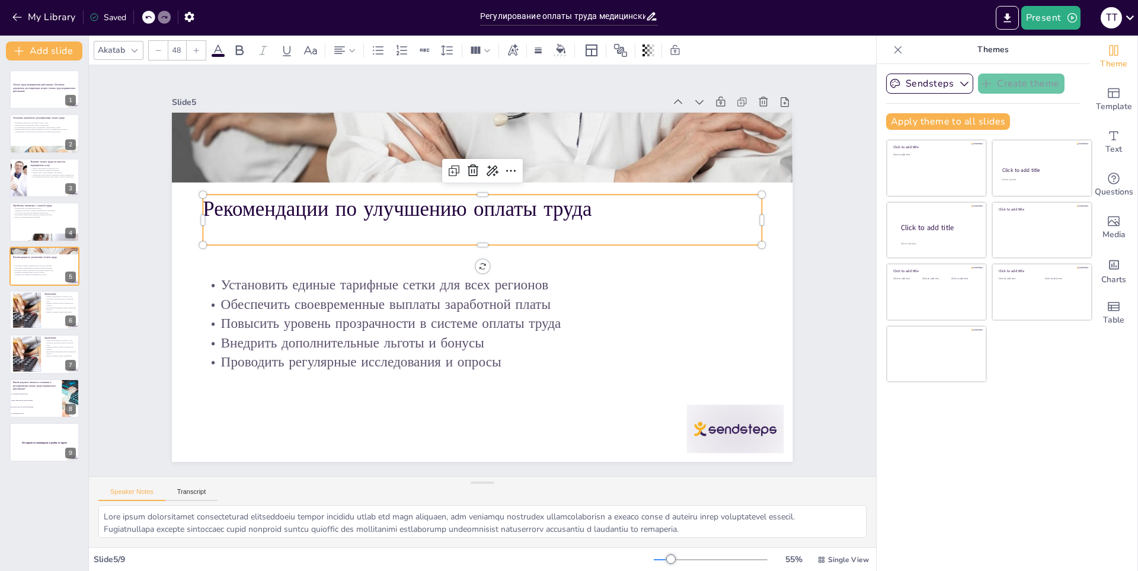
checkbox input "true"
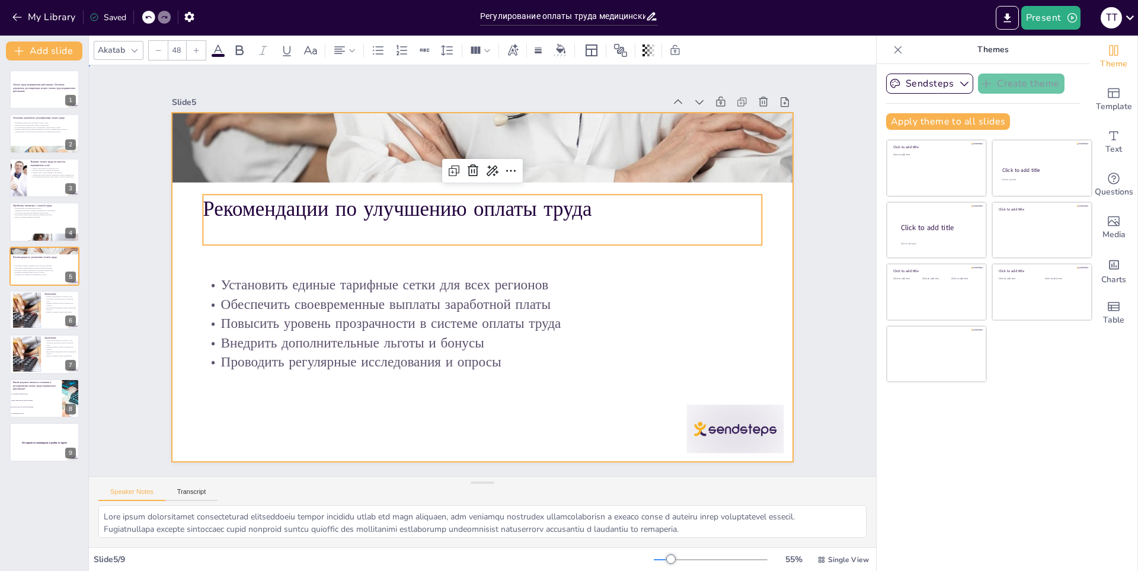
click at [433, 254] on div at bounding box center [474, 285] width 712 height 612
checkbox input "true"
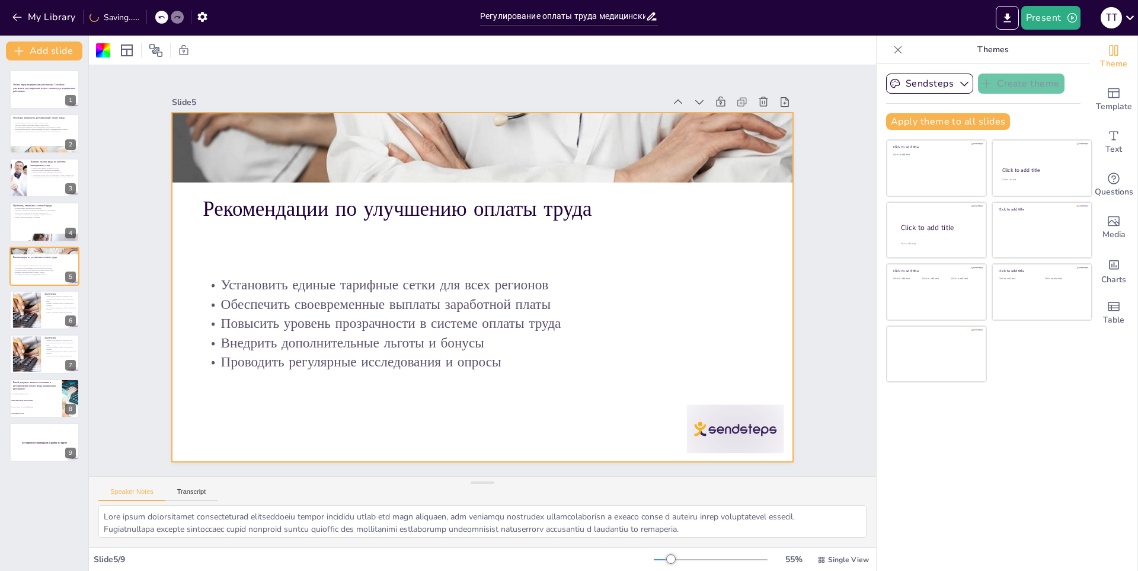
checkbox input "true"
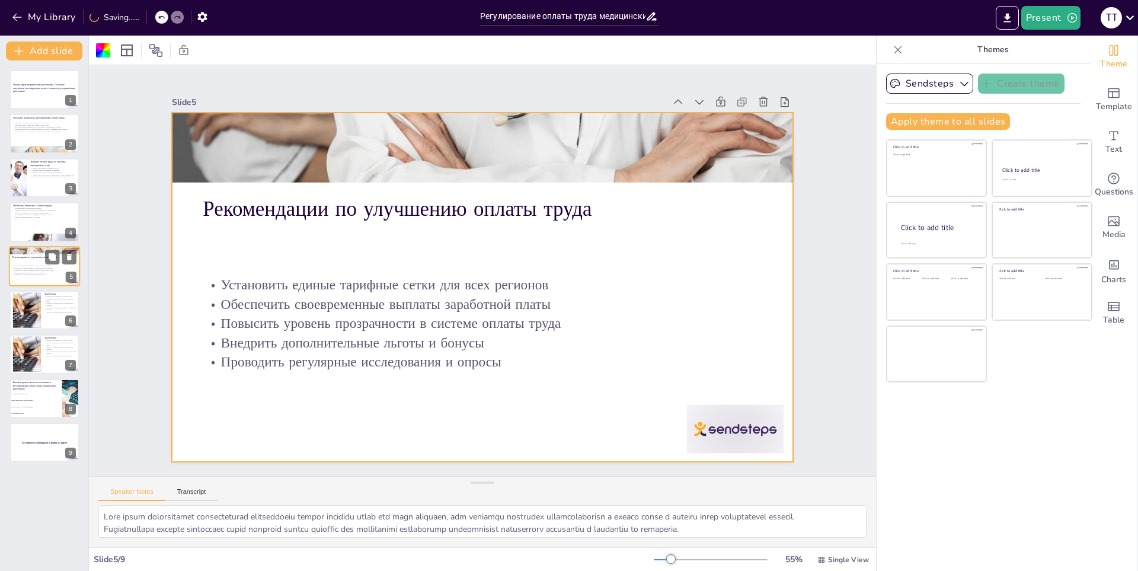
checkbox input "true"
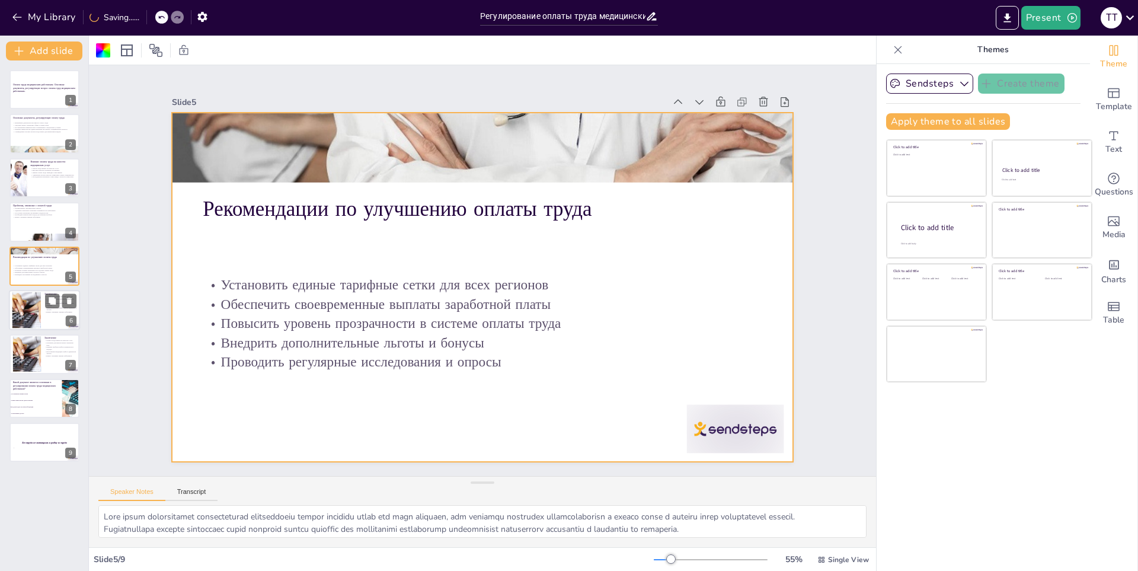
checkbox input "true"
click at [25, 303] on div at bounding box center [27, 310] width 64 height 36
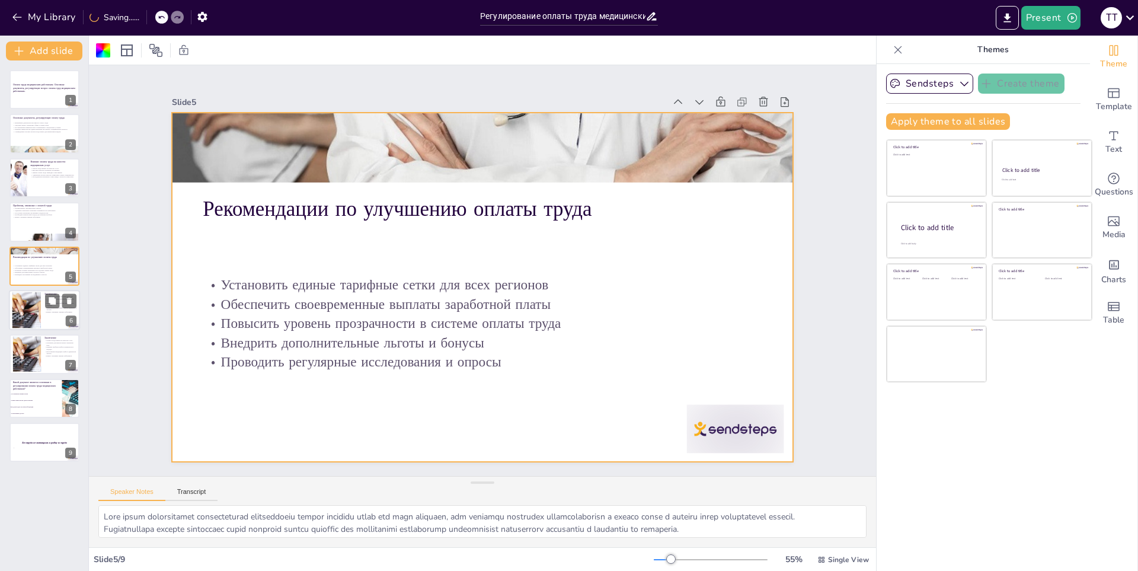
type textarea "Loremi dolor sitametconse, adi elitse doeiu temporincid utlaboreet dolor magnaa…"
checkbox input "true"
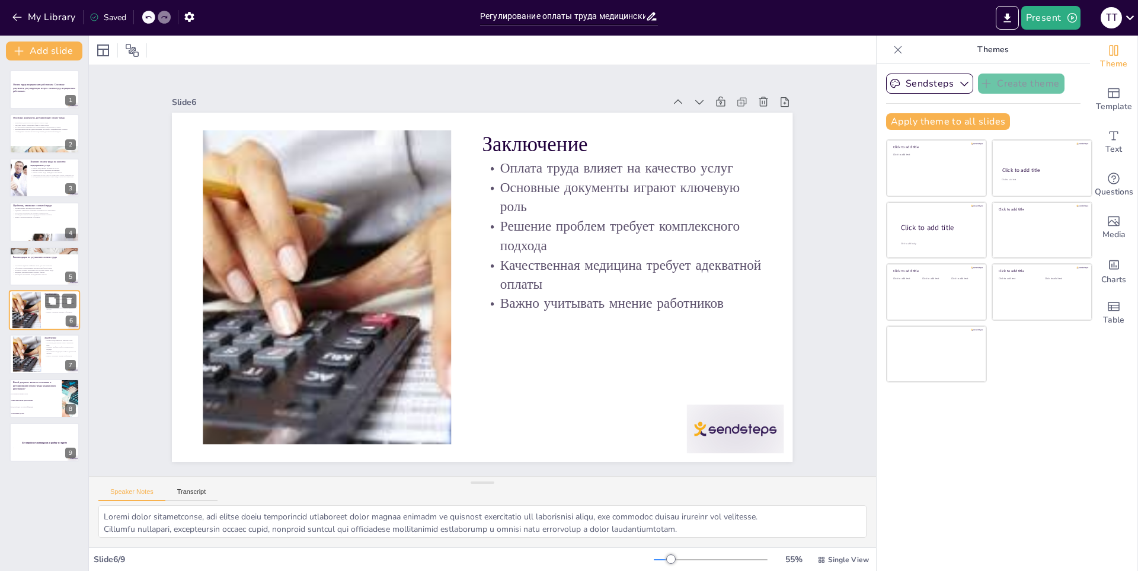
checkbox input "true"
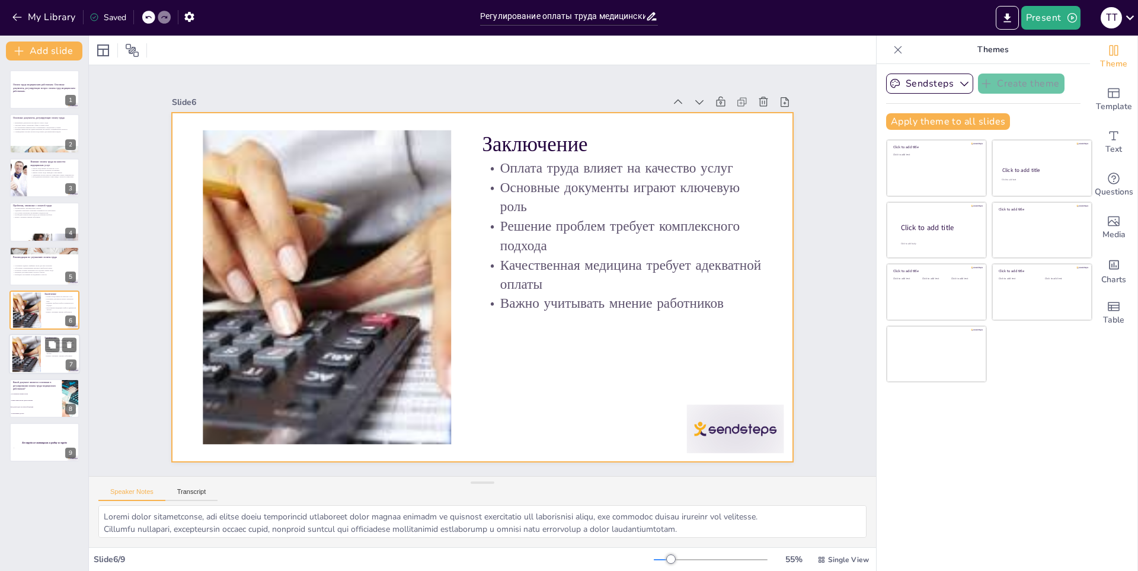
checkbox input "true"
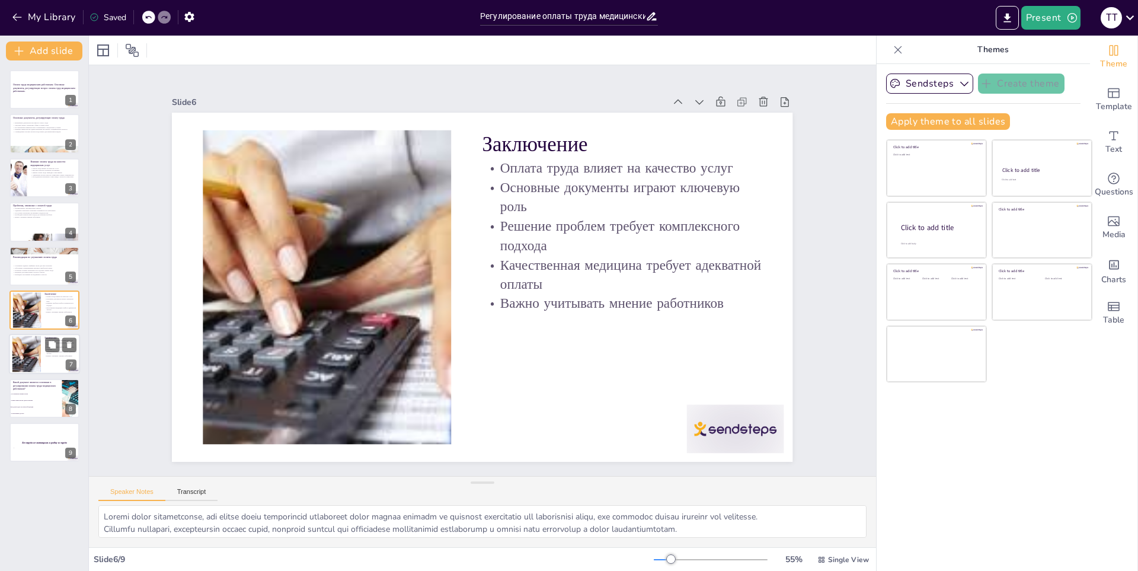
checkbox input "true"
click at [44, 341] on p "Основные документы играют ключевую роль" at bounding box center [60, 343] width 32 height 4
checkbox input "true"
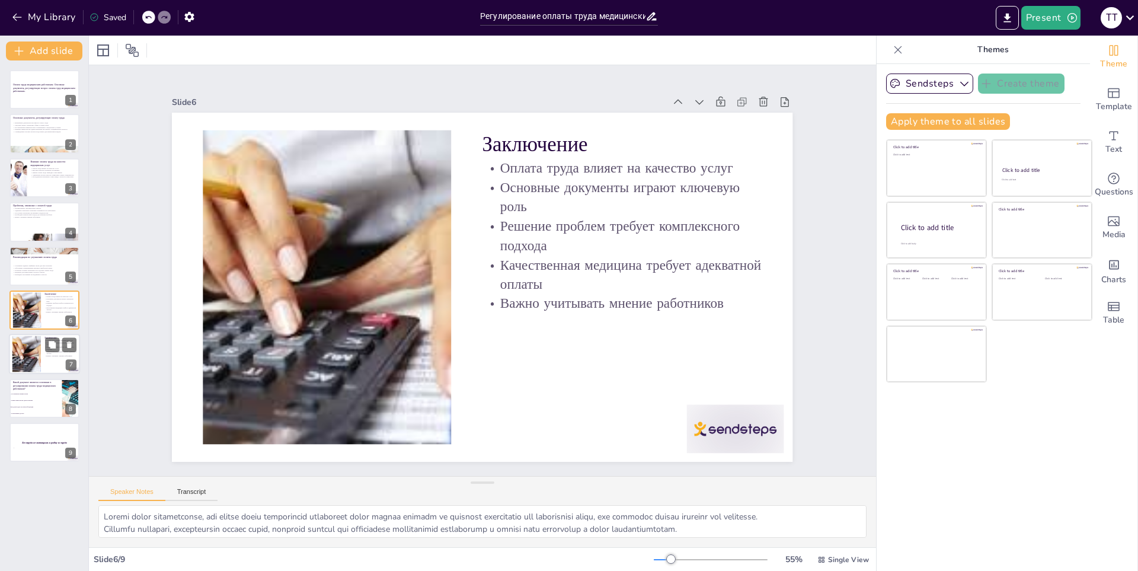
checkbox input "true"
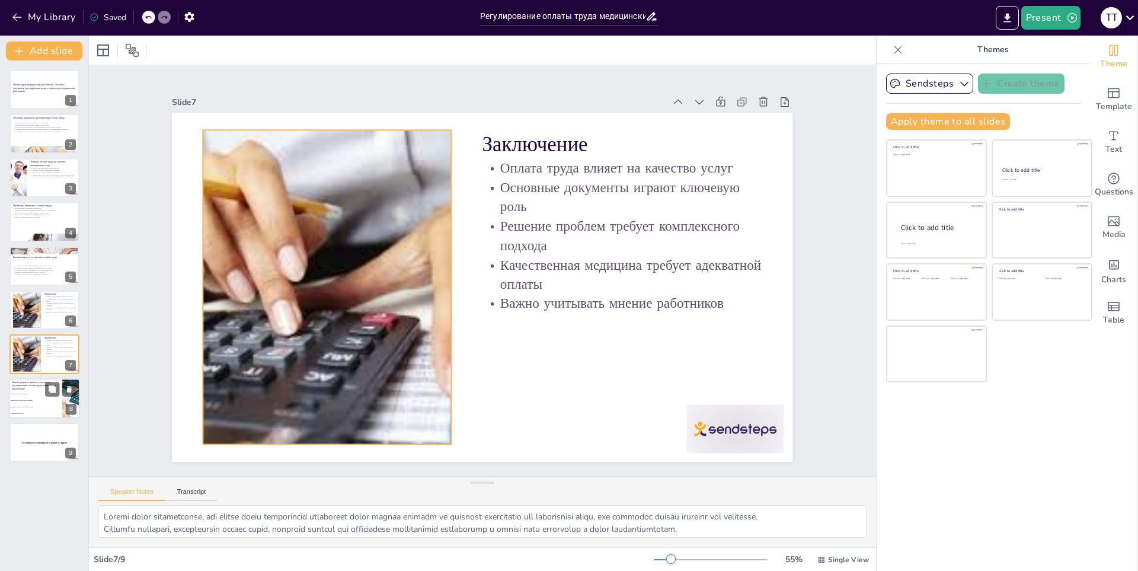
checkbox input "true"
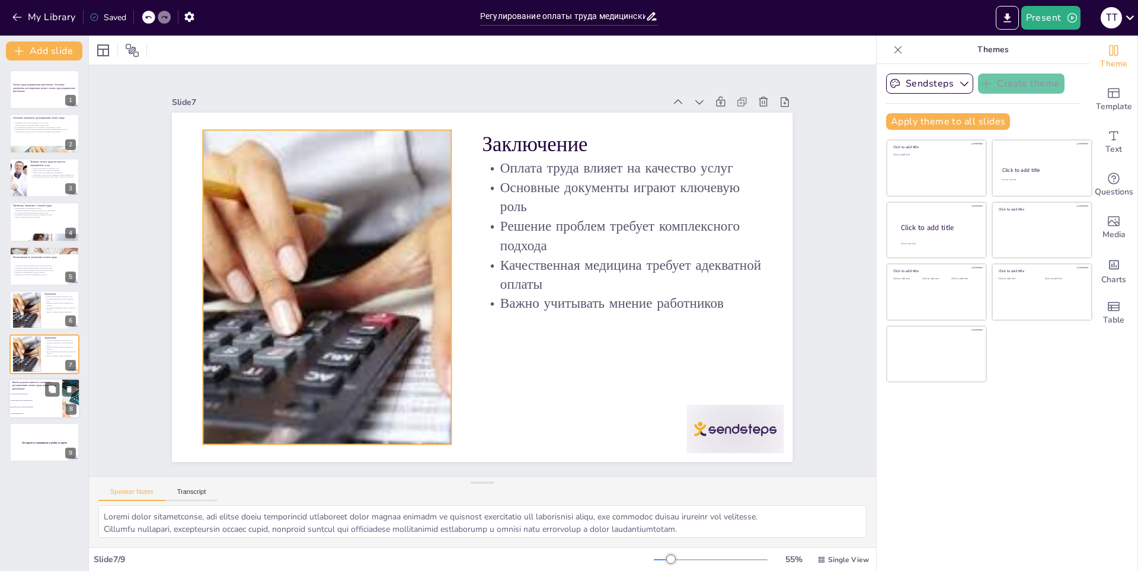
checkbox input "true"
click at [31, 390] on li "Постановление правительства" at bounding box center [35, 393] width 53 height 7
type textarea "Правильный ответ - Трудовой кодекс Российской Федерации, который является основ…"
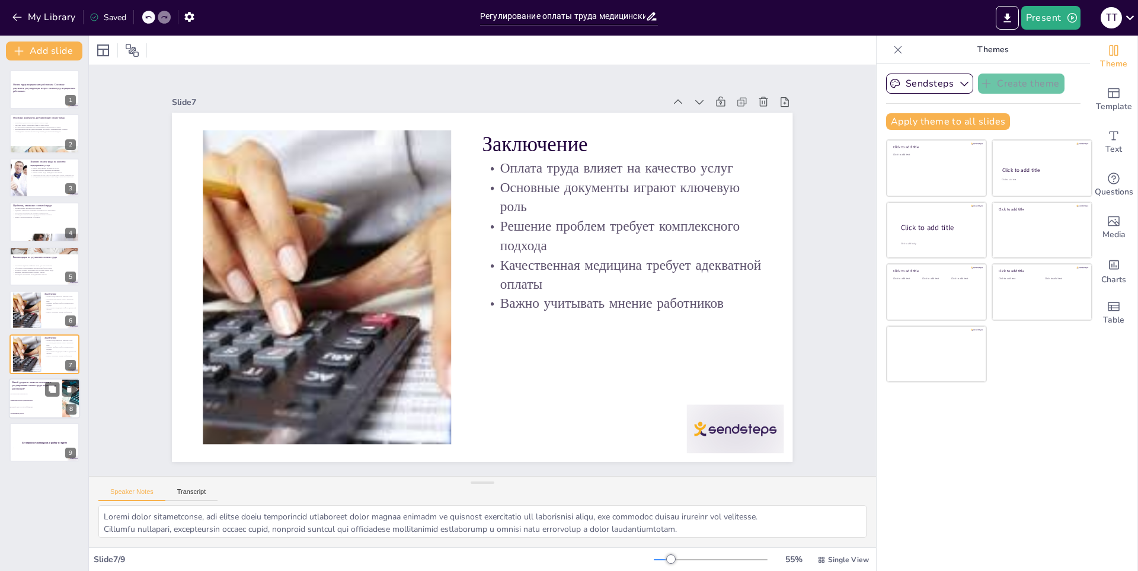
checkbox input "true"
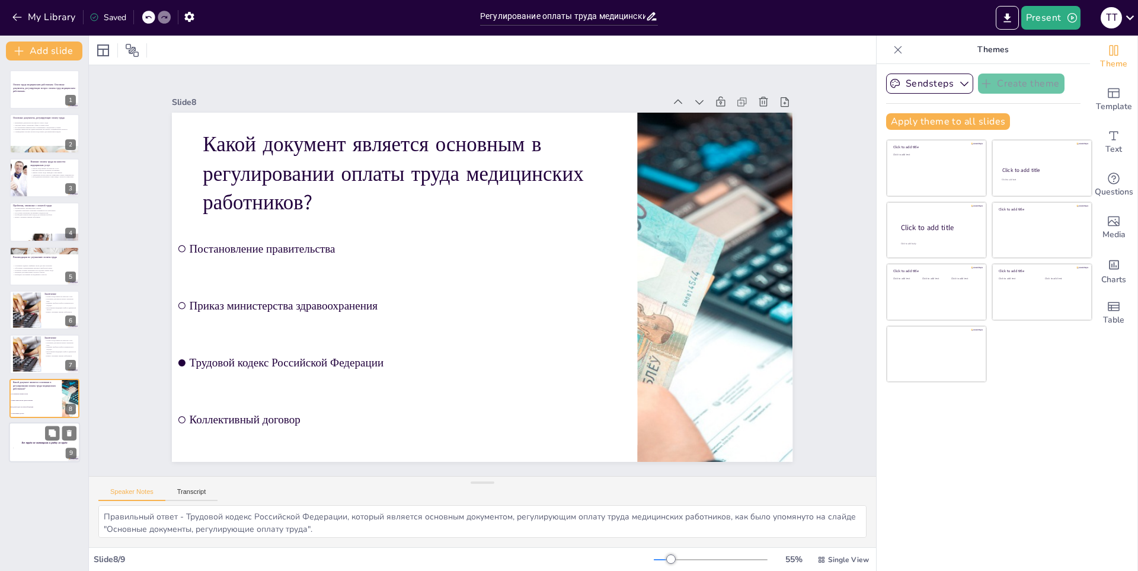
checkbox input "true"
click at [39, 434] on div at bounding box center [44, 442] width 71 height 40
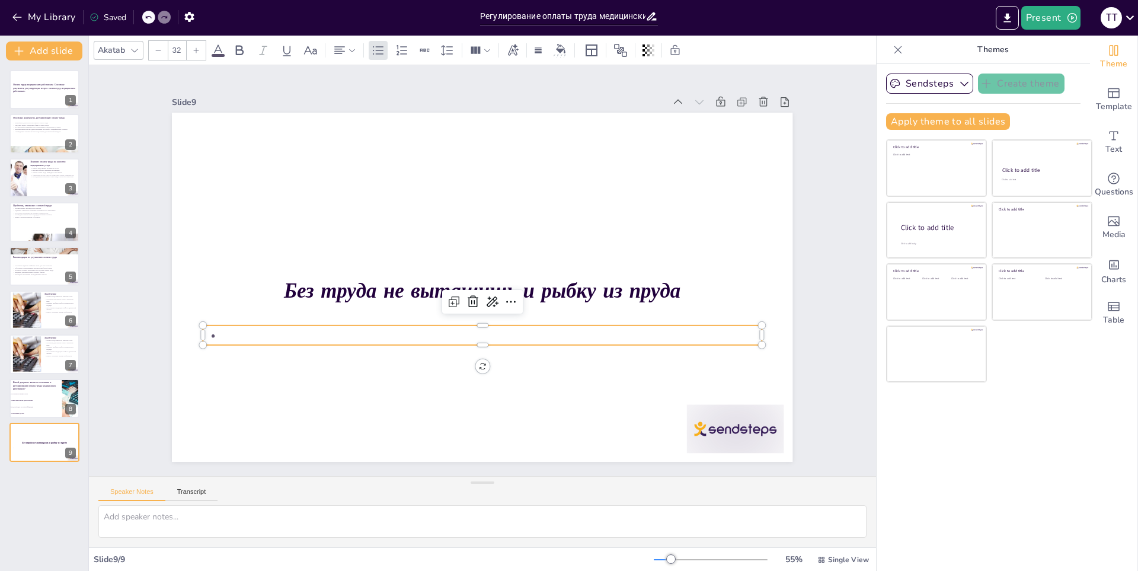
click at [229, 328] on p at bounding box center [462, 331] width 537 height 191
click at [229, 328] on p at bounding box center [469, 333] width 550 height 135
click at [133, 280] on div "Slide 1 Оплата труда медицинским работникам. Основные документы, регулирующие в…" at bounding box center [482, 270] width 751 height 517
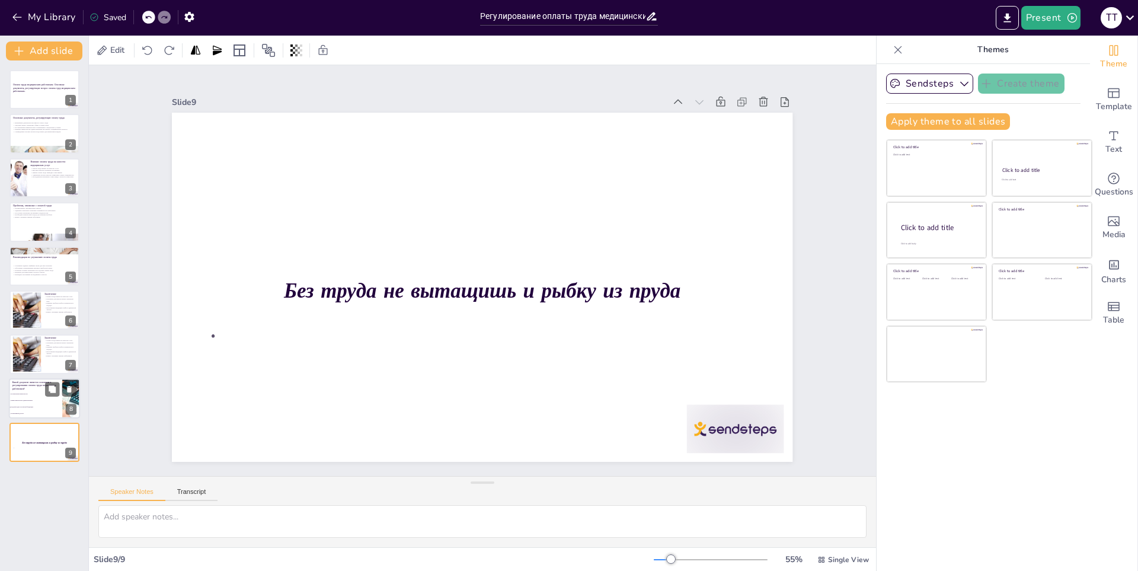
click at [31, 406] on span "Трудовой кодекс Российской Федерации" at bounding box center [36, 407] width 51 height 2
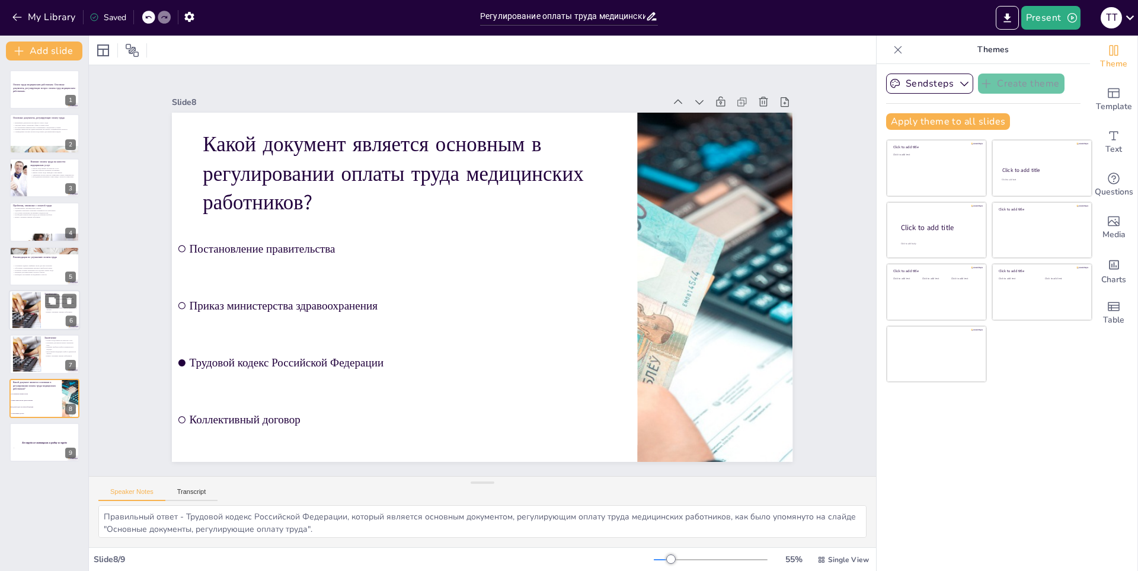
click at [34, 310] on div at bounding box center [27, 310] width 64 height 36
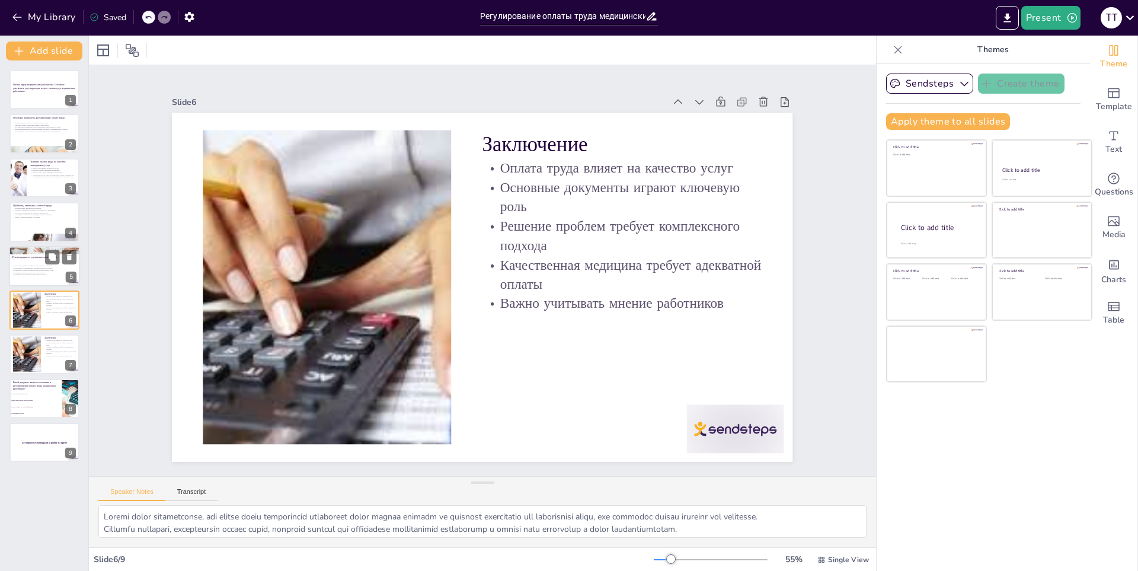
click at [22, 262] on div at bounding box center [44, 266] width 71 height 40
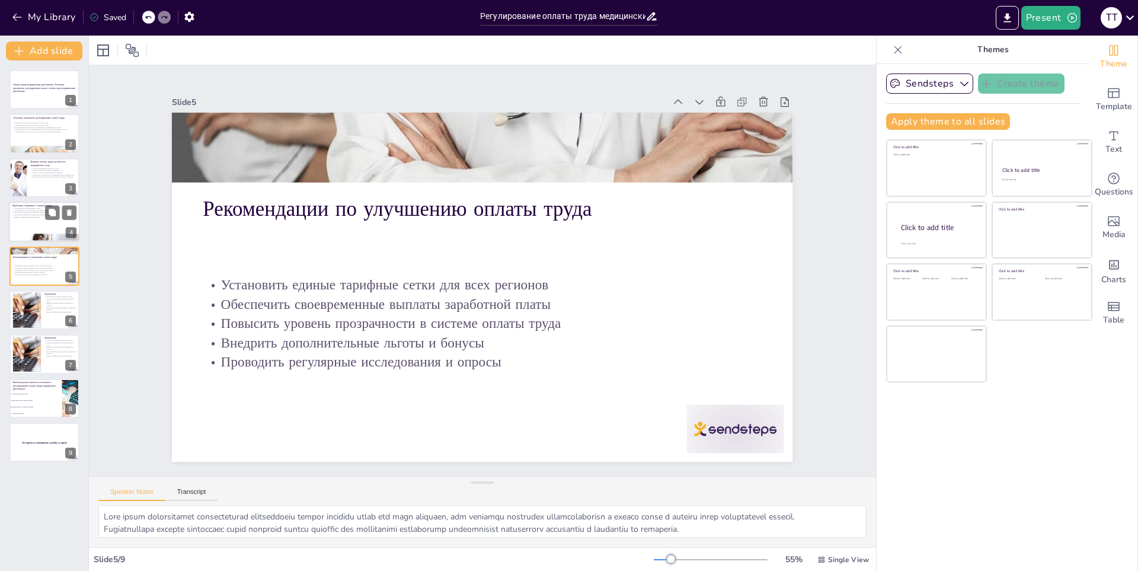
click at [33, 204] on p "Проблемы, связанные с оплатой труда" at bounding box center [44, 206] width 64 height 4
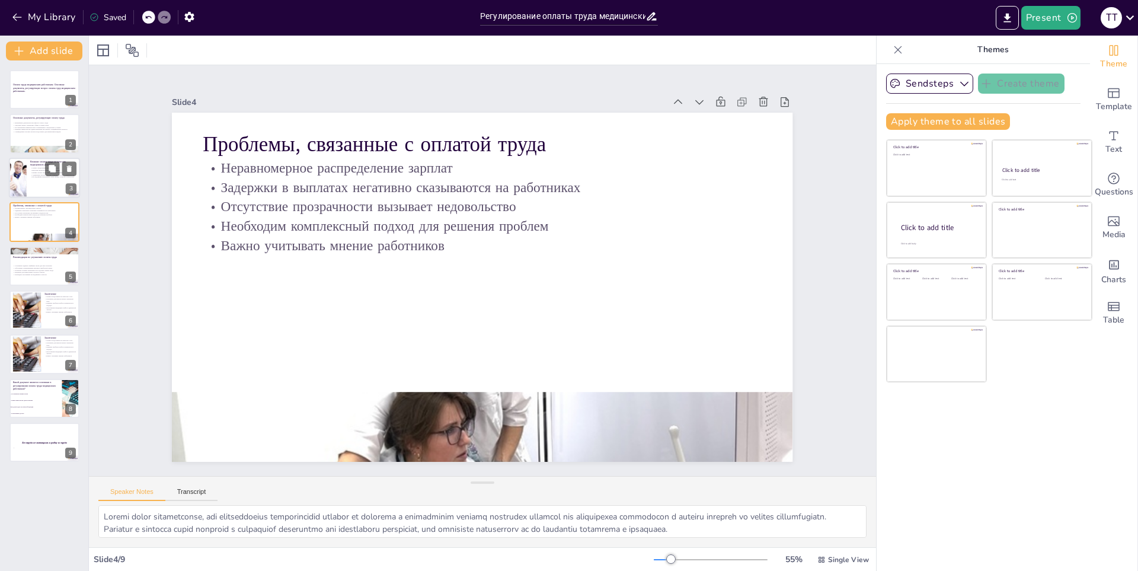
click at [30, 164] on p "Влияние оплаты труда на качество медицинских услуг" at bounding box center [53, 162] width 46 height 7
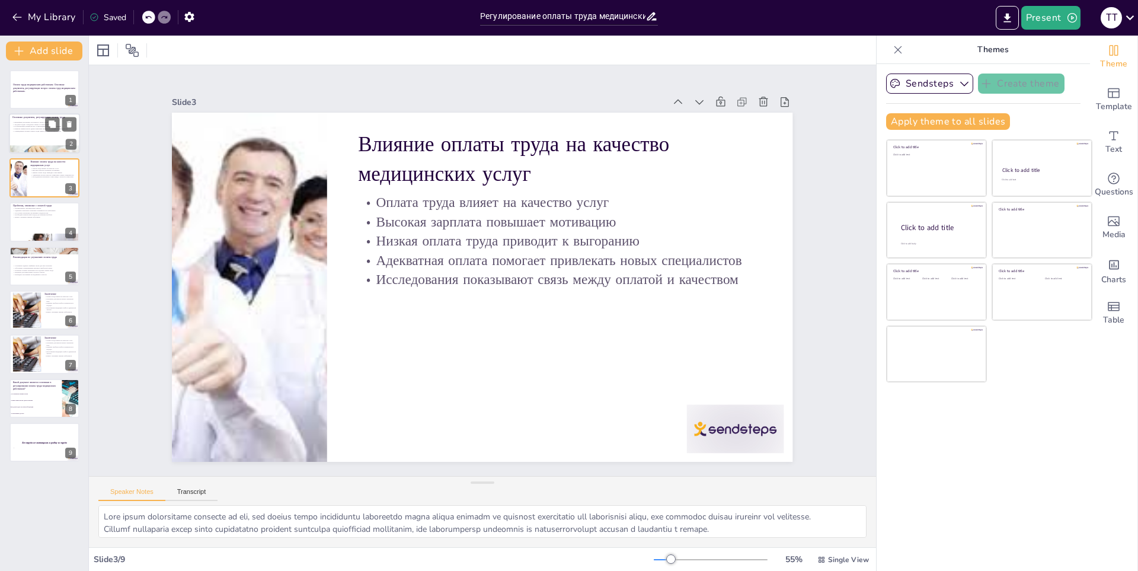
click at [41, 126] on p "Постановления правительства устанавливают специальные условия" at bounding box center [44, 127] width 64 height 2
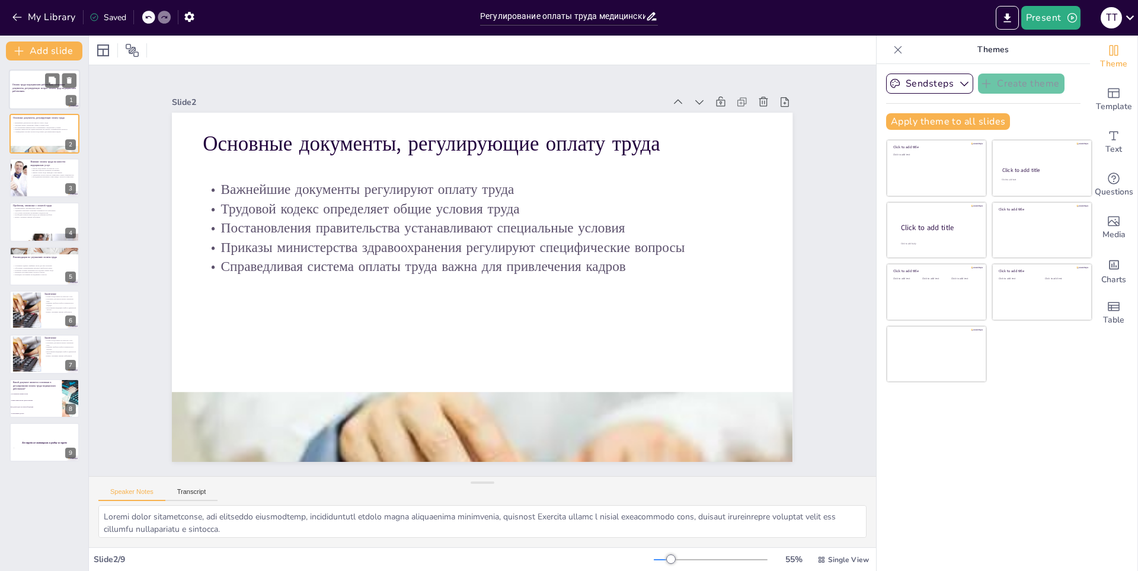
click at [28, 75] on div at bounding box center [44, 89] width 71 height 40
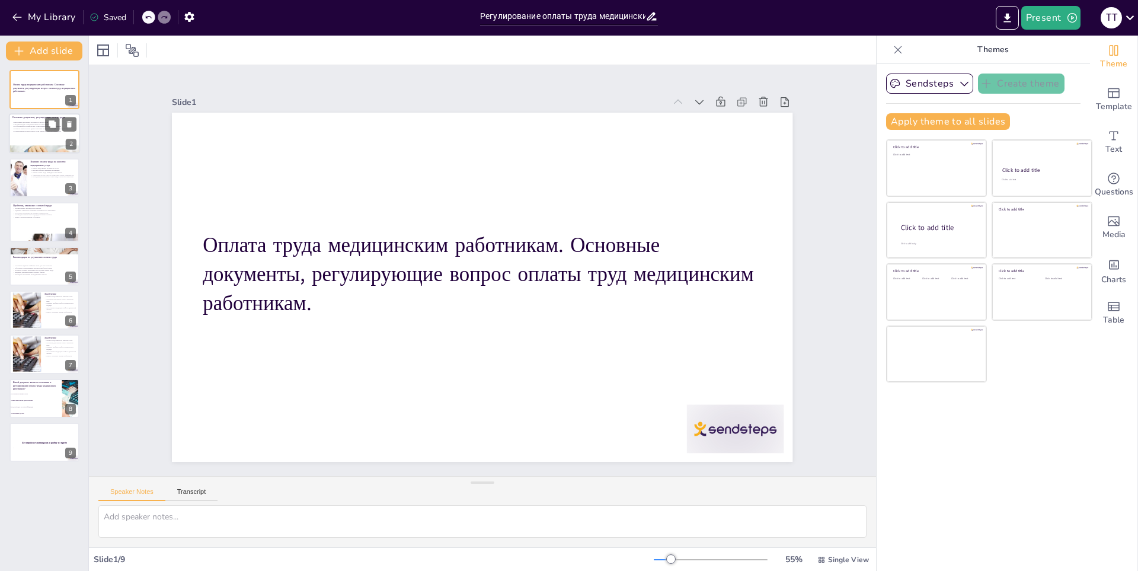
click at [33, 132] on p "Справедливая система оплаты труда важна для привлечения кадров" at bounding box center [44, 131] width 64 height 2
